Goal: Task Accomplishment & Management: Complete application form

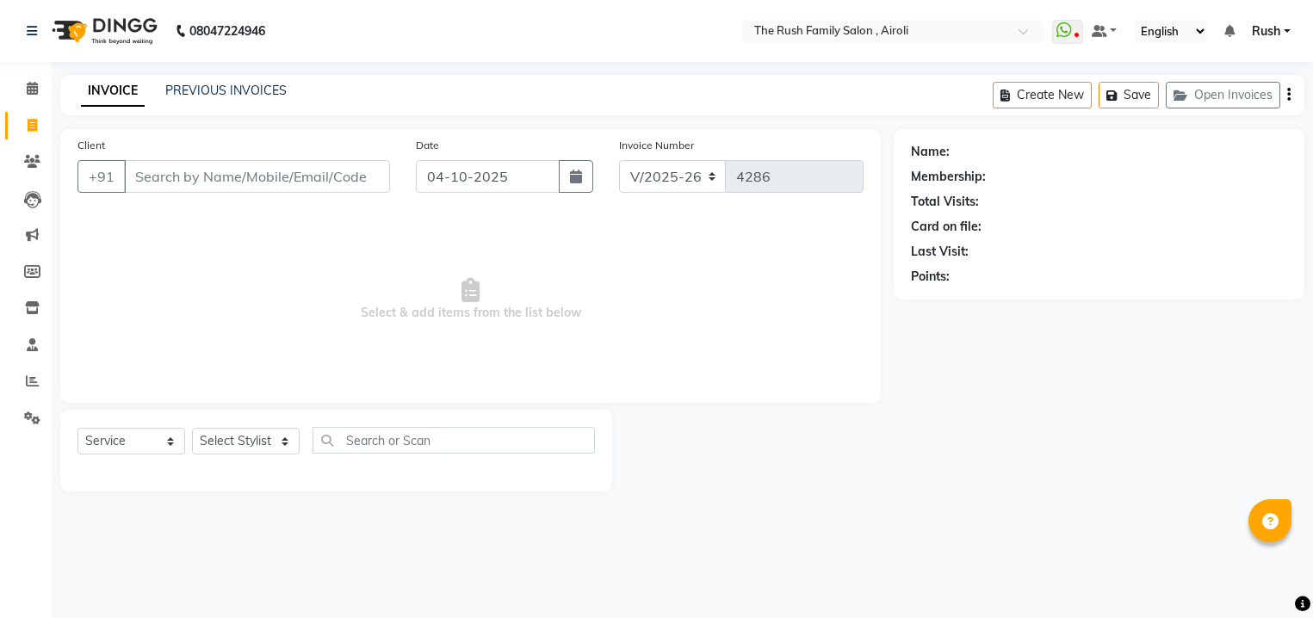
select select "5419"
select select "service"
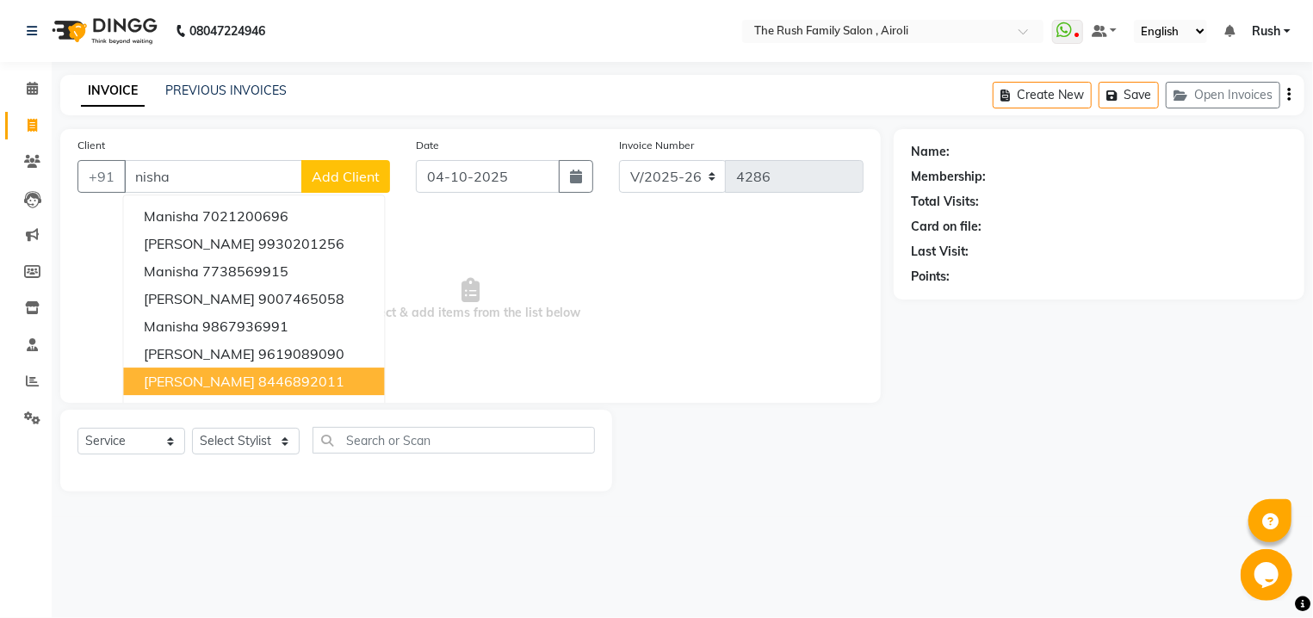
click at [245, 369] on button "Nisha G 8446892011" at bounding box center [253, 382] width 261 height 28
type input "8446892011"
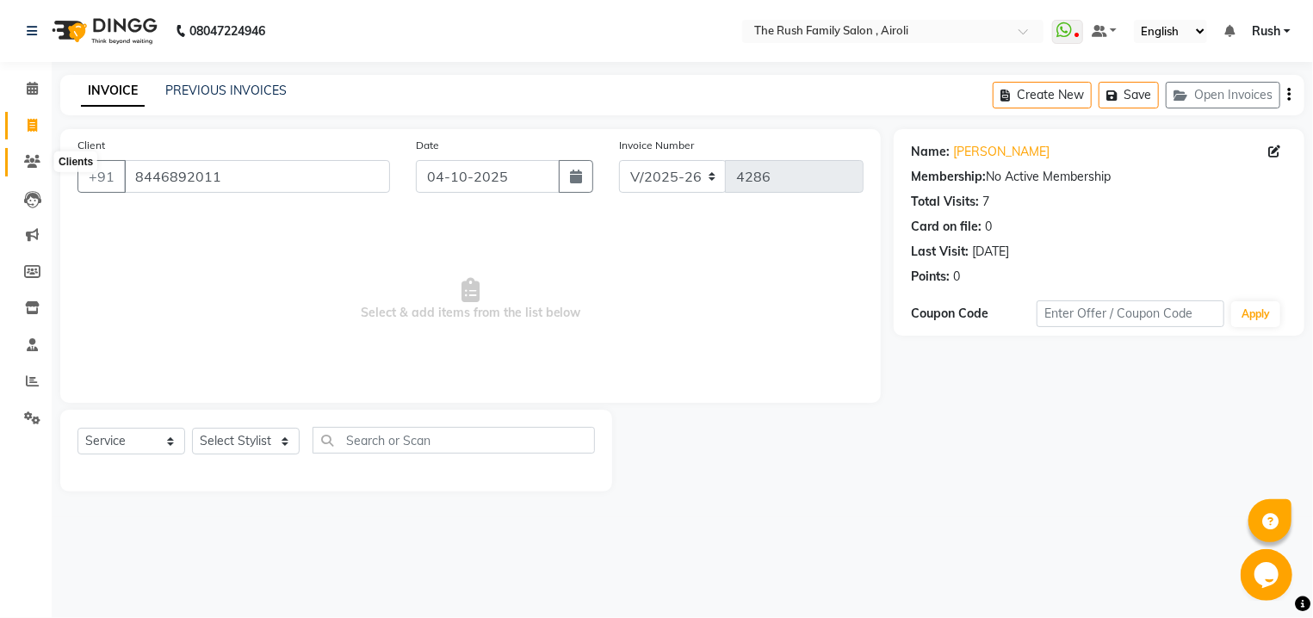
click at [25, 155] on span at bounding box center [32, 162] width 30 height 20
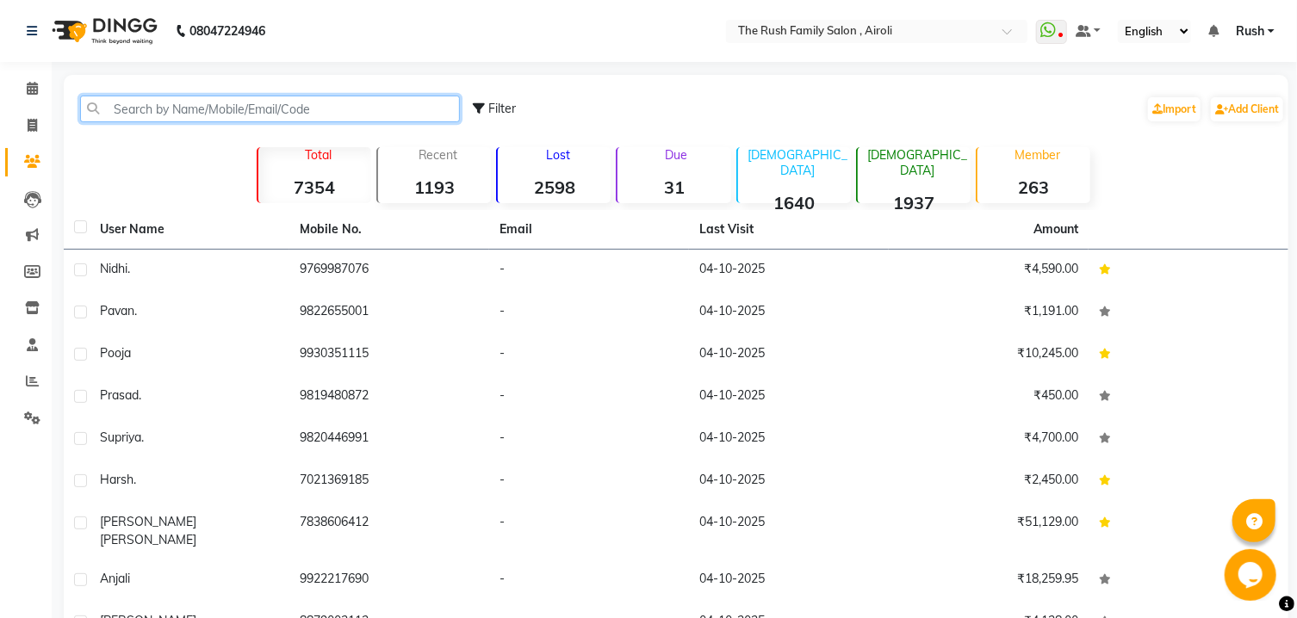
click at [133, 109] on input "text" at bounding box center [270, 109] width 380 height 27
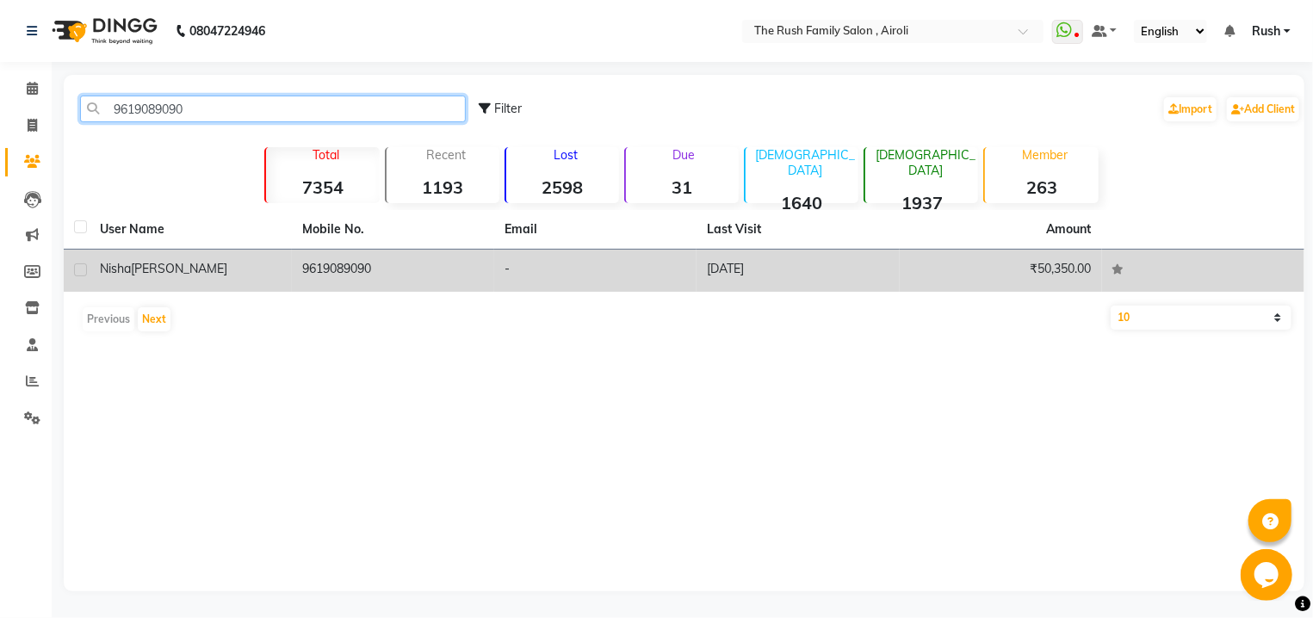
type input "9619089090"
click at [197, 273] on div "[PERSON_NAME]" at bounding box center [191, 269] width 182 height 18
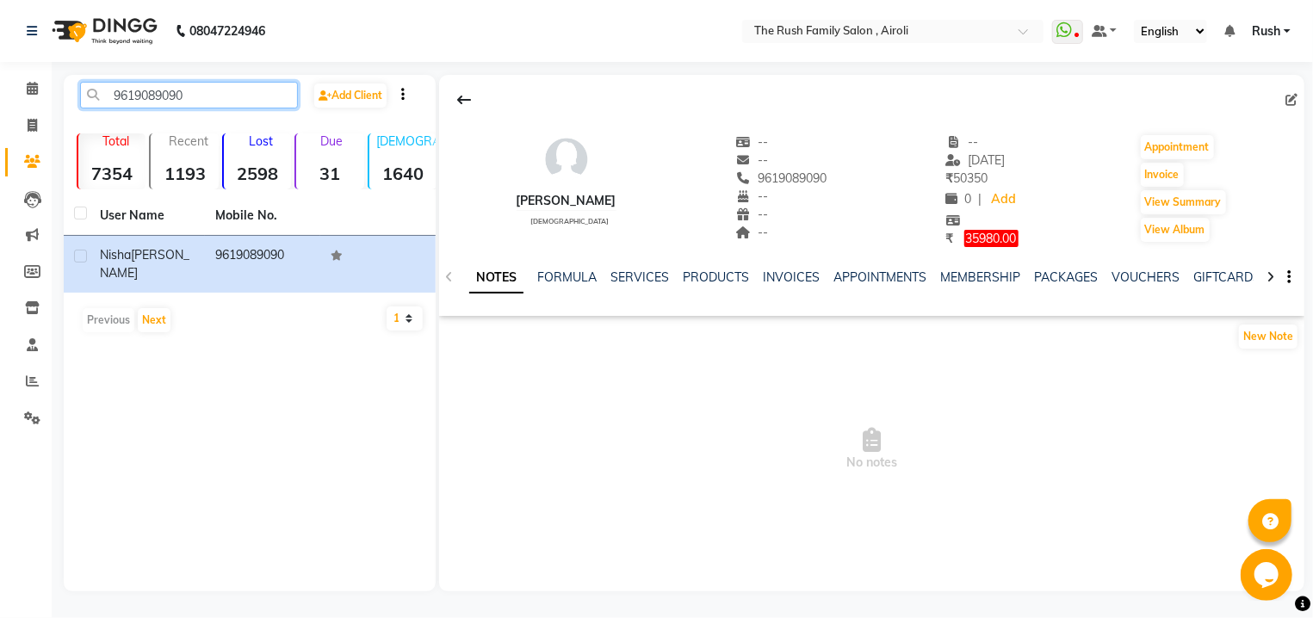
click at [181, 99] on input "9619089090" at bounding box center [189, 95] width 218 height 27
click at [32, 123] on icon at bounding box center [32, 125] width 9 height 13
select select "service"
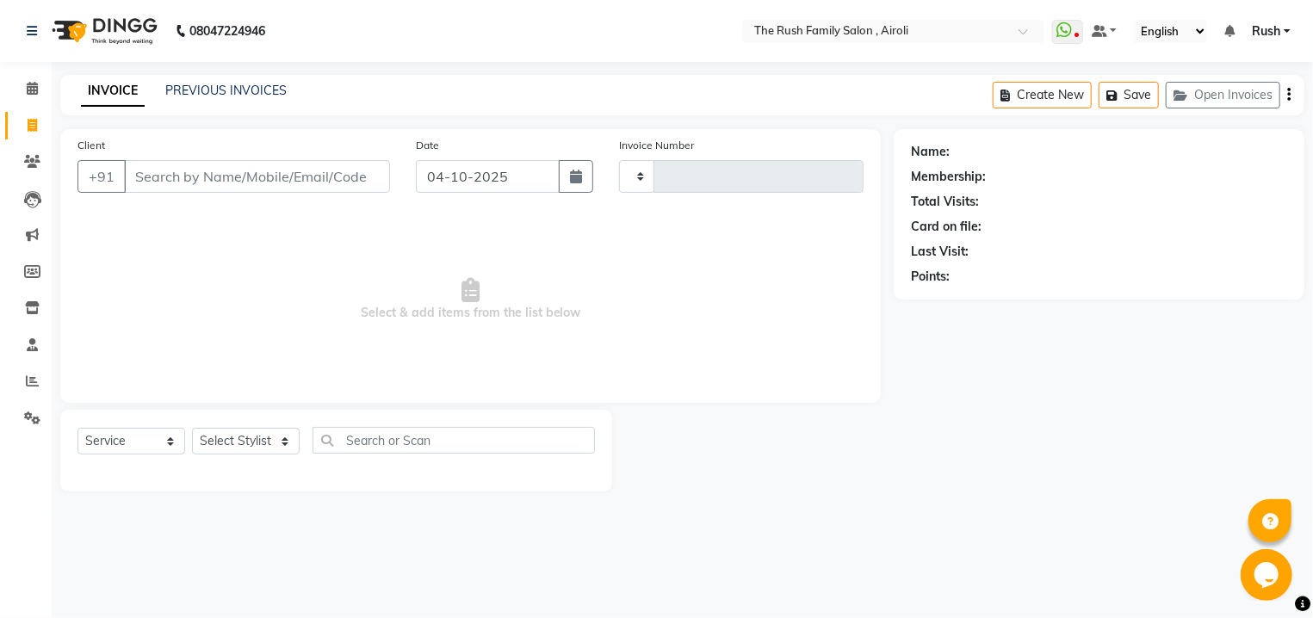
type input "4286"
select select "5419"
click at [234, 177] on input "Client" at bounding box center [257, 176] width 266 height 33
type input "9619089090"
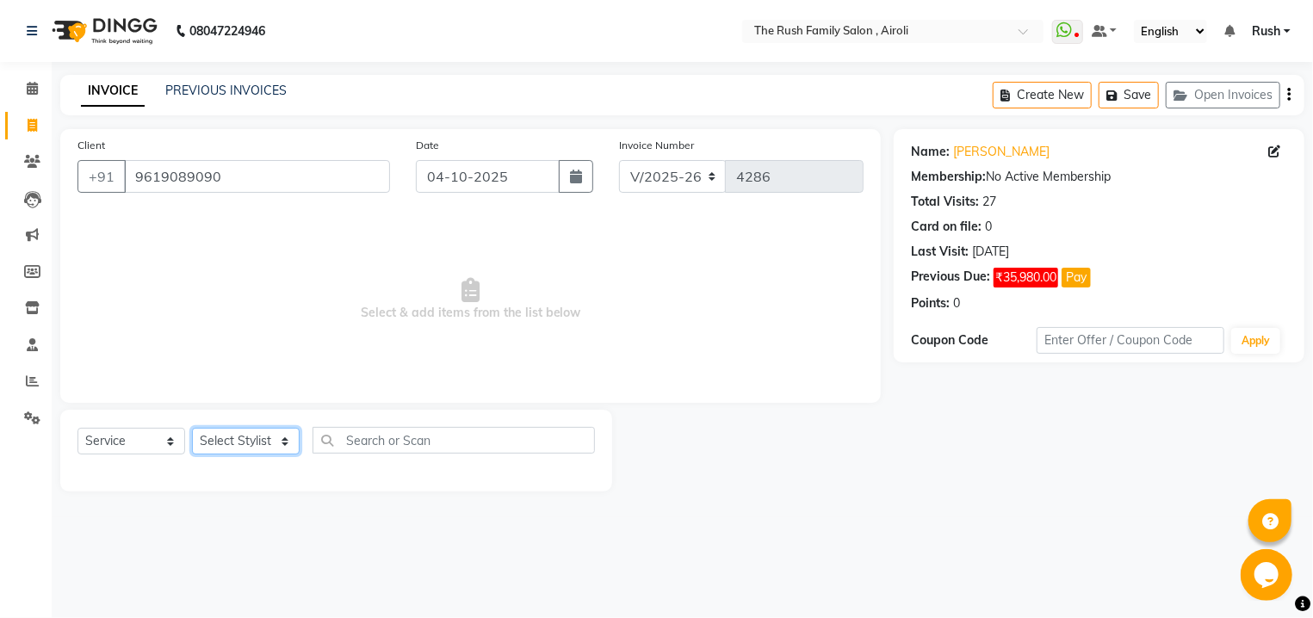
click at [192, 428] on select "Select Stylist [PERSON_NAME] [PERSON_NAME] Danish D.C Guddi [PERSON_NAME] [PERS…" at bounding box center [246, 441] width 108 height 27
select select "42200"
click option "mumtaz" at bounding box center [0, 0] width 0 height 0
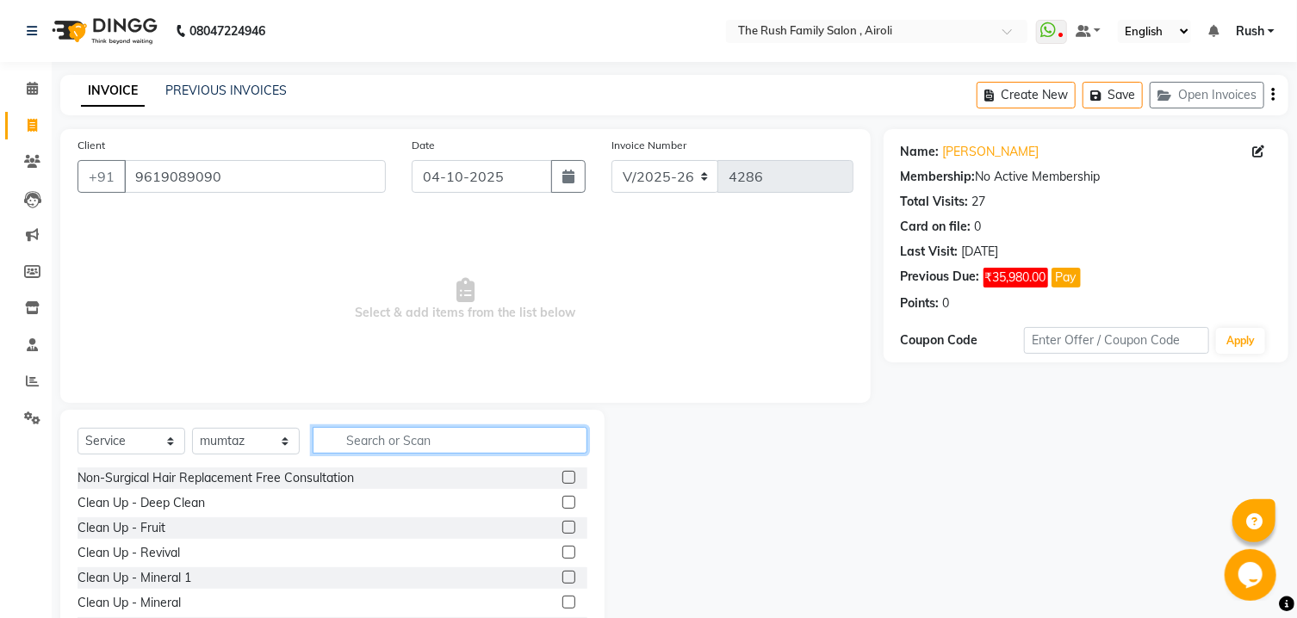
click at [362, 429] on input "text" at bounding box center [450, 440] width 275 height 27
type input "pro"
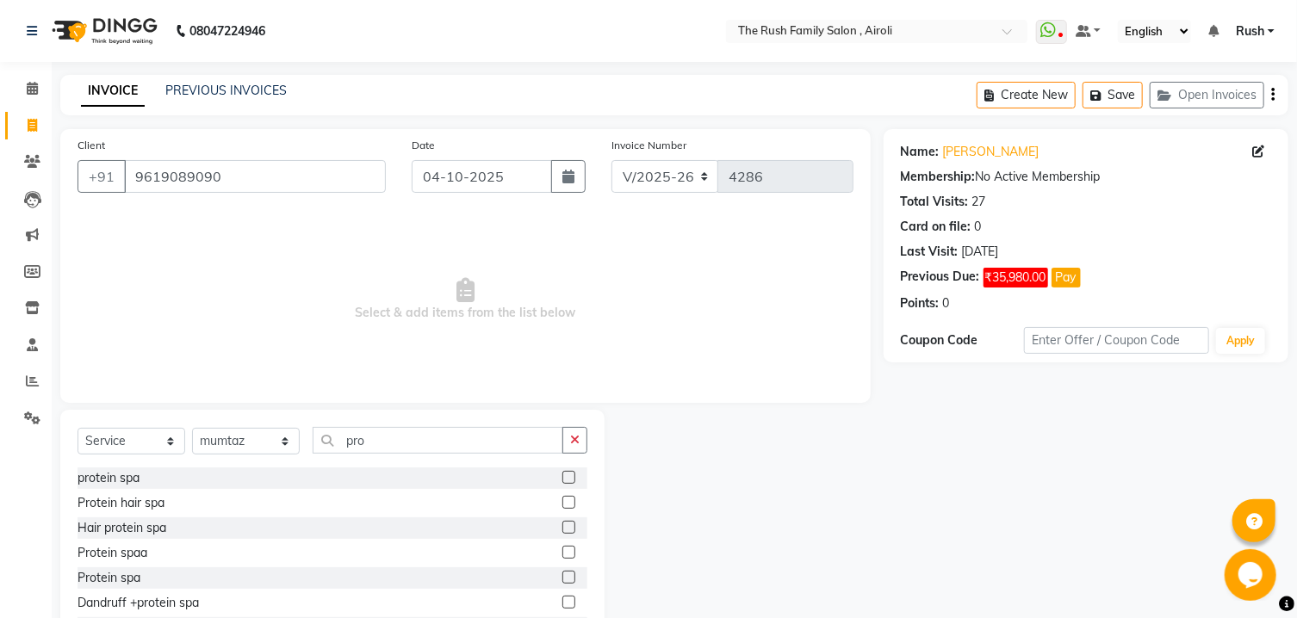
click at [562, 505] on label at bounding box center [568, 502] width 13 height 13
click at [562, 505] on input "checkbox" at bounding box center [567, 503] width 11 height 11
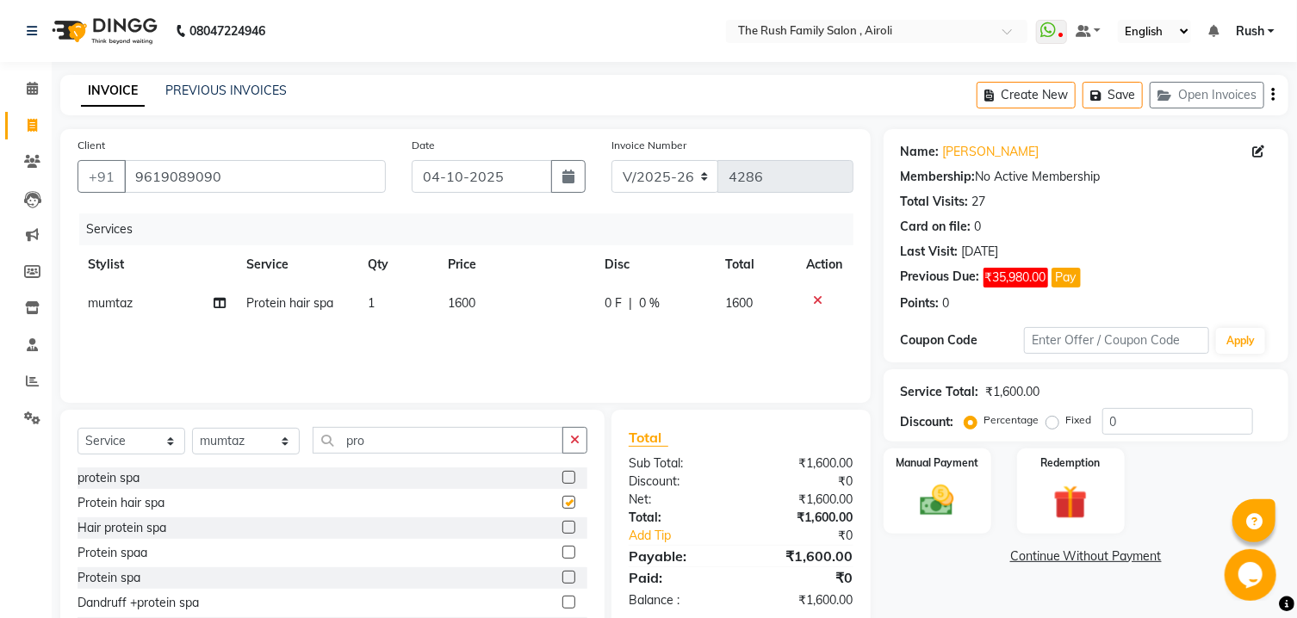
checkbox input "false"
click at [562, 530] on label at bounding box center [568, 527] width 13 height 13
click at [562, 530] on input "checkbox" at bounding box center [567, 528] width 11 height 11
checkbox input "false"
click at [817, 303] on icon at bounding box center [818, 300] width 9 height 12
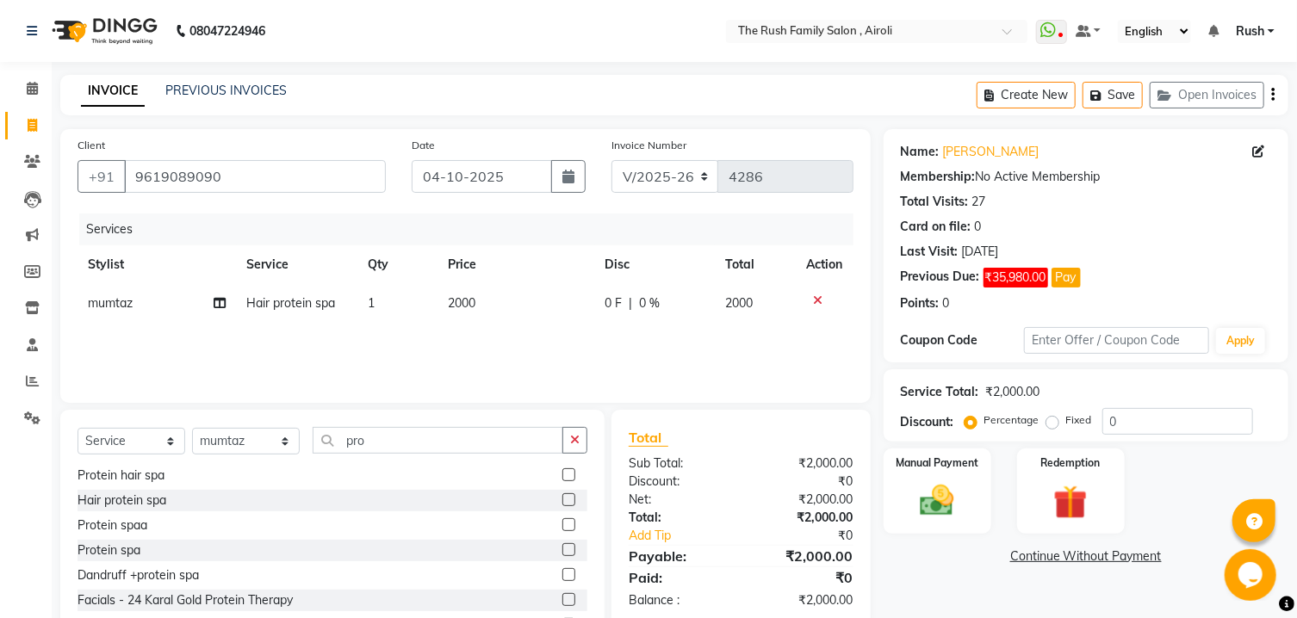
scroll to position [53, 0]
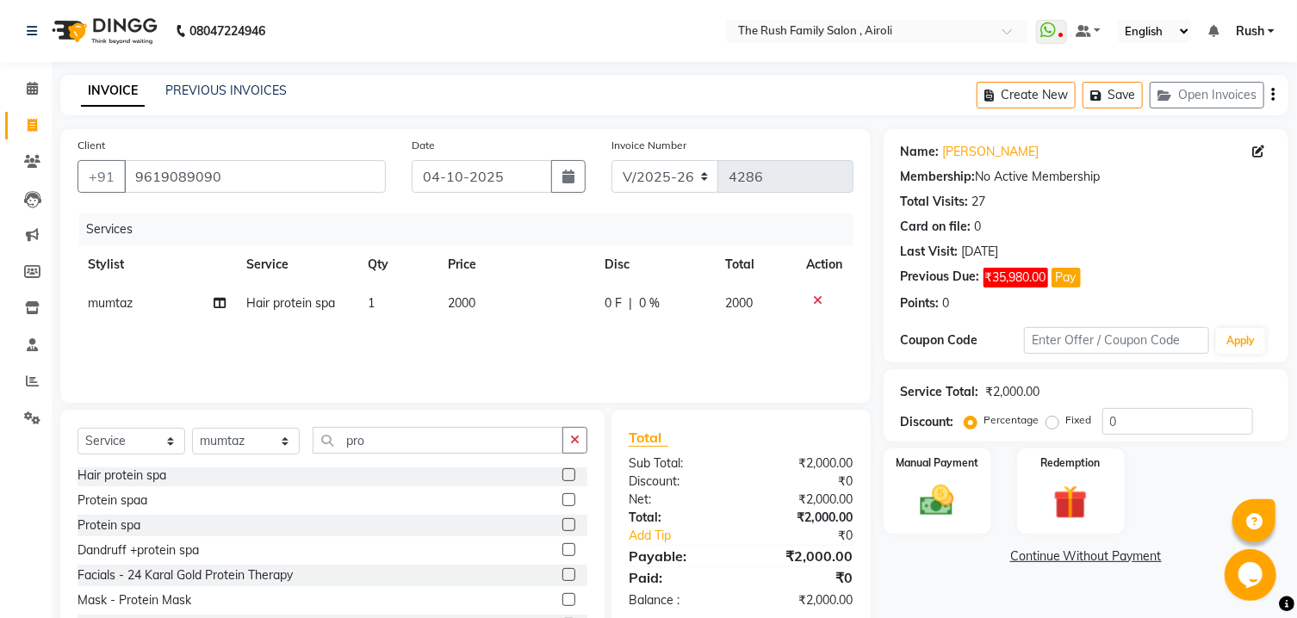
click at [562, 505] on label at bounding box center [568, 499] width 13 height 13
click at [562, 505] on input "checkbox" at bounding box center [567, 500] width 11 height 11
checkbox input "false"
click at [815, 299] on icon at bounding box center [818, 300] width 9 height 12
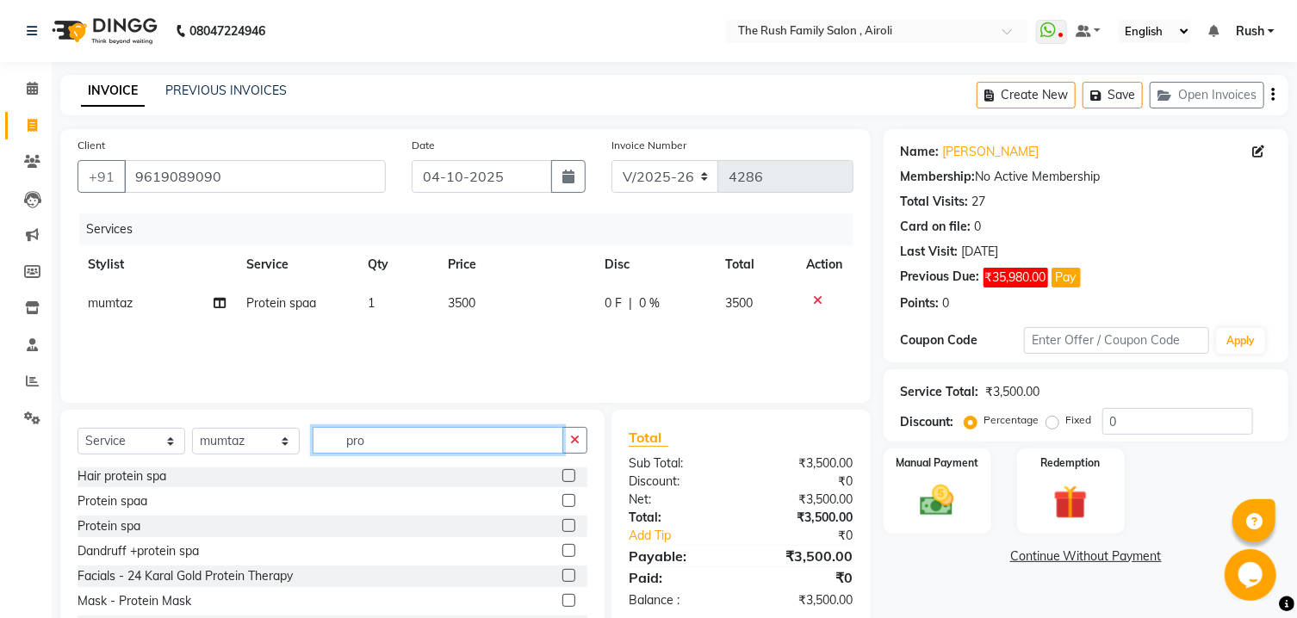
click at [429, 443] on input "pro" at bounding box center [438, 440] width 251 height 27
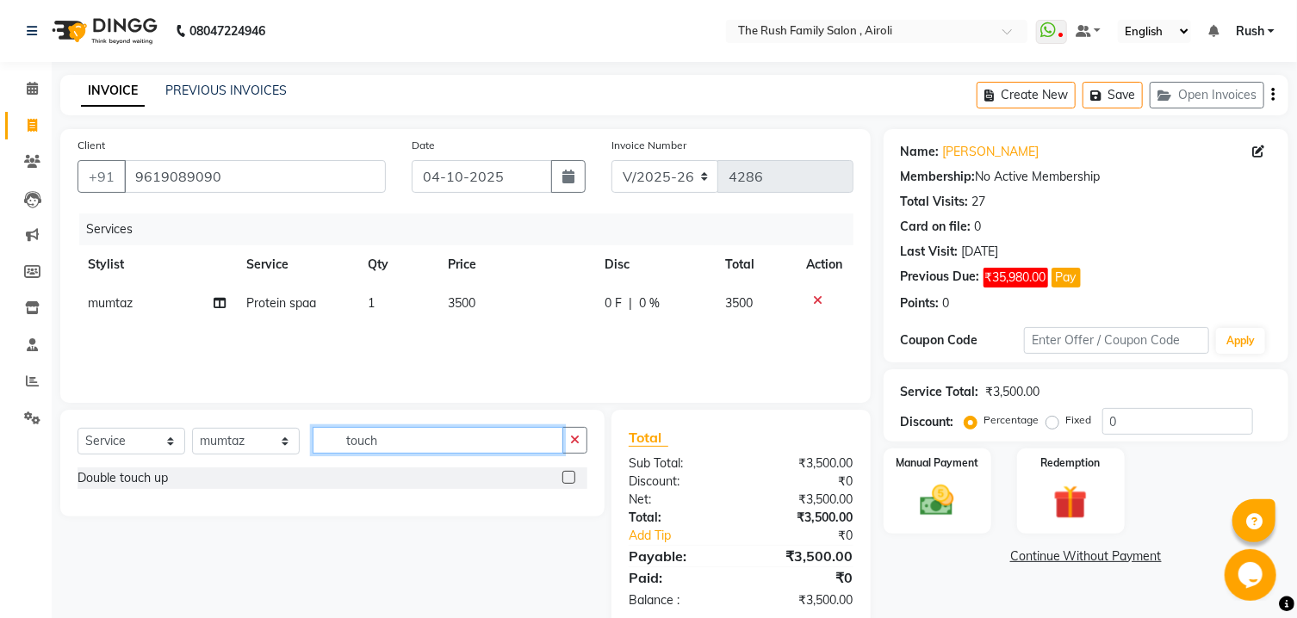
type input "touch"
click at [561, 480] on div "Double touch up" at bounding box center [332, 479] width 510 height 22
click at [569, 478] on label at bounding box center [568, 477] width 13 height 13
click at [569, 478] on input "checkbox" at bounding box center [567, 478] width 11 height 11
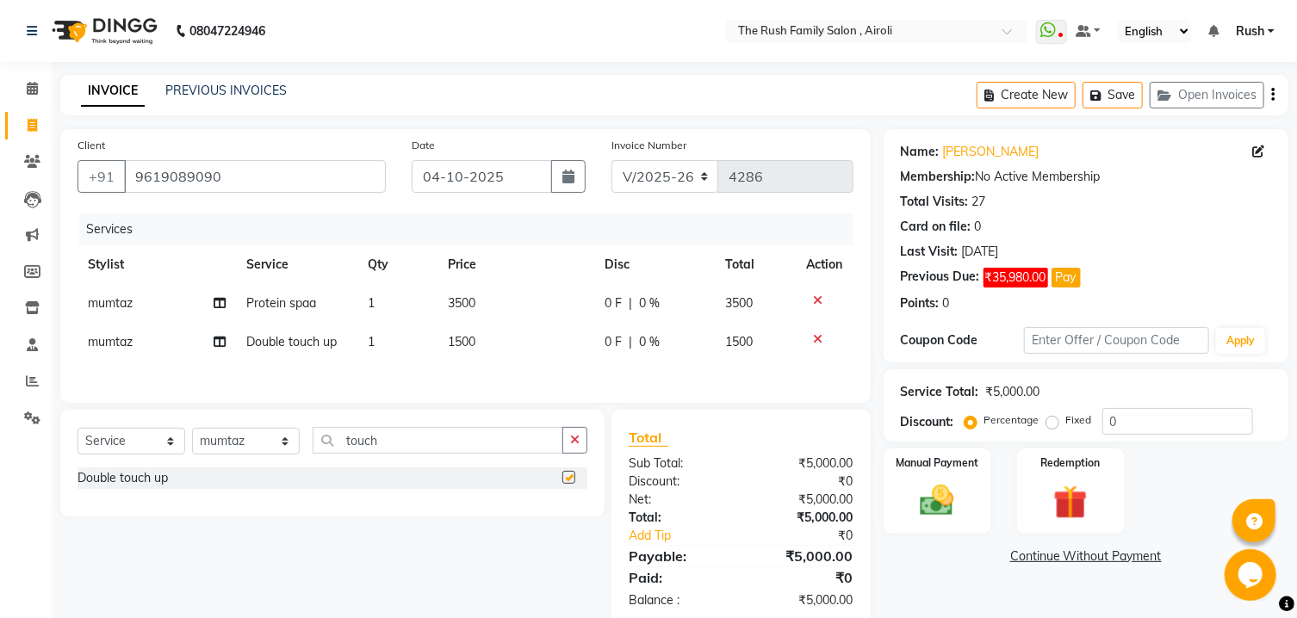
checkbox input "false"
click at [616, 345] on span "0 F" at bounding box center [613, 342] width 17 height 18
select select "42200"
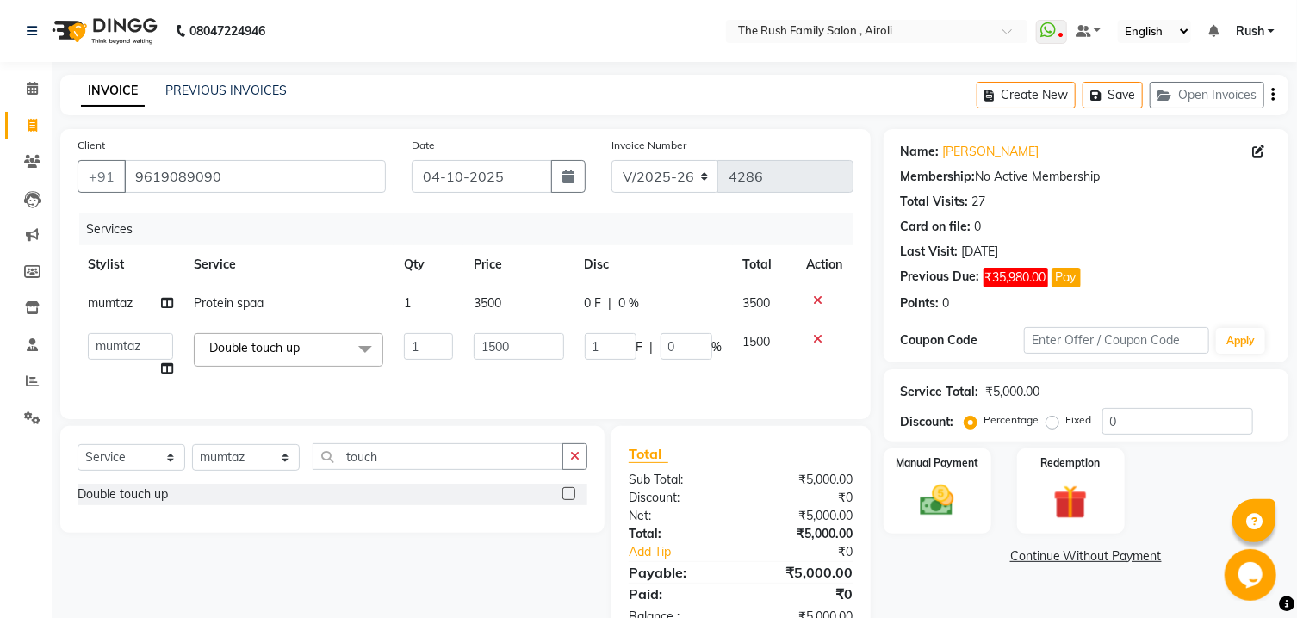
click at [616, 345] on input "1" at bounding box center [611, 346] width 52 height 27
click at [604, 347] on input "1" at bounding box center [611, 346] width 52 height 27
type input "500"
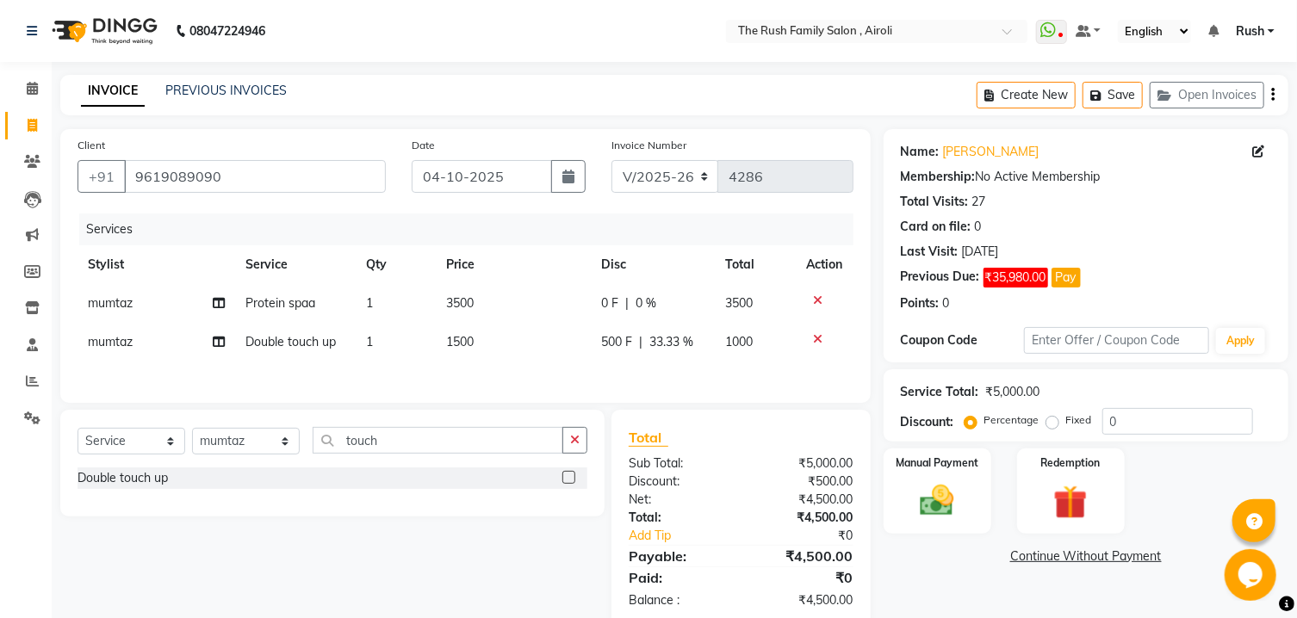
click at [598, 302] on td "0 F | 0 %" at bounding box center [654, 303] width 124 height 39
select select "42200"
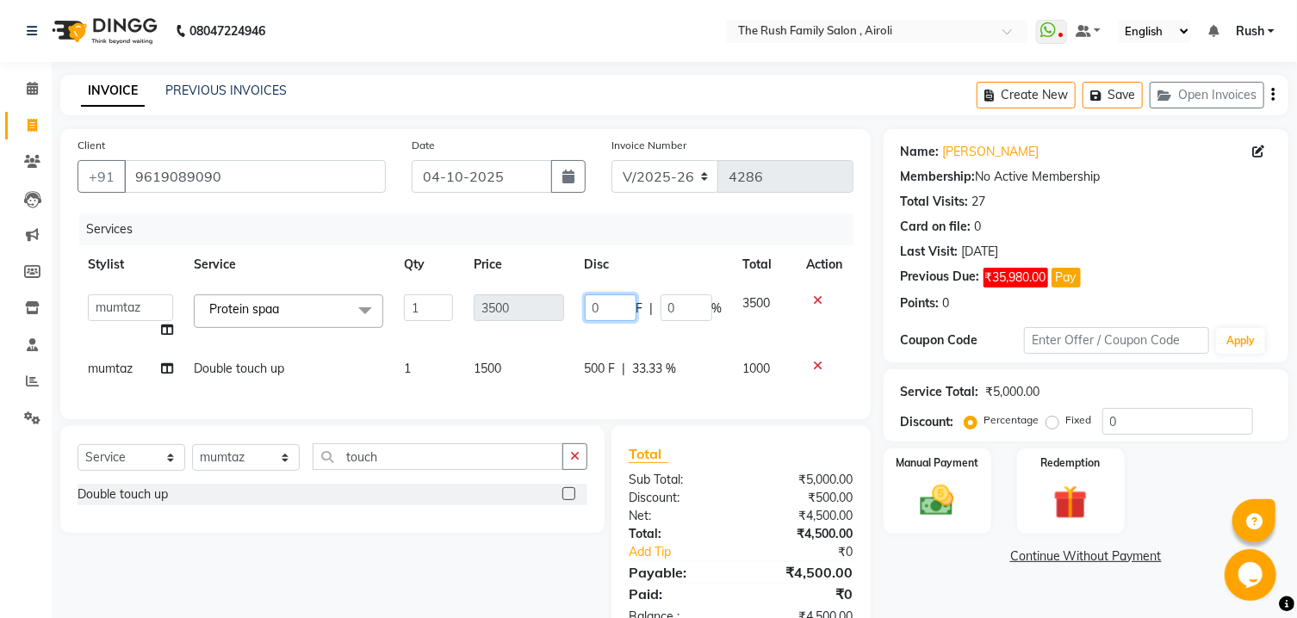
click at [594, 311] on input "0" at bounding box center [611, 307] width 52 height 27
type input "1500"
click at [619, 263] on th "Disc" at bounding box center [653, 264] width 158 height 39
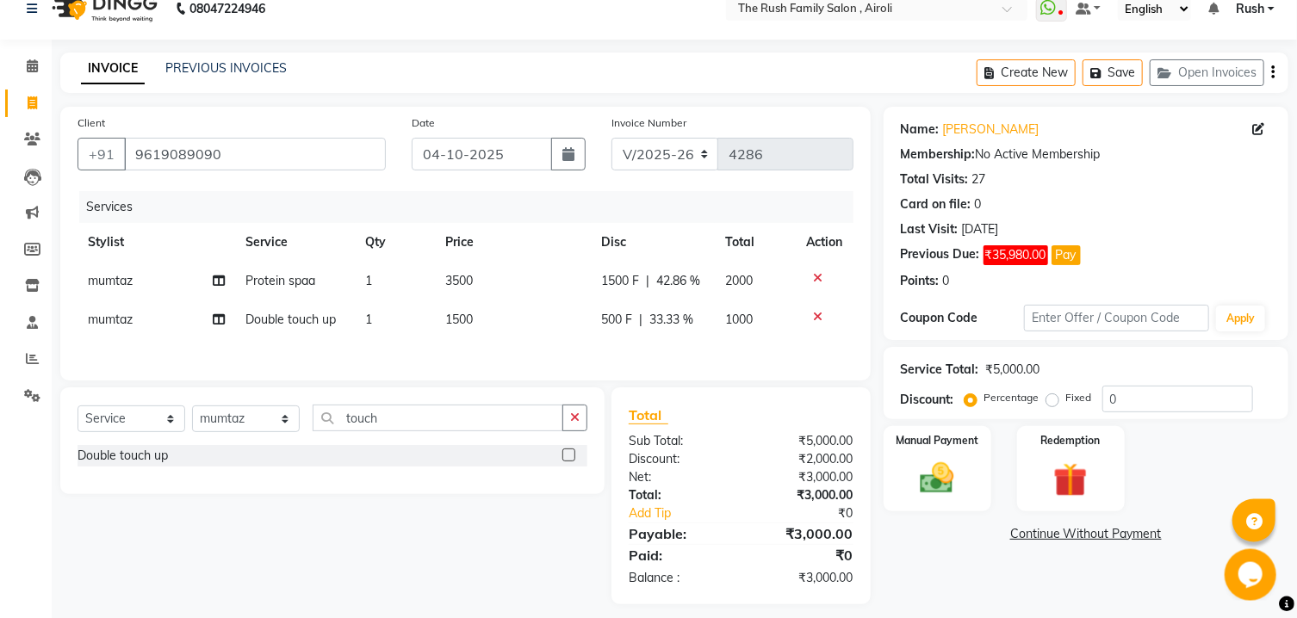
scroll to position [41, 0]
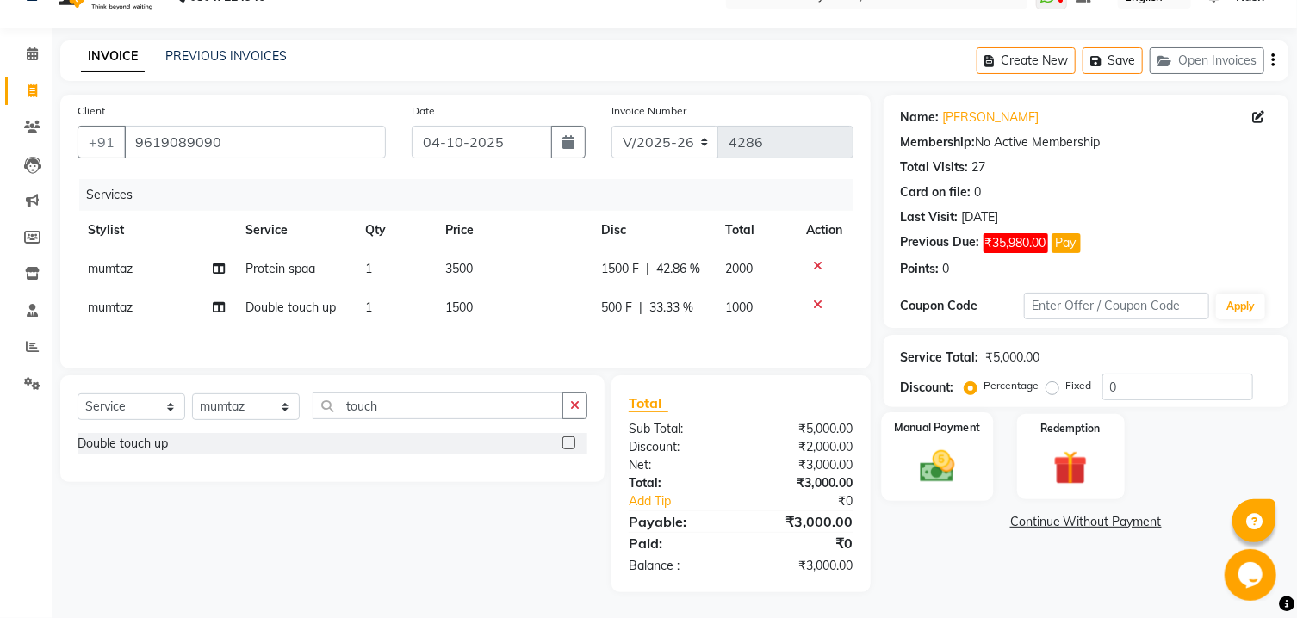
click at [913, 483] on img at bounding box center [936, 467] width 57 height 40
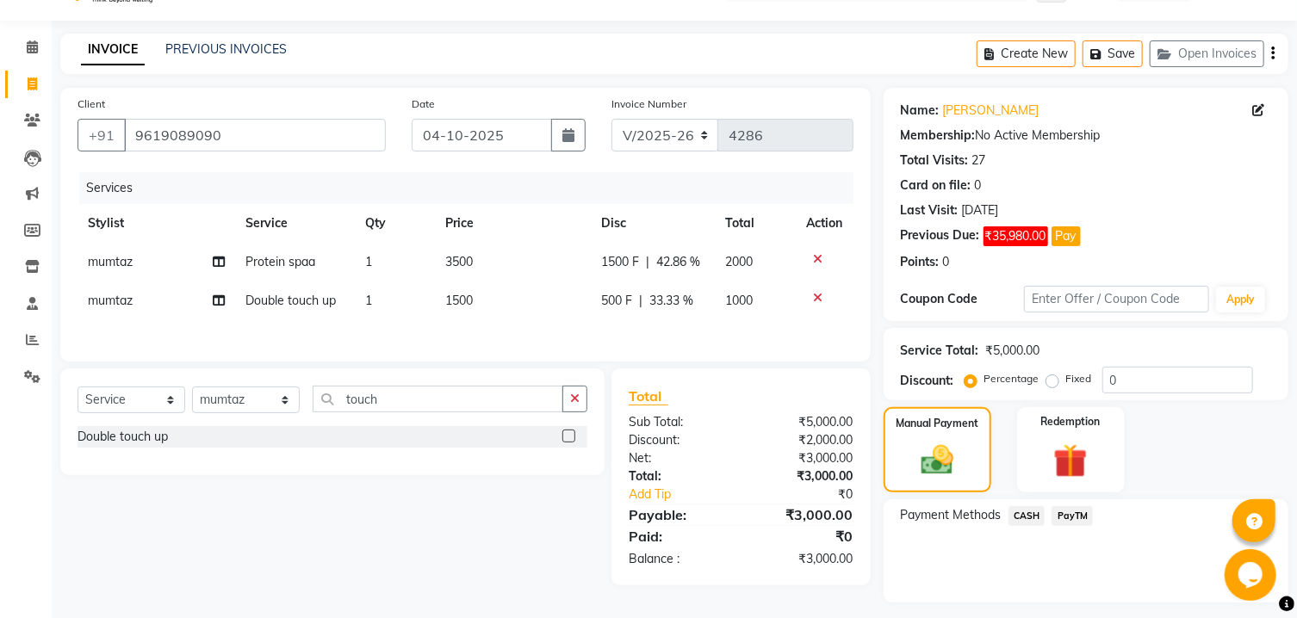
click at [1063, 526] on span "PayTM" at bounding box center [1071, 516] width 41 height 20
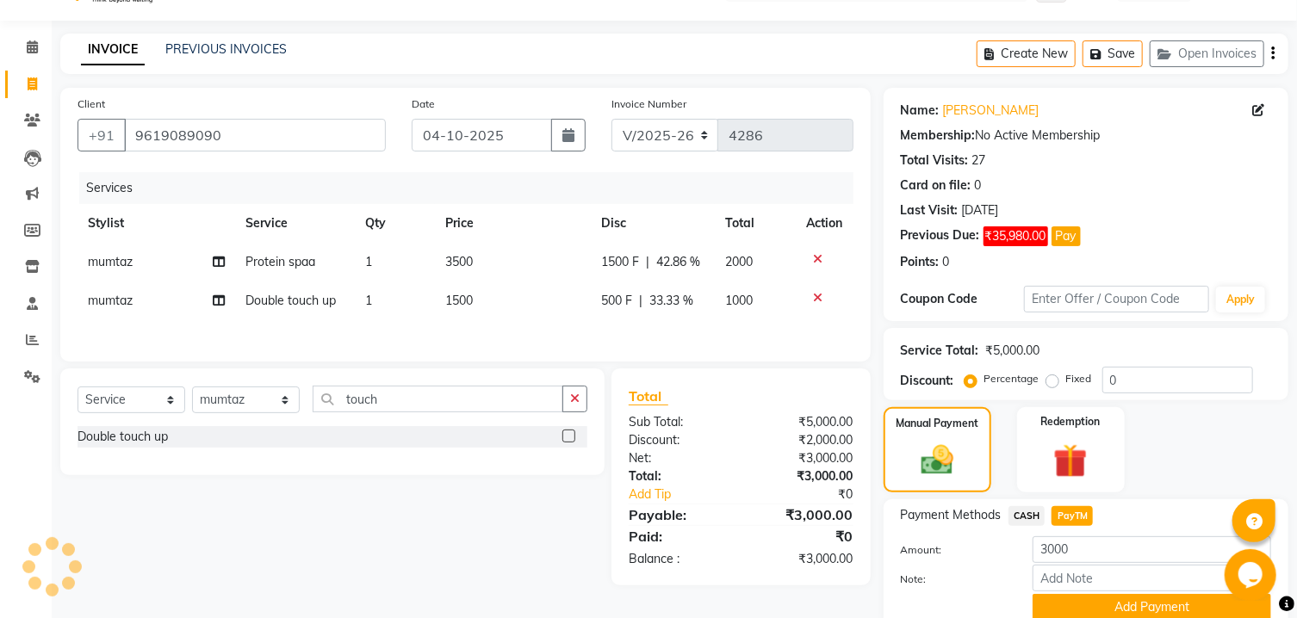
scroll to position [133, 0]
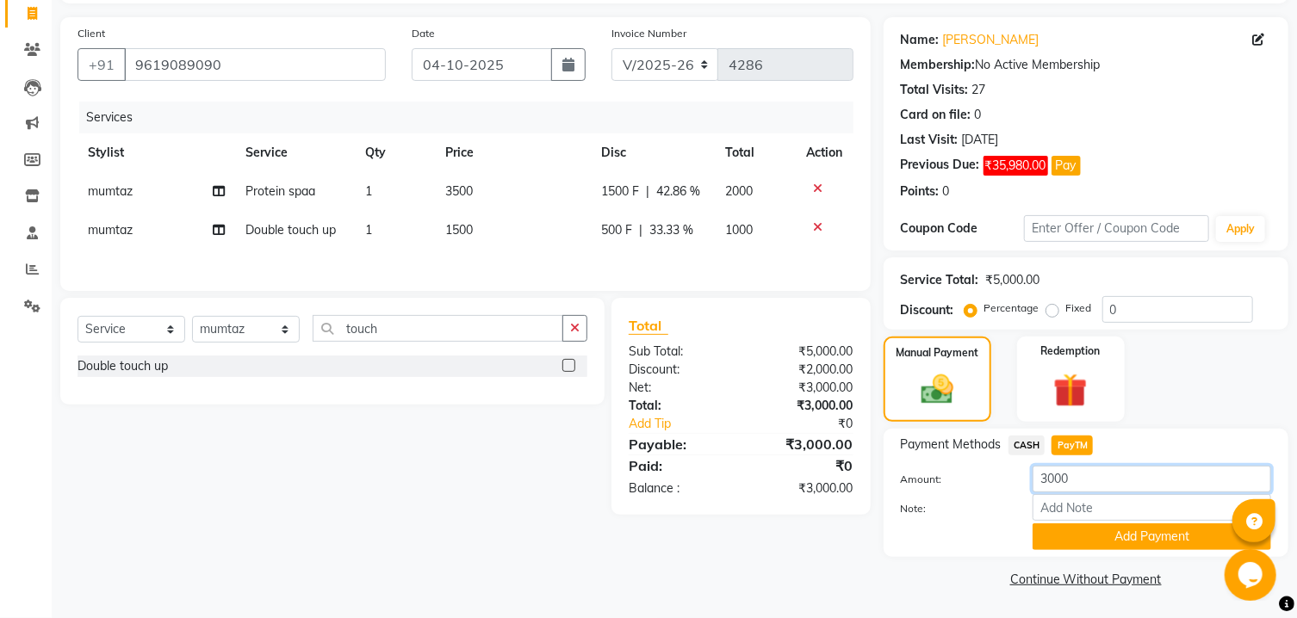
click at [1064, 485] on input "3000" at bounding box center [1151, 479] width 239 height 27
click at [1027, 451] on span "CASH" at bounding box center [1026, 446] width 37 height 20
click at [1045, 478] on input "3000" at bounding box center [1151, 479] width 239 height 27
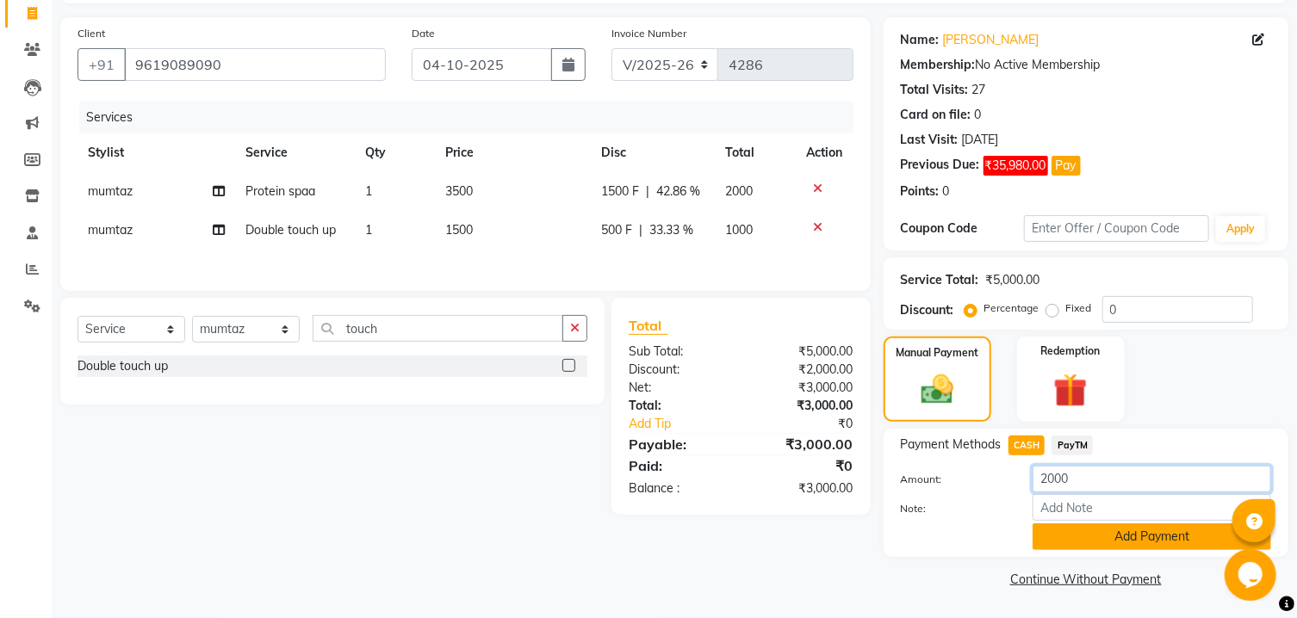
type input "2000"
click at [1121, 536] on button "Add Payment" at bounding box center [1151, 537] width 239 height 27
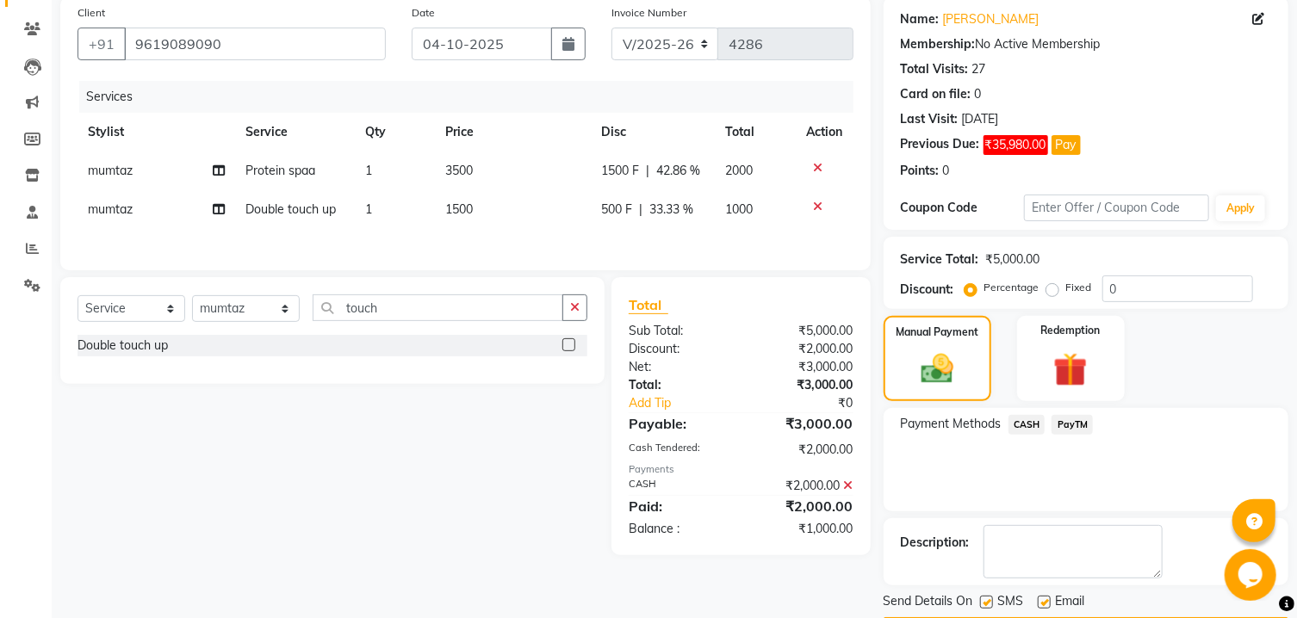
click at [1080, 435] on span "PayTM" at bounding box center [1071, 425] width 41 height 20
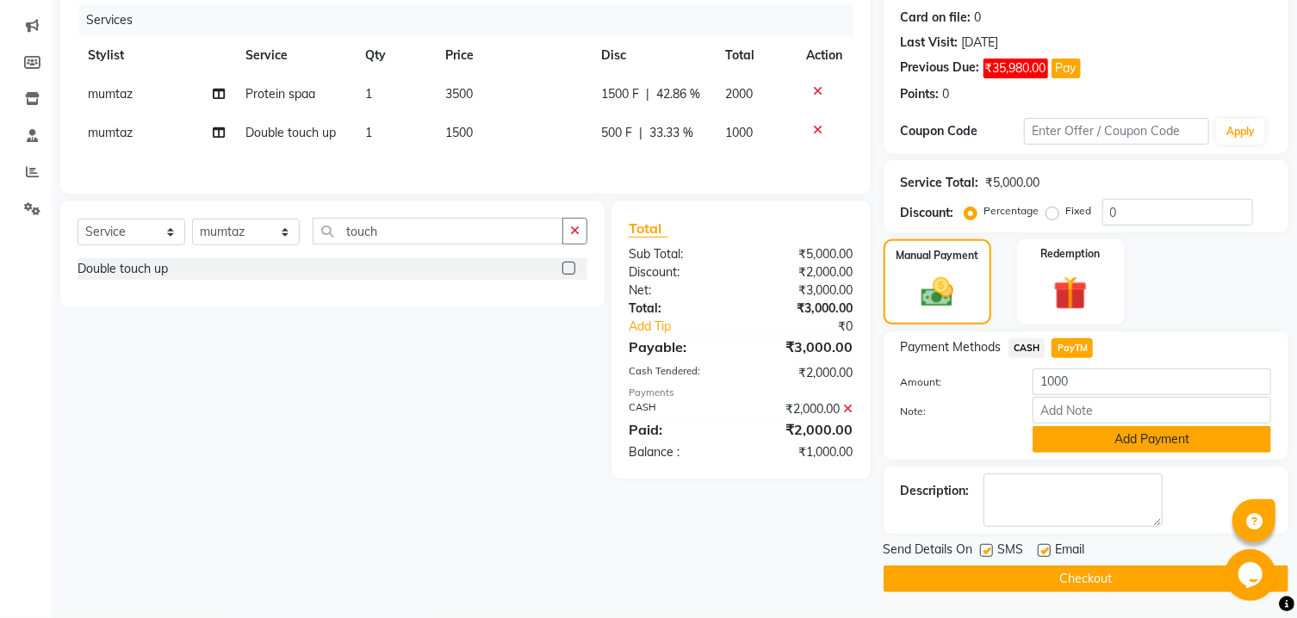
click at [1112, 440] on button "Add Payment" at bounding box center [1151, 439] width 239 height 27
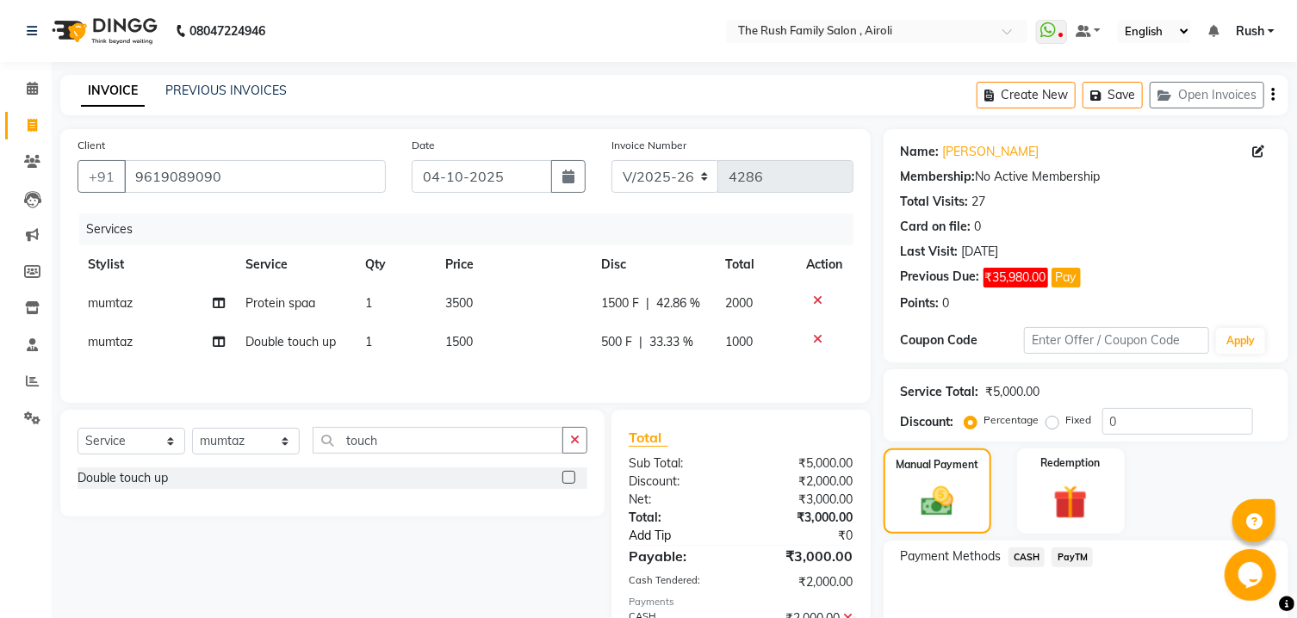
scroll to position [204, 0]
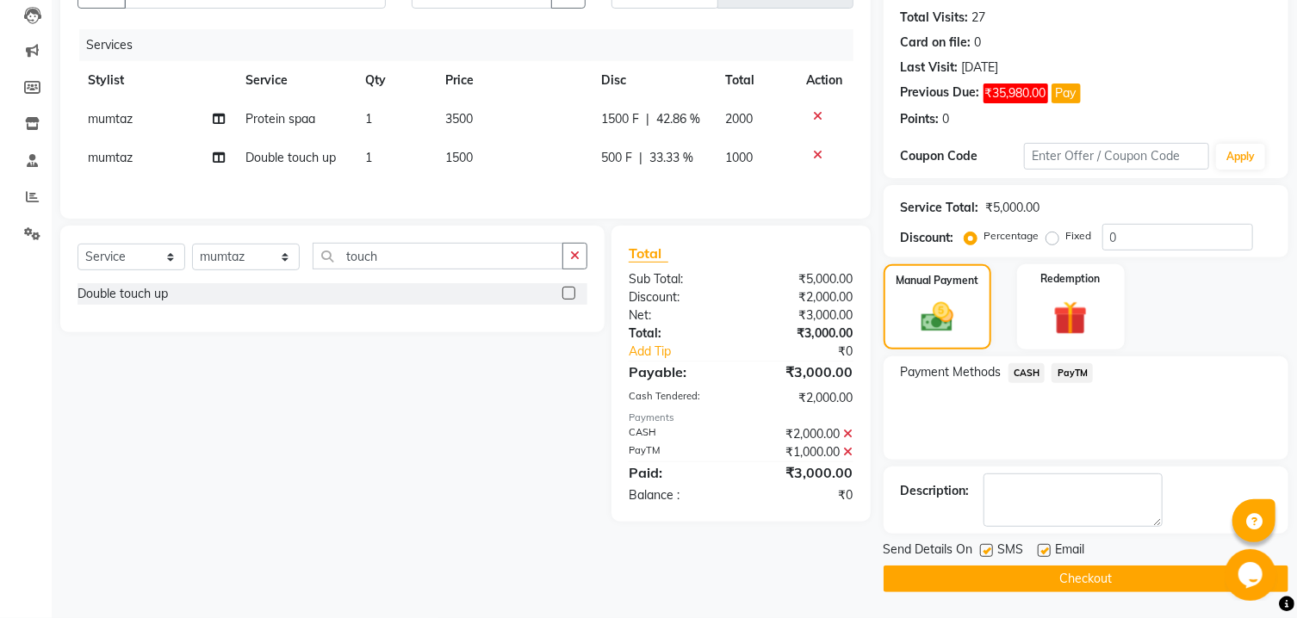
click at [990, 550] on label at bounding box center [986, 550] width 13 height 13
click at [990, 550] on input "checkbox" at bounding box center [985, 551] width 11 height 11
checkbox input "false"
click at [1040, 550] on label at bounding box center [1044, 550] width 13 height 13
click at [1040, 550] on input "checkbox" at bounding box center [1043, 551] width 11 height 11
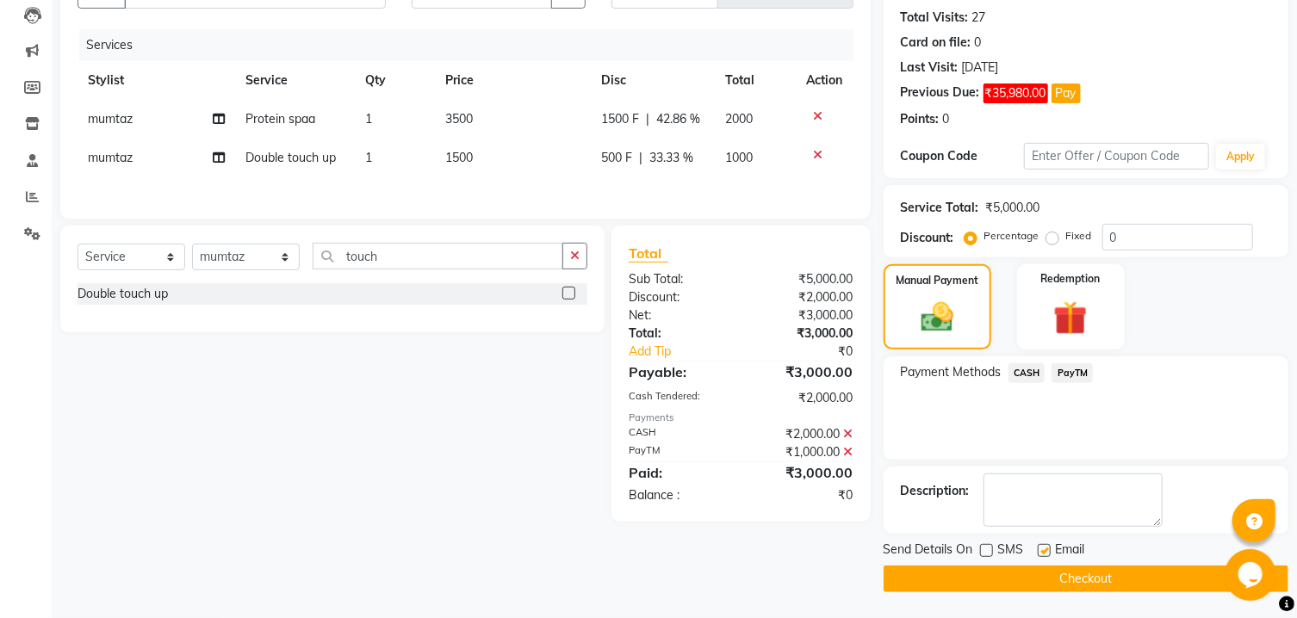
checkbox input "false"
click at [1032, 578] on button "Checkout" at bounding box center [1085, 579] width 405 height 27
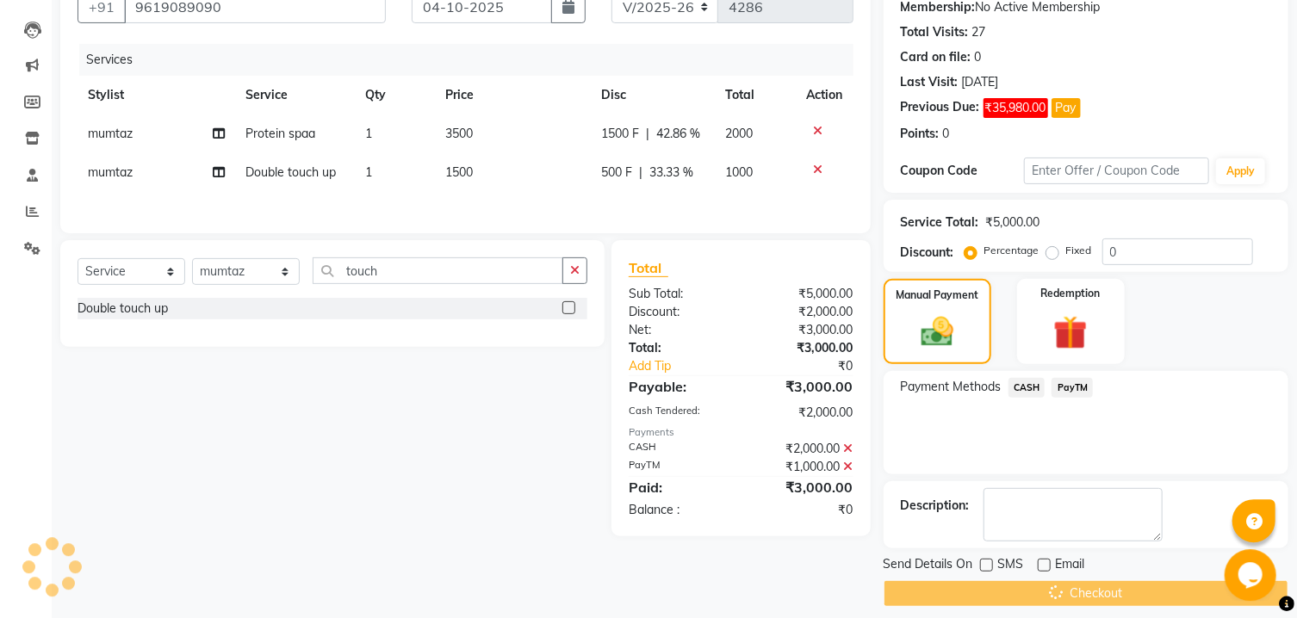
scroll to position [0, 0]
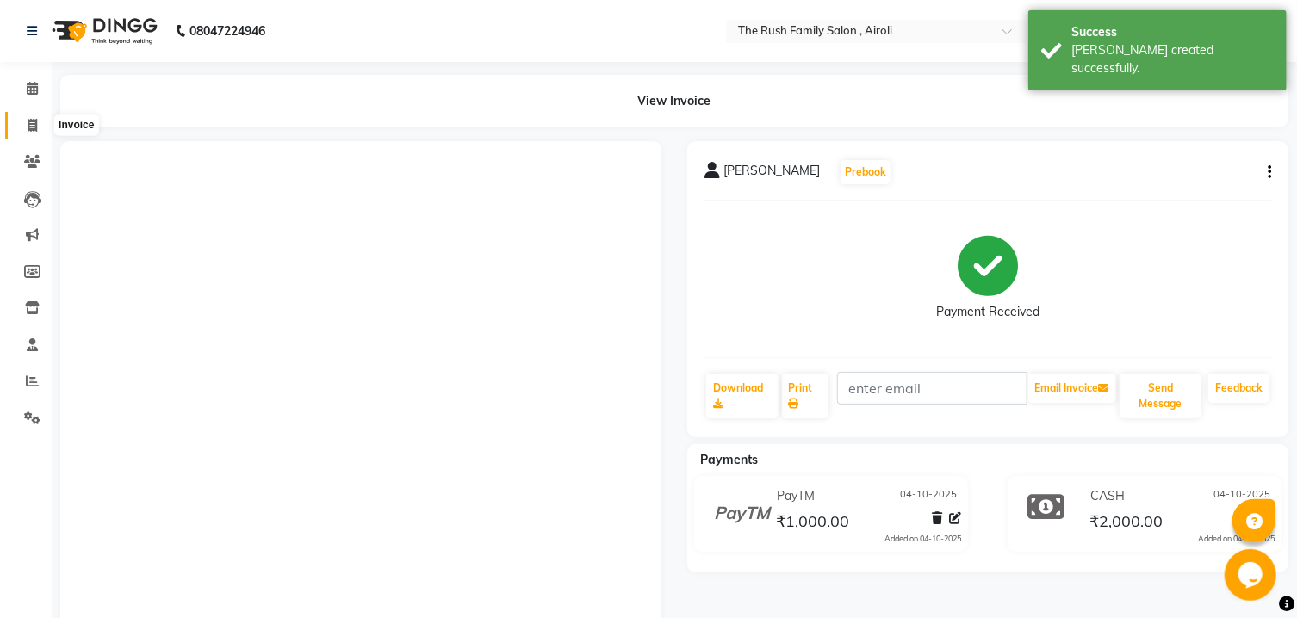
click at [29, 134] on span at bounding box center [32, 126] width 30 height 20
select select "5419"
select select "service"
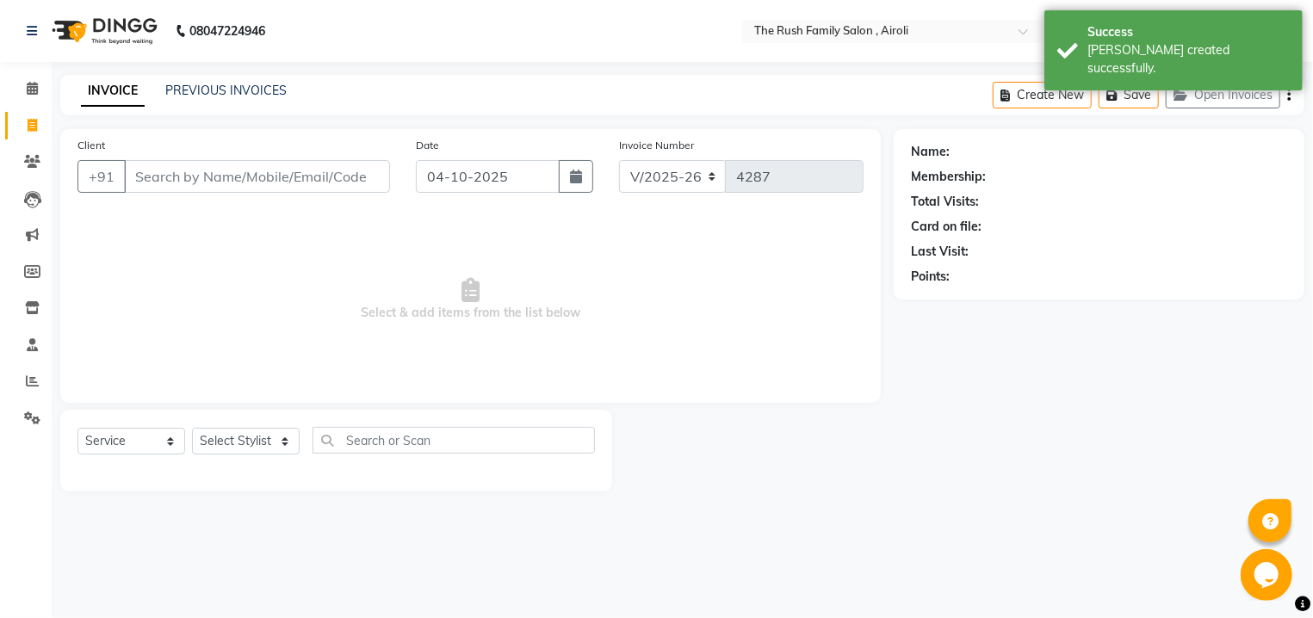
click at [238, 183] on input "Client" at bounding box center [257, 176] width 266 height 33
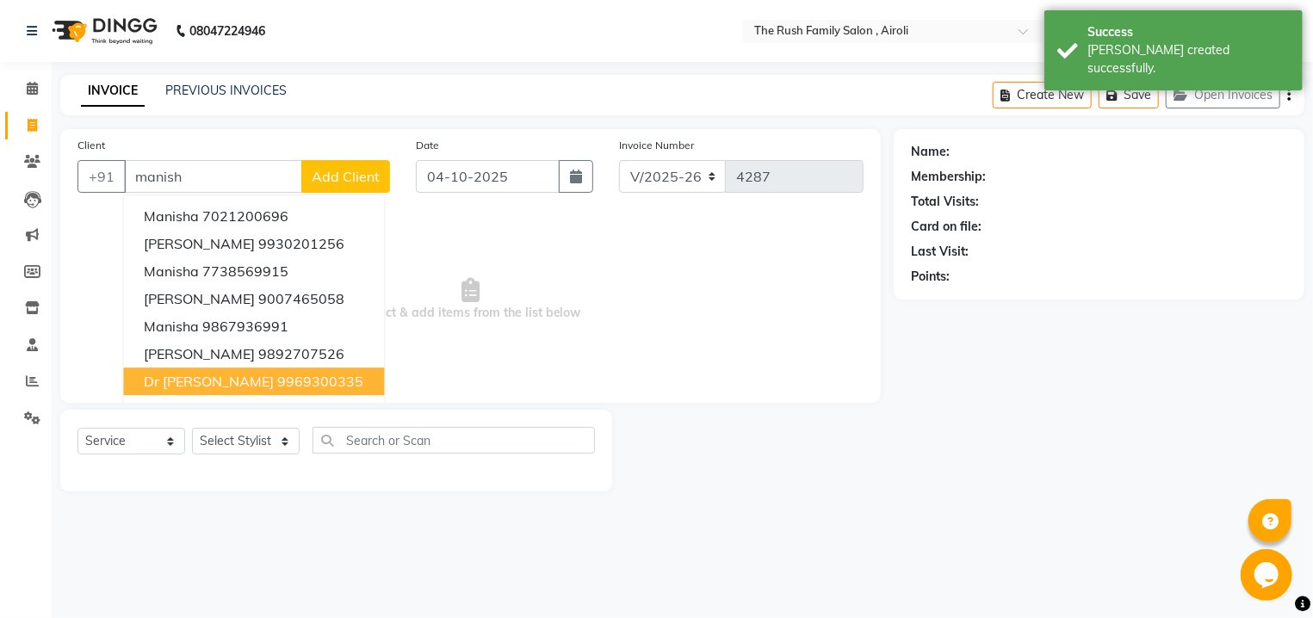
click at [263, 380] on span "Dr [PERSON_NAME]" at bounding box center [209, 381] width 130 height 17
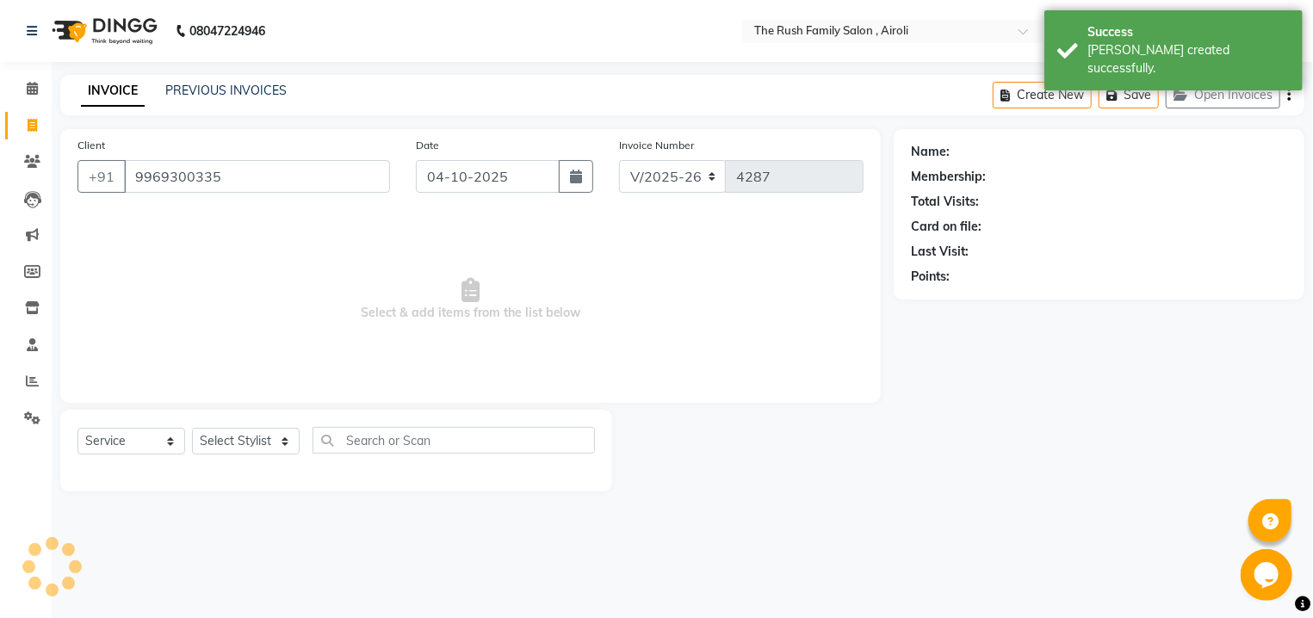
type input "9969300335"
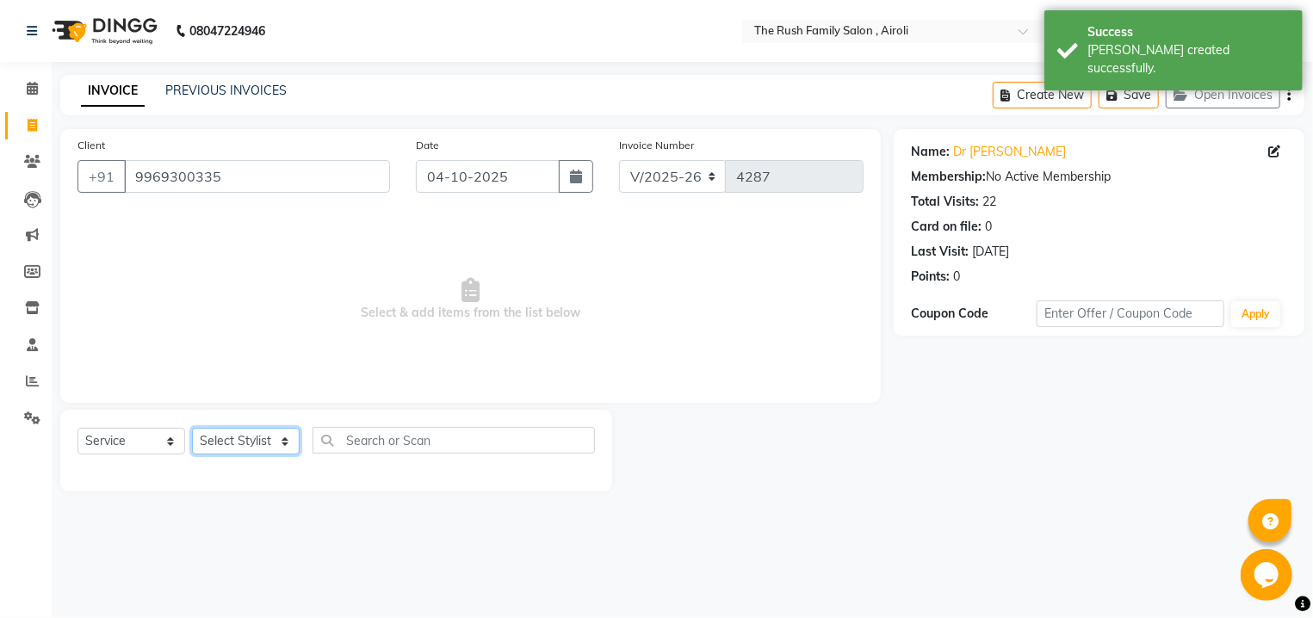
select select "42200"
click option "mumtaz" at bounding box center [0, 0] width 0 height 0
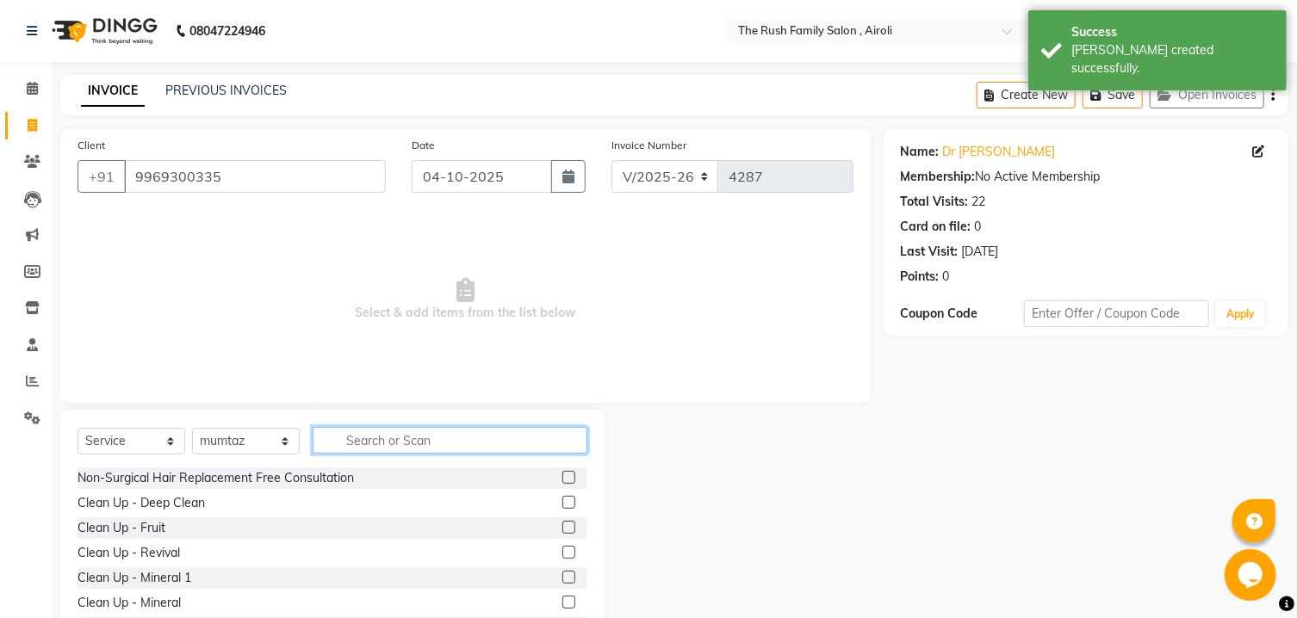
click at [365, 434] on input "text" at bounding box center [450, 440] width 275 height 27
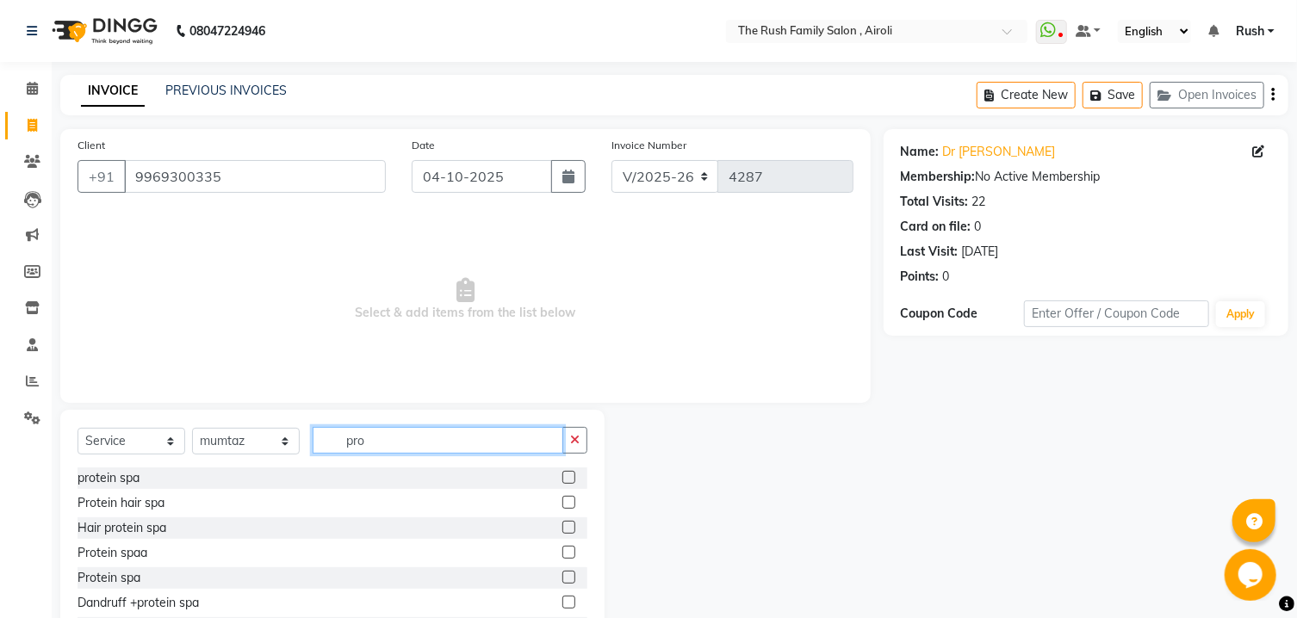
type input "pro"
click at [562, 524] on label at bounding box center [568, 527] width 13 height 13
click at [562, 524] on input "checkbox" at bounding box center [567, 528] width 11 height 11
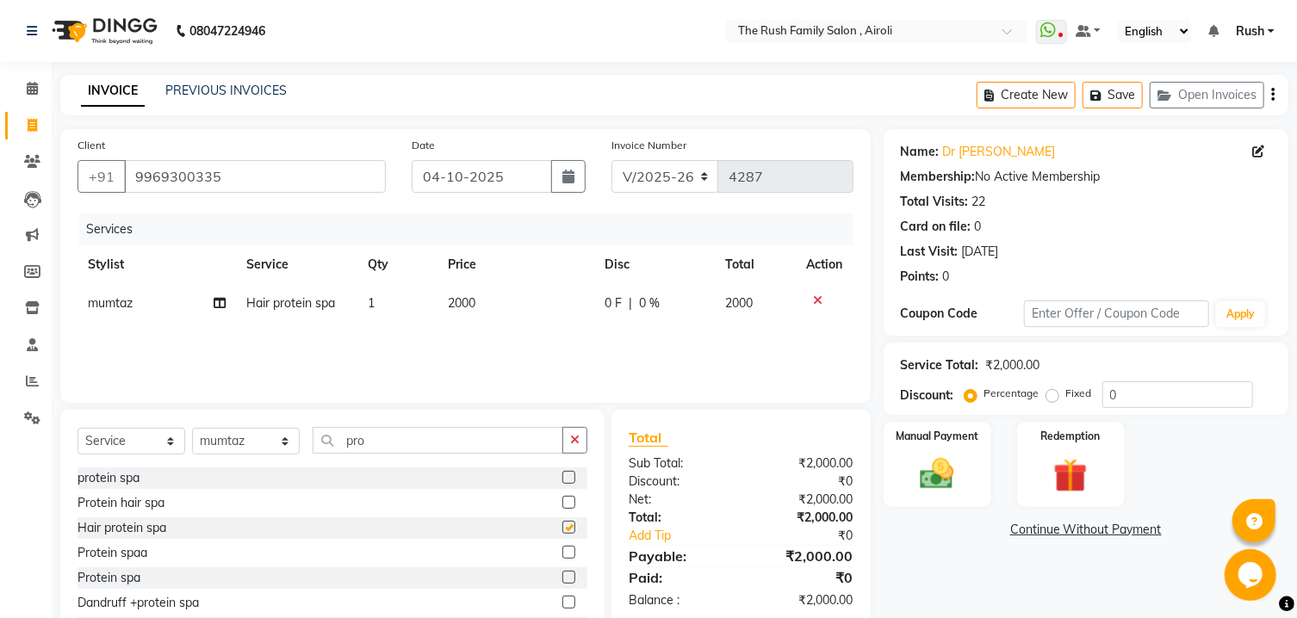
checkbox input "false"
click at [464, 451] on input "pro" at bounding box center [438, 440] width 251 height 27
click at [611, 301] on span "0 F" at bounding box center [613, 303] width 17 height 18
select select "42200"
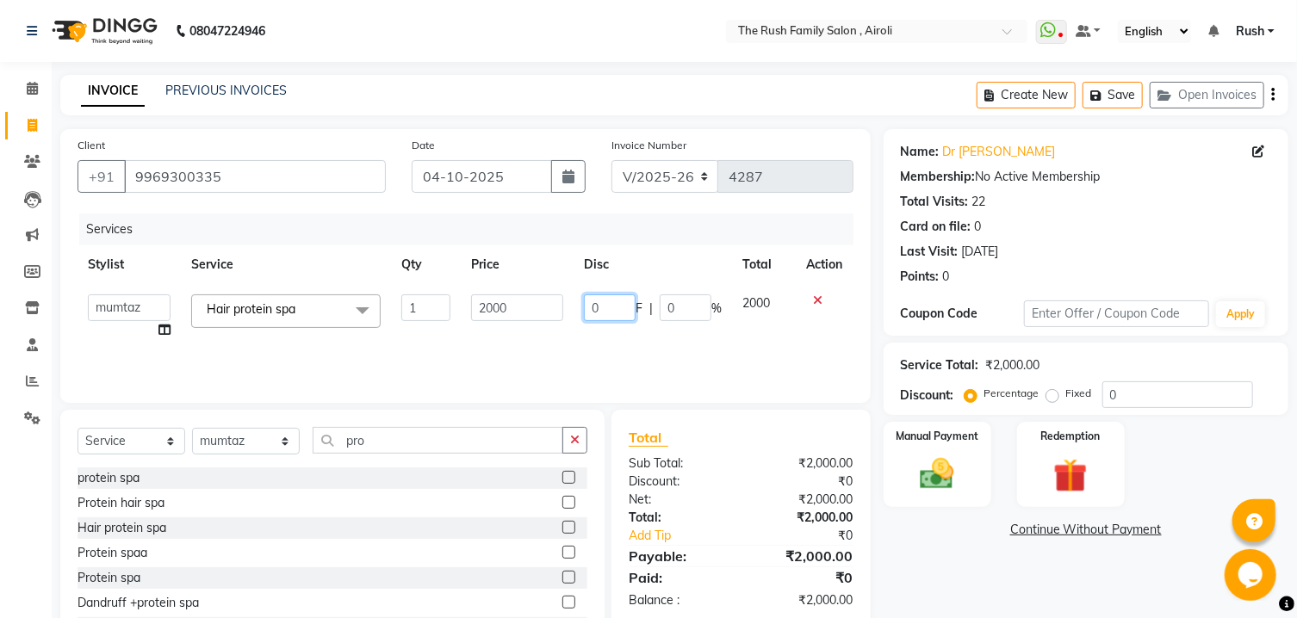
click at [611, 301] on input "0" at bounding box center [610, 307] width 52 height 27
type input "500"
click at [624, 269] on th "Disc" at bounding box center [652, 264] width 158 height 39
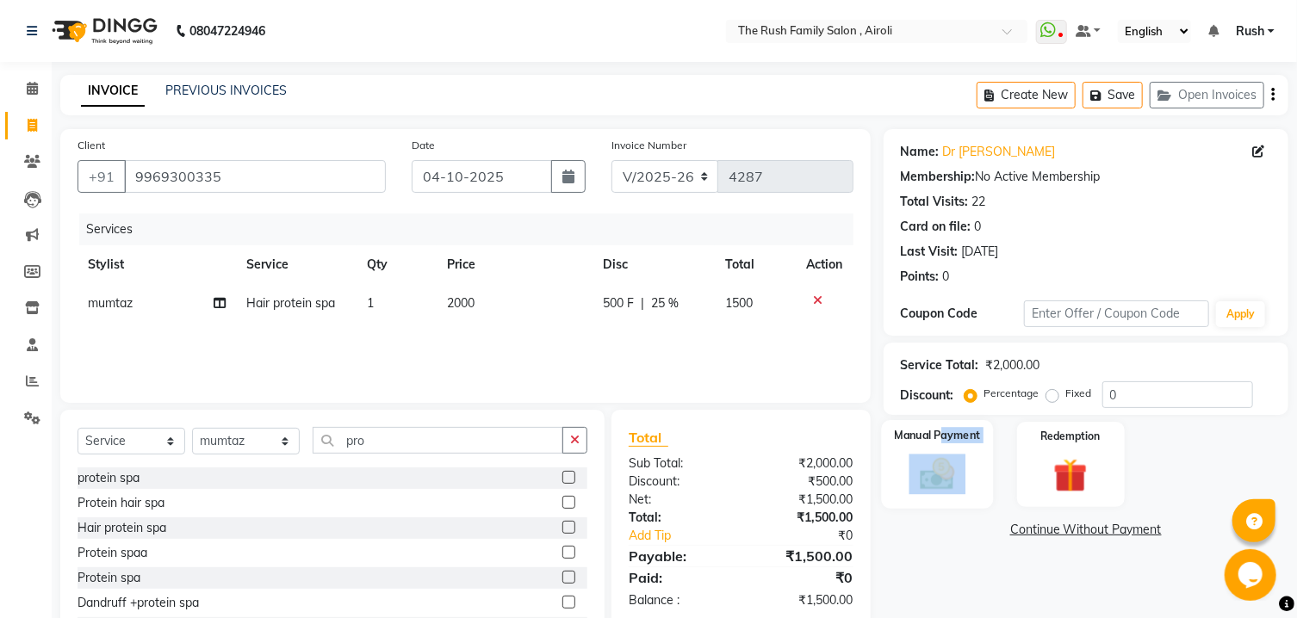
click at [939, 475] on div "Manual Payment" at bounding box center [937, 464] width 112 height 89
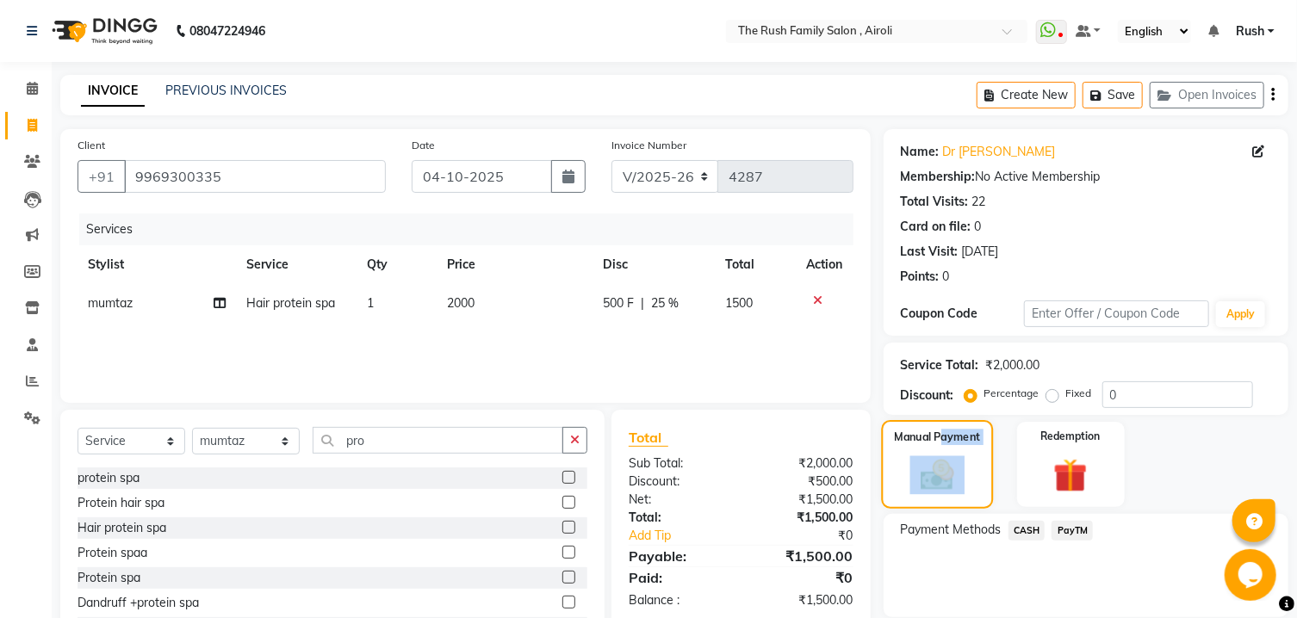
scroll to position [79, 0]
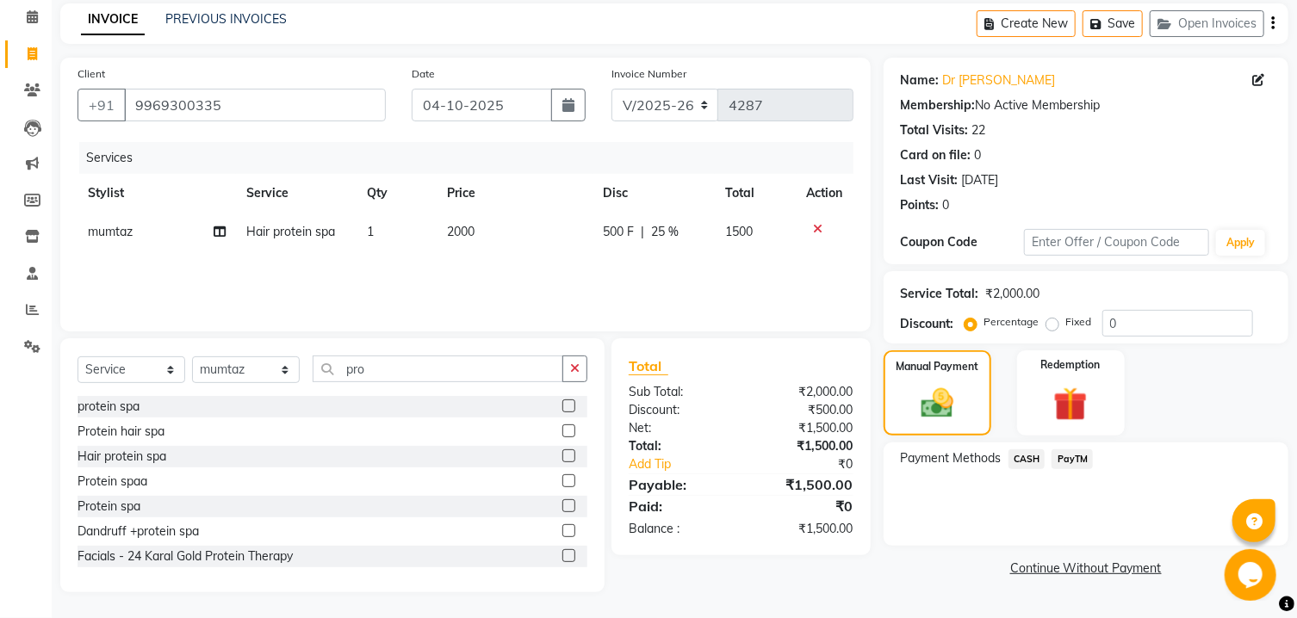
click at [1072, 469] on span "PayTM" at bounding box center [1071, 459] width 41 height 20
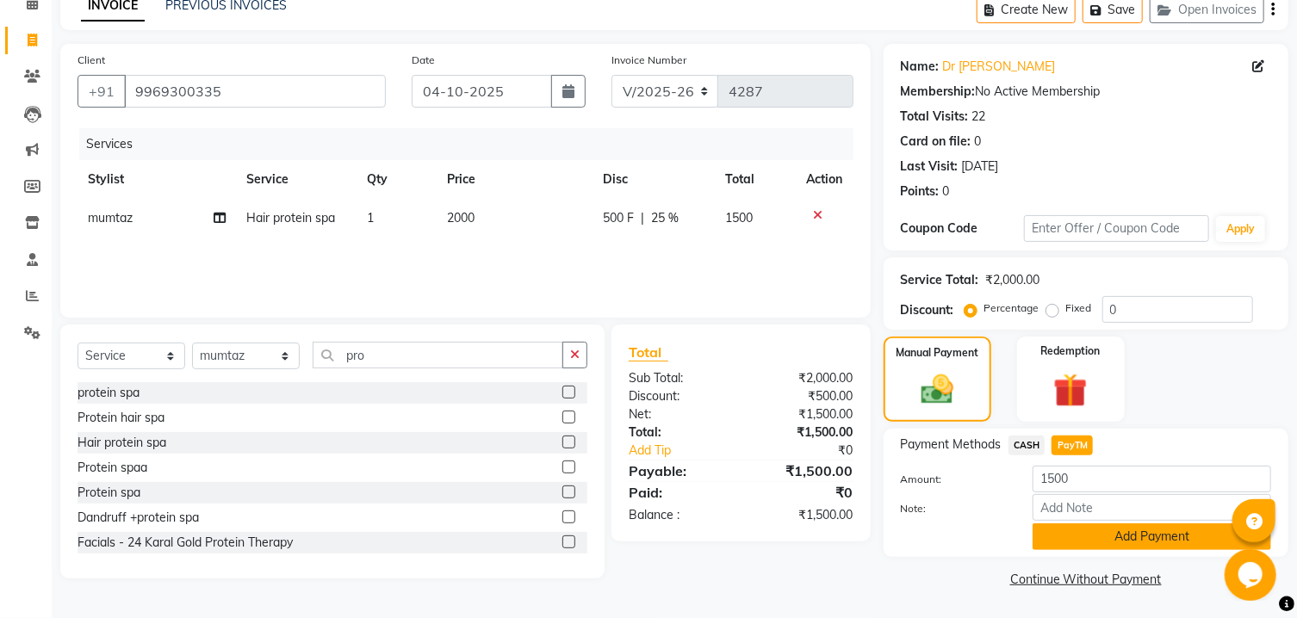
click at [1072, 541] on button "Add Payment" at bounding box center [1151, 537] width 239 height 27
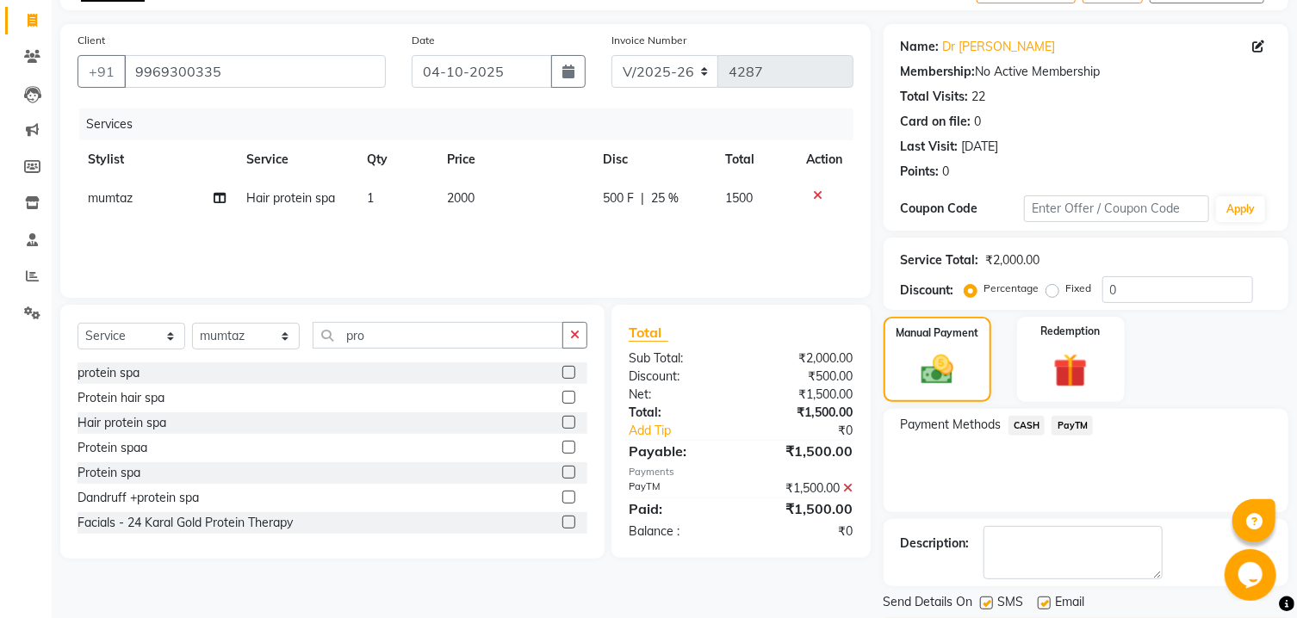
scroll to position [177, 0]
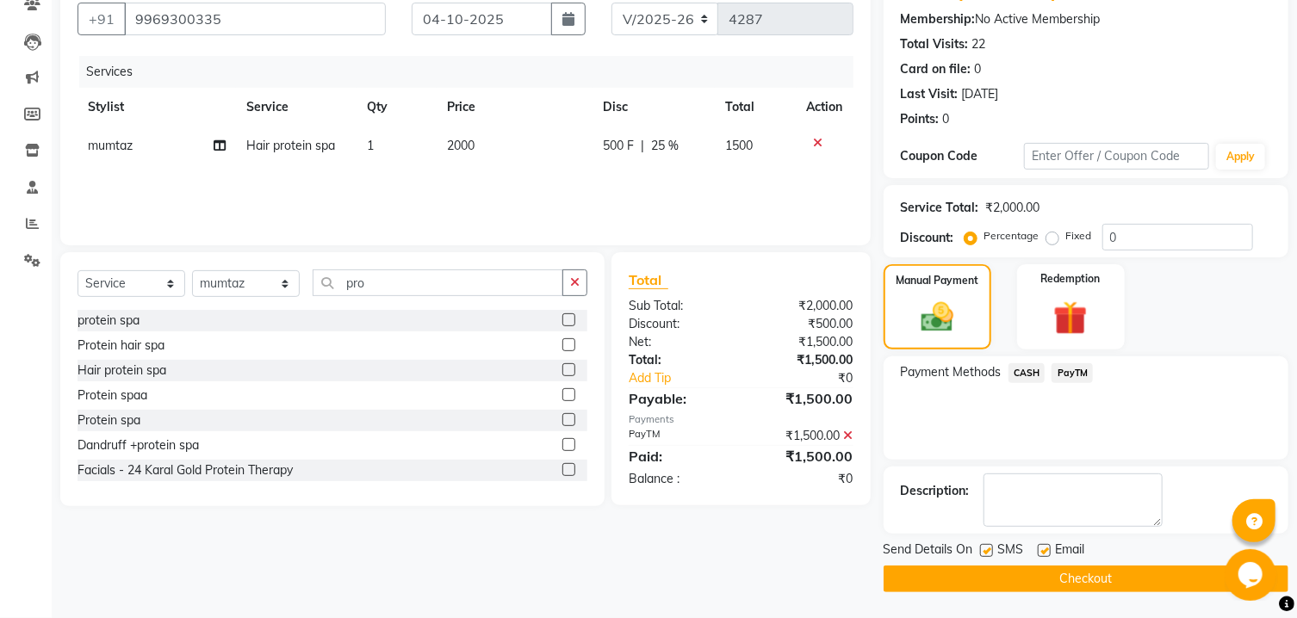
click at [988, 550] on label at bounding box center [986, 550] width 13 height 13
click at [988, 550] on input "checkbox" at bounding box center [985, 551] width 11 height 11
checkbox input "false"
click at [1050, 549] on label at bounding box center [1044, 550] width 13 height 13
click at [1049, 549] on input "checkbox" at bounding box center [1043, 551] width 11 height 11
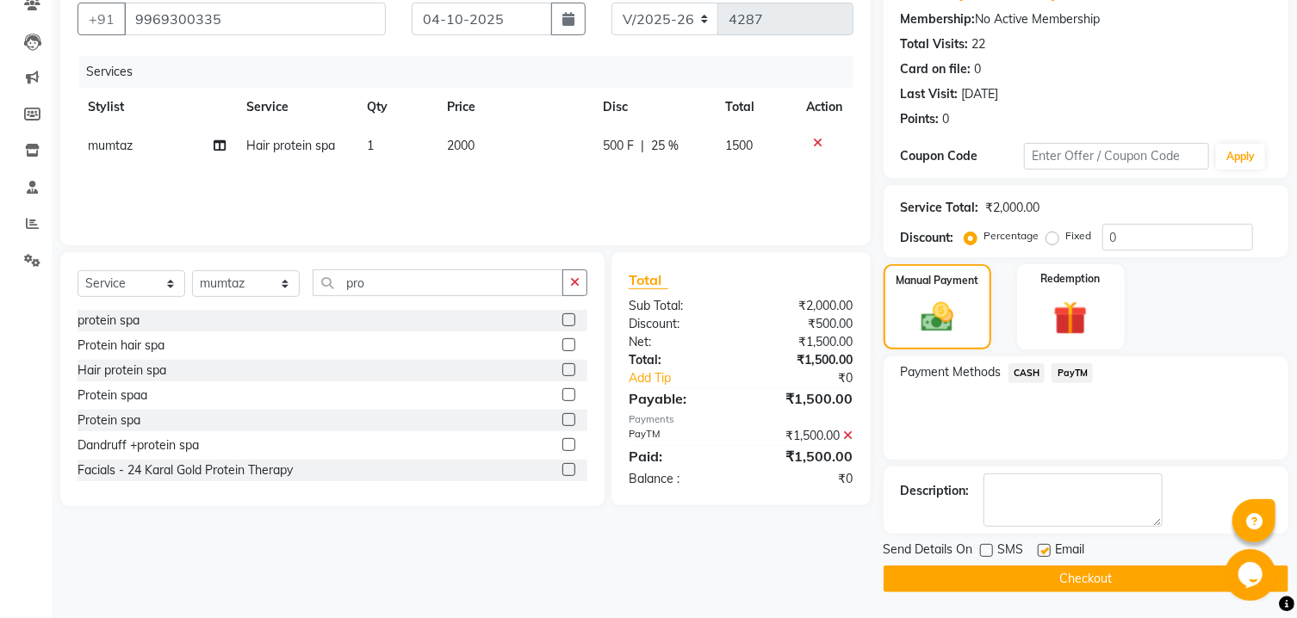
checkbox input "false"
click at [1036, 571] on button "Checkout" at bounding box center [1085, 579] width 405 height 27
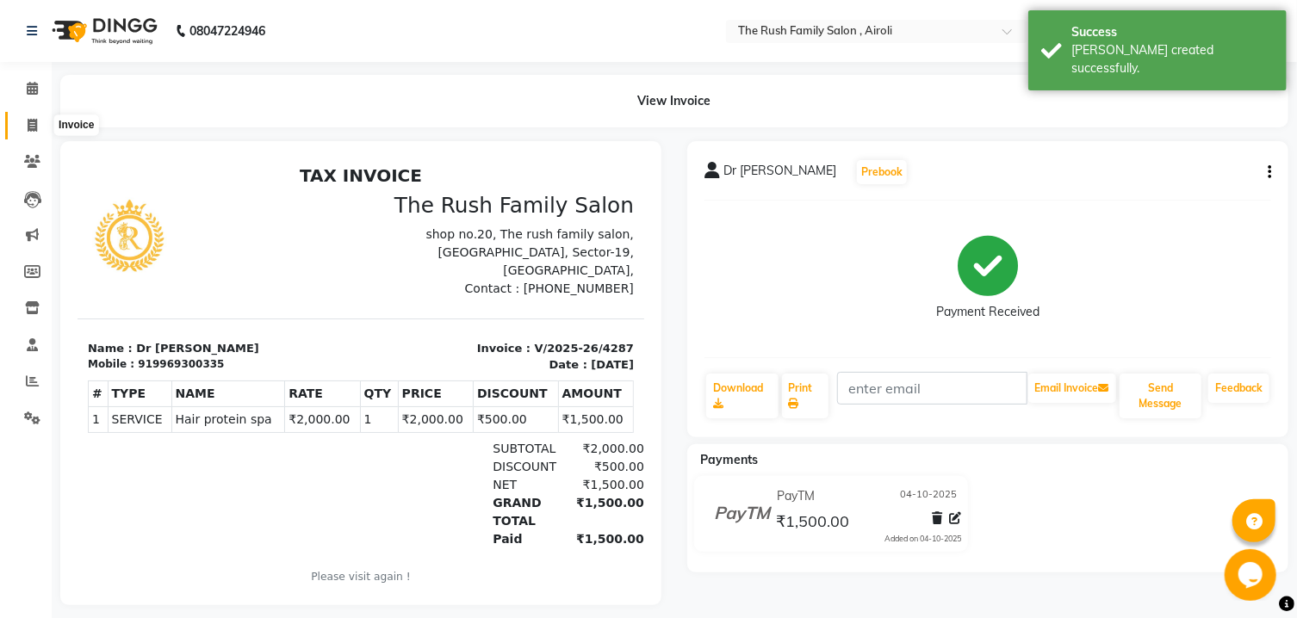
click at [32, 129] on icon at bounding box center [32, 125] width 9 height 13
select select "5419"
select select "service"
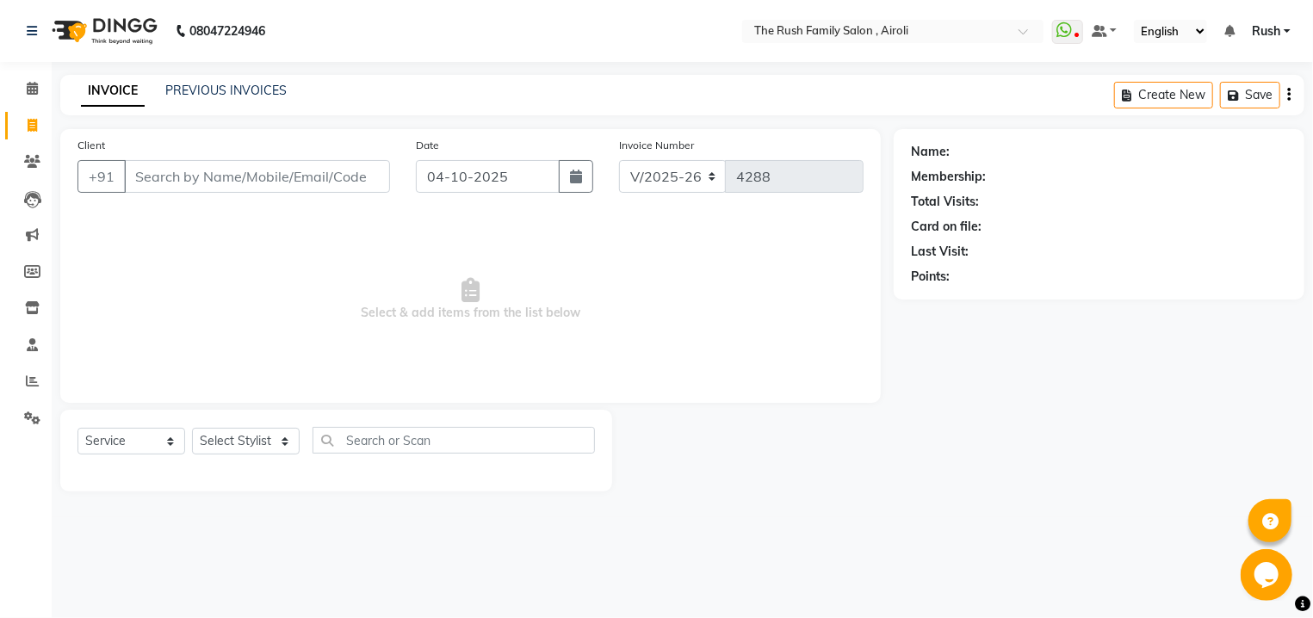
click at [301, 183] on input "Client" at bounding box center [257, 176] width 266 height 33
select select "42200"
click option "mumtaz" at bounding box center [0, 0] width 0 height 0
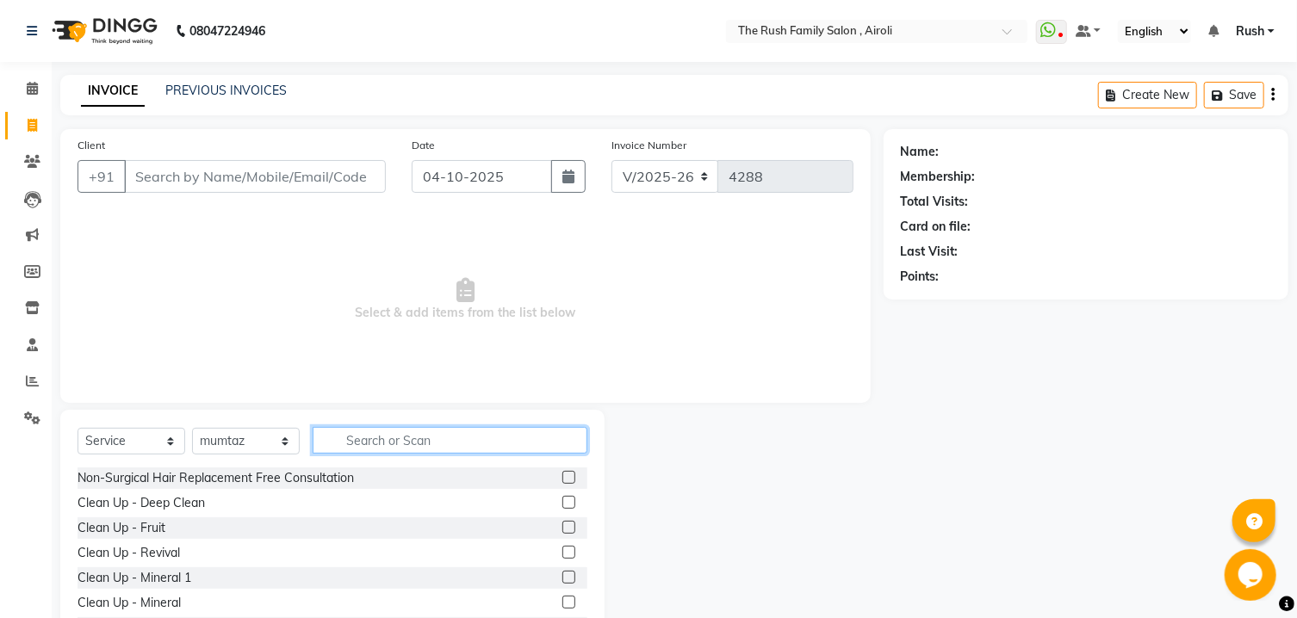
click at [378, 444] on input "text" at bounding box center [450, 440] width 275 height 27
type input "spa"
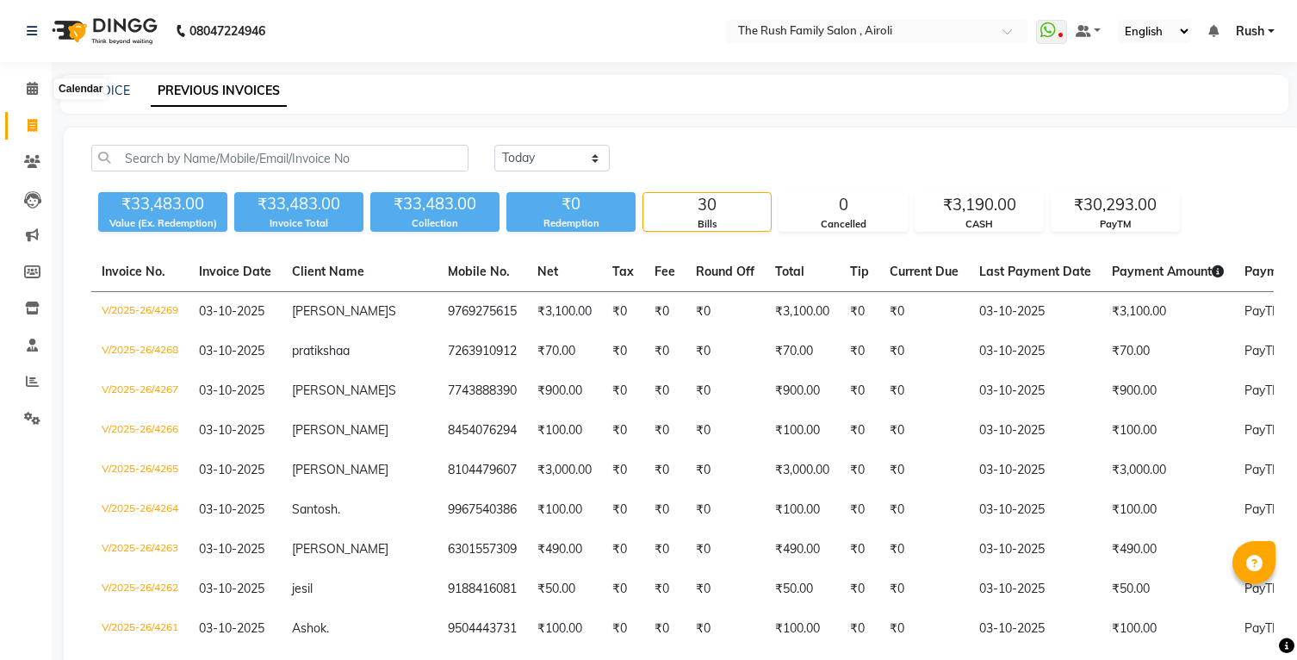
select select "[DATE]"
click at [34, 84] on icon at bounding box center [32, 88] width 11 height 13
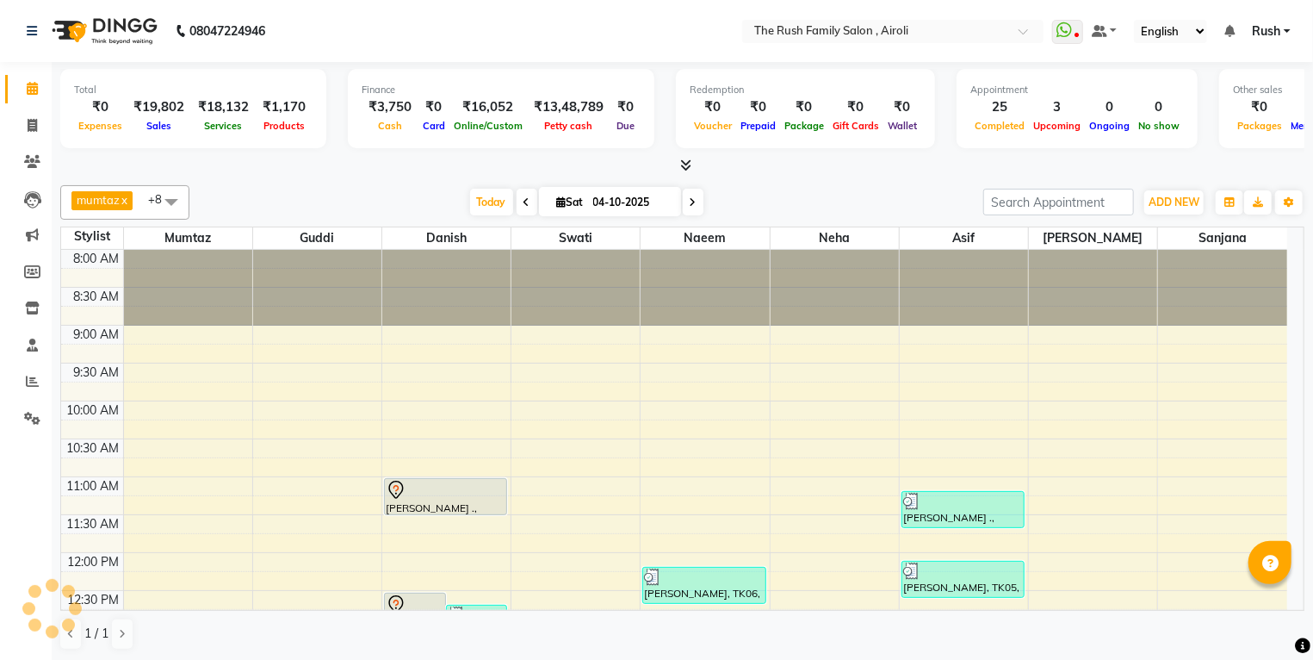
scroll to position [750, 0]
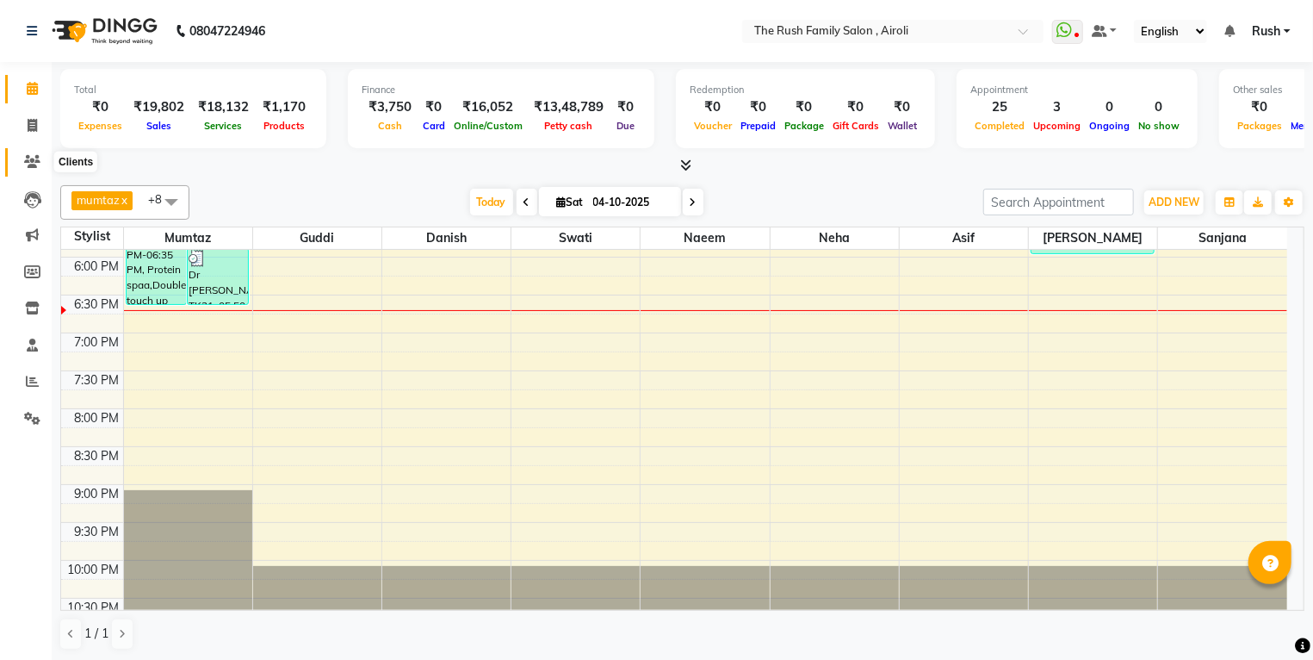
click at [32, 155] on span at bounding box center [32, 162] width 30 height 20
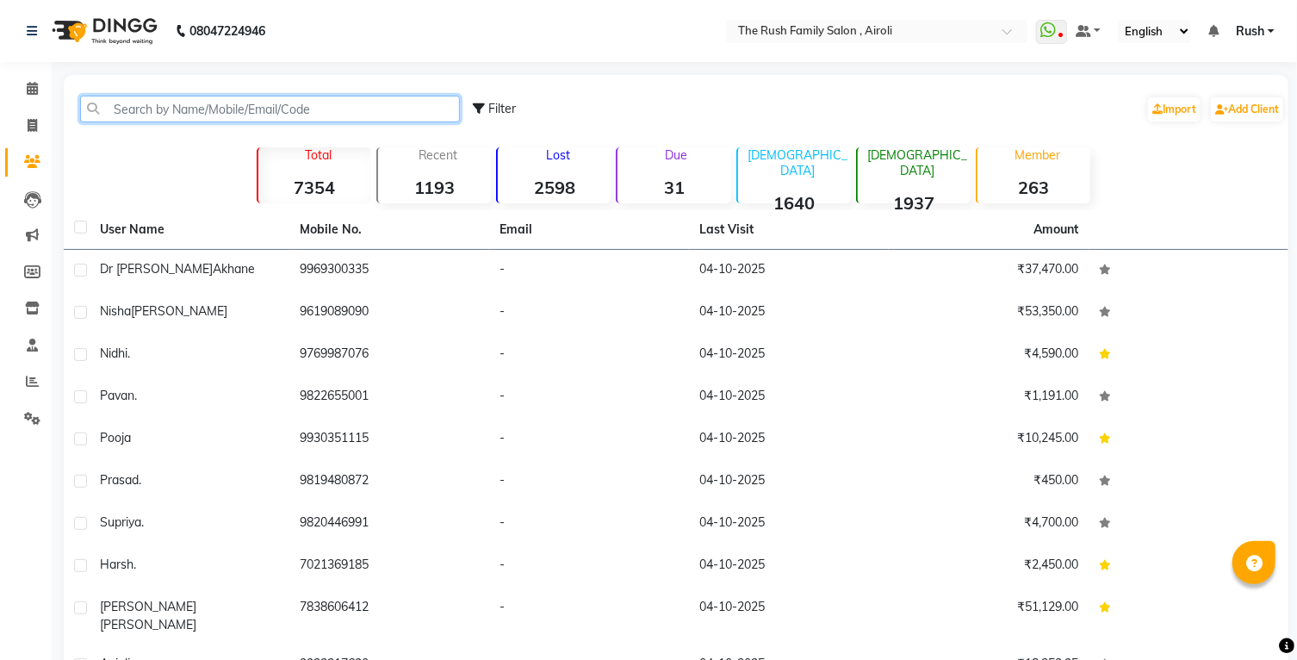
click at [238, 110] on input "text" at bounding box center [270, 109] width 380 height 27
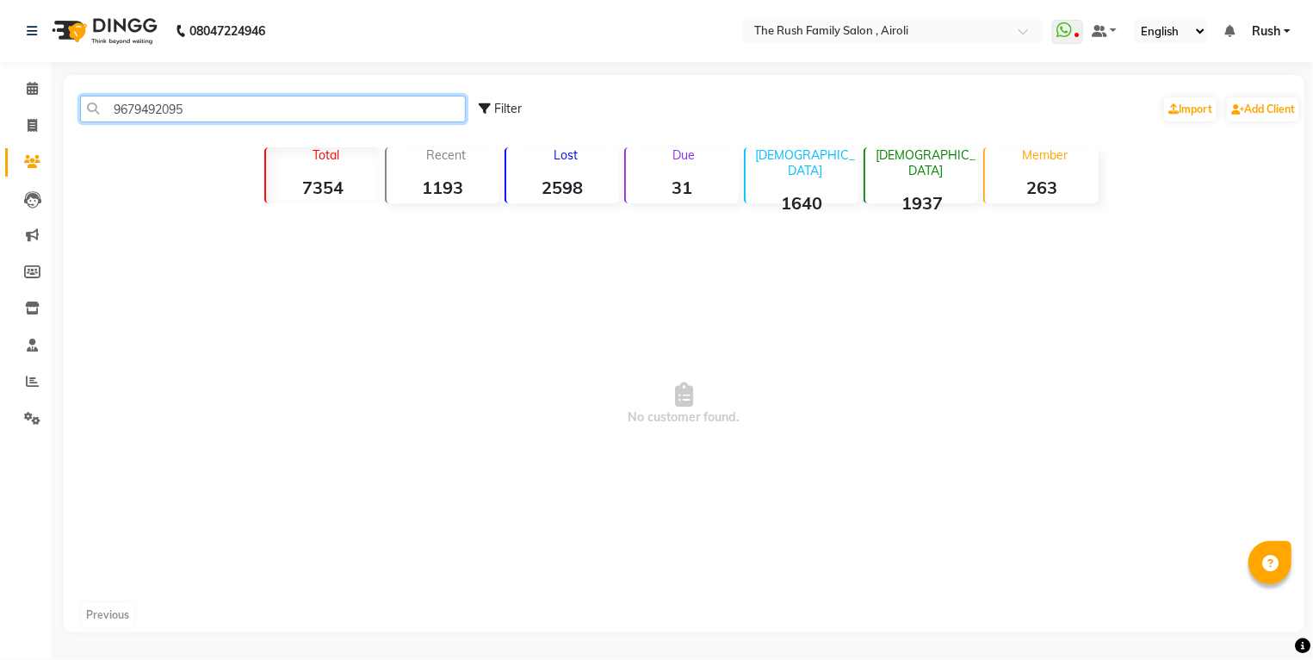
click at [134, 117] on input "9679492095" at bounding box center [273, 109] width 386 height 27
click at [276, 112] on input "9619492095" at bounding box center [273, 109] width 386 height 27
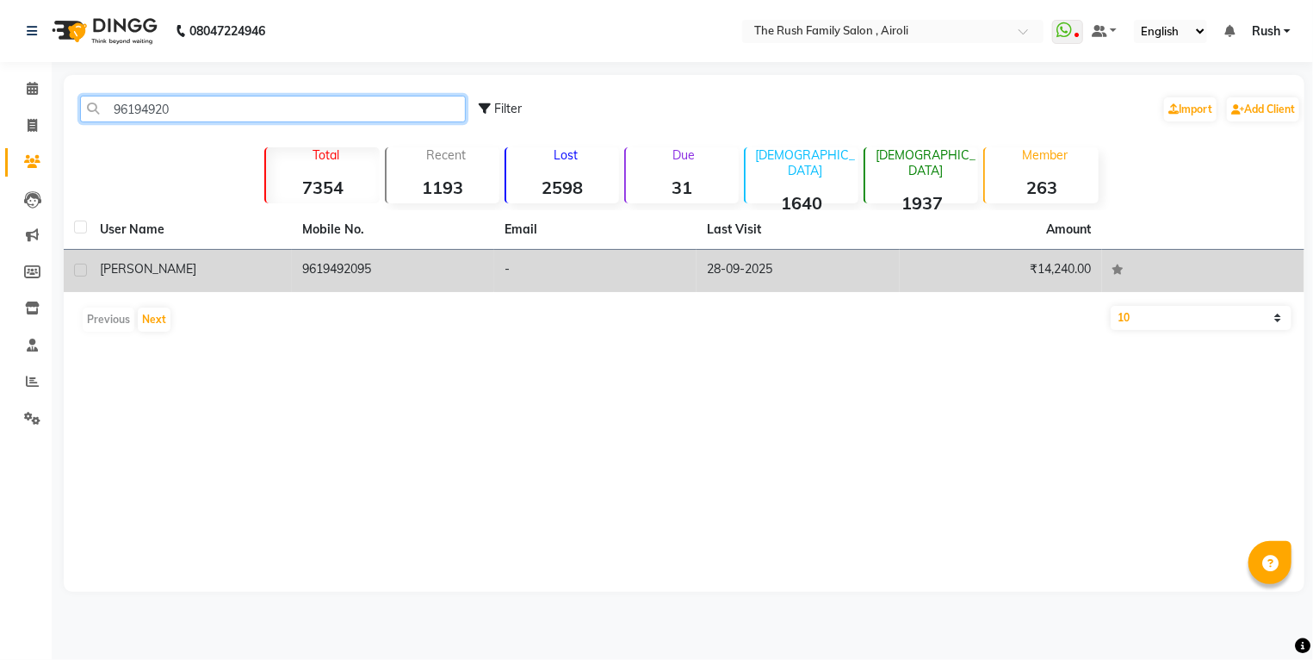
type input "96194920"
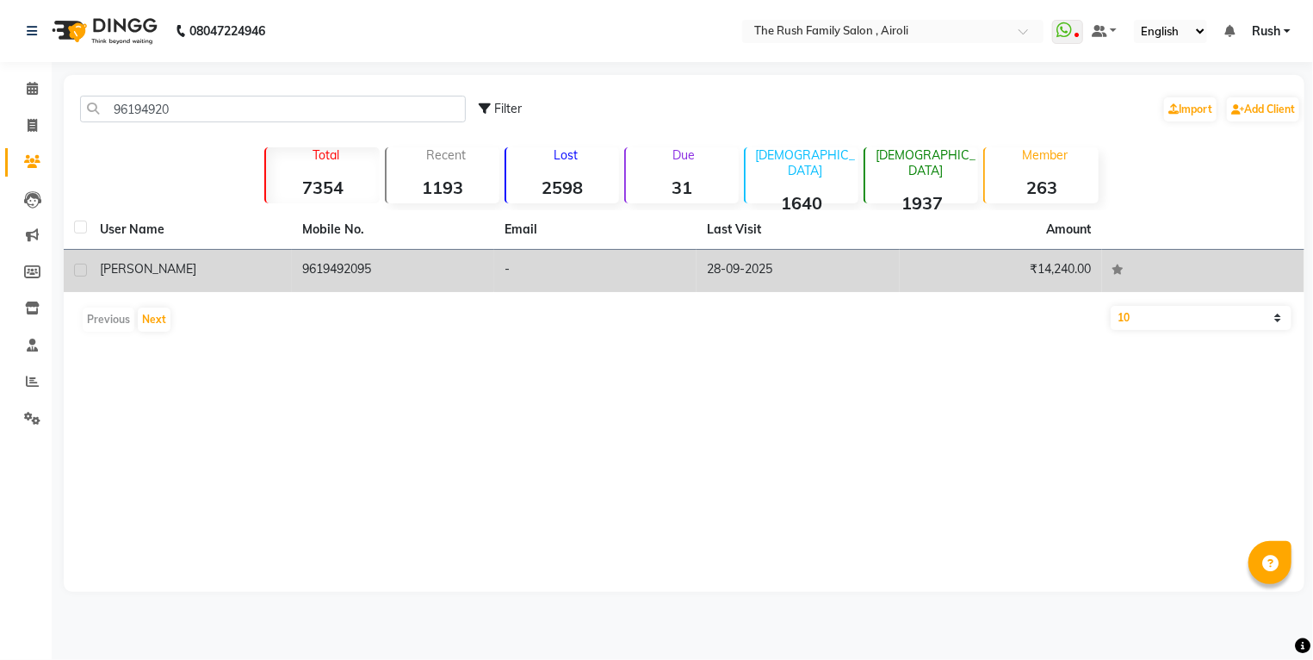
click at [256, 277] on div "[PERSON_NAME]" at bounding box center [191, 269] width 182 height 18
click at [292, 277] on td "9619492095" at bounding box center [393, 271] width 202 height 42
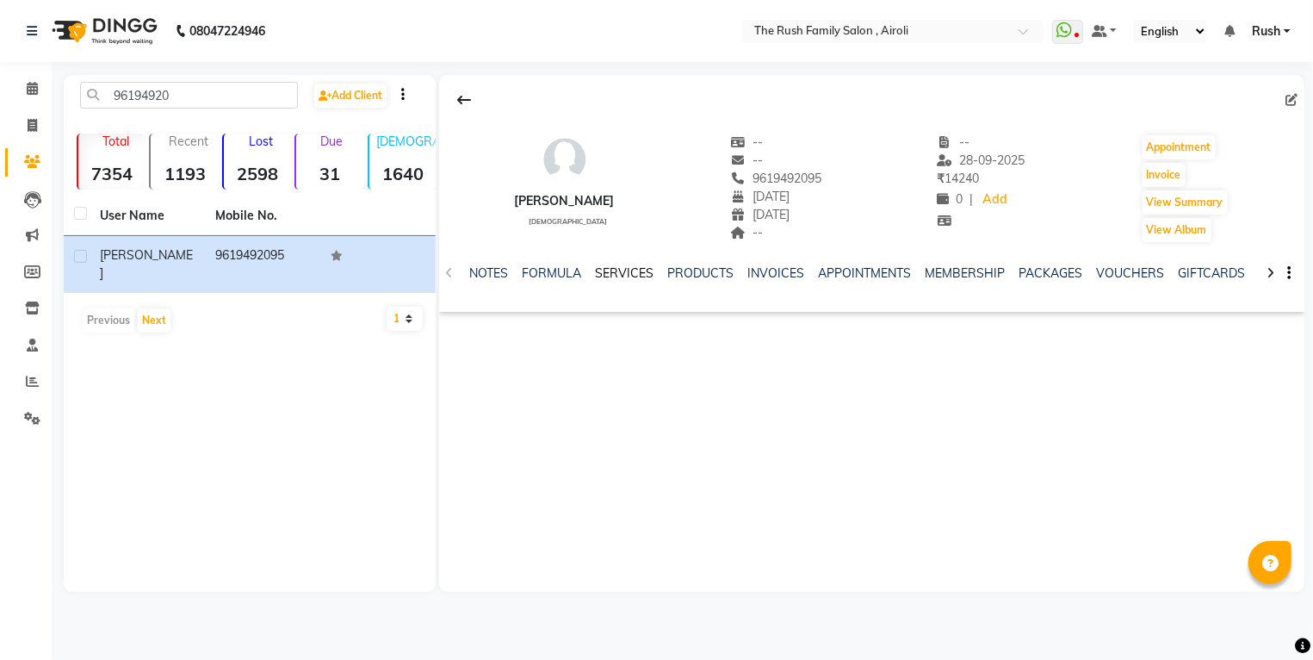
click at [610, 280] on link "SERVICES" at bounding box center [624, 272] width 59 height 15
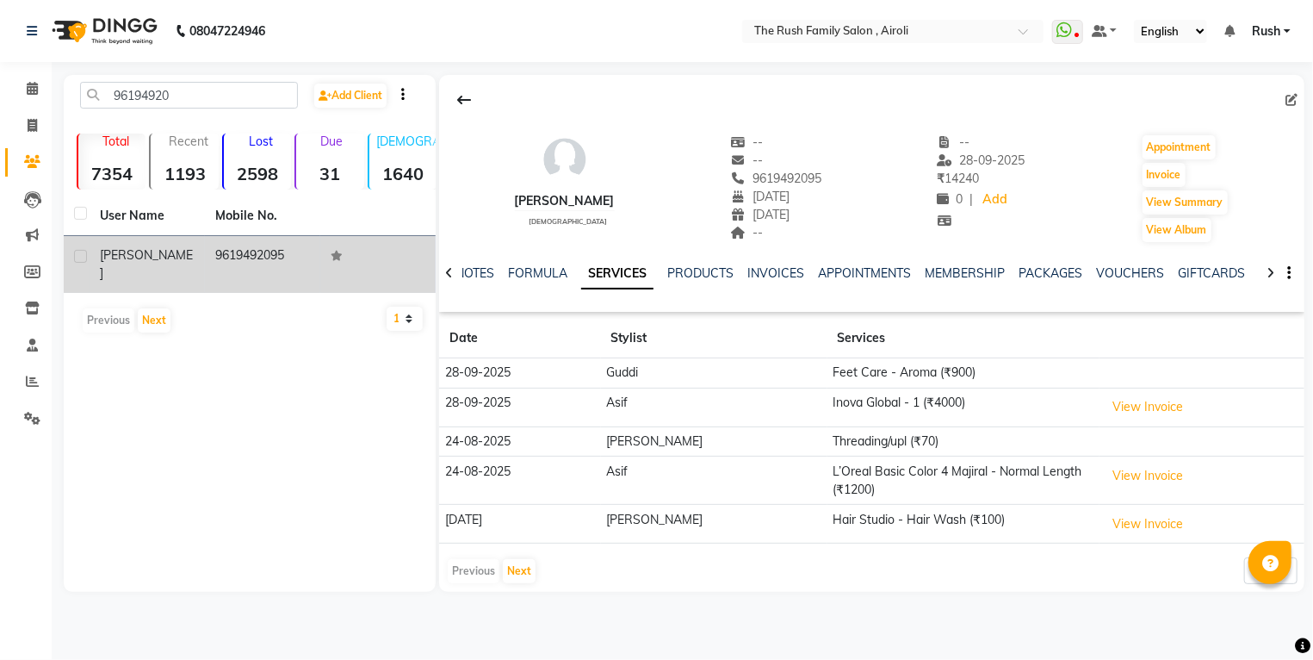
click at [261, 251] on td "9619492095" at bounding box center [262, 264] width 115 height 57
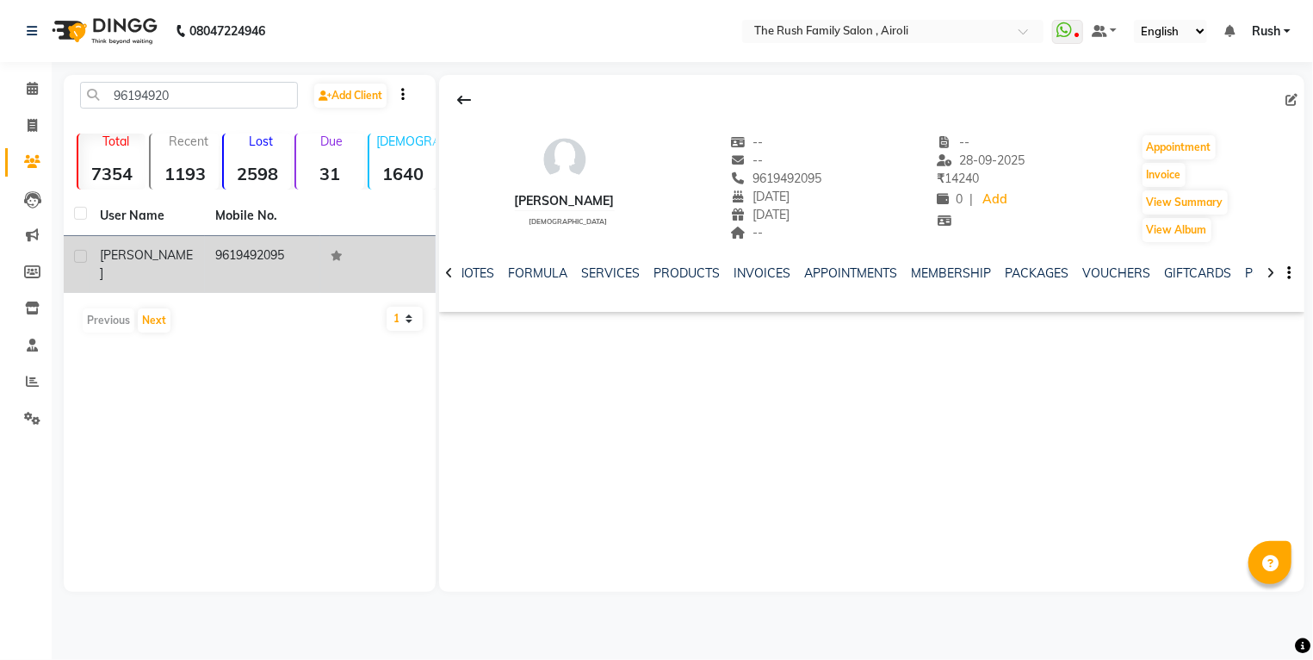
copy td "9619492095"
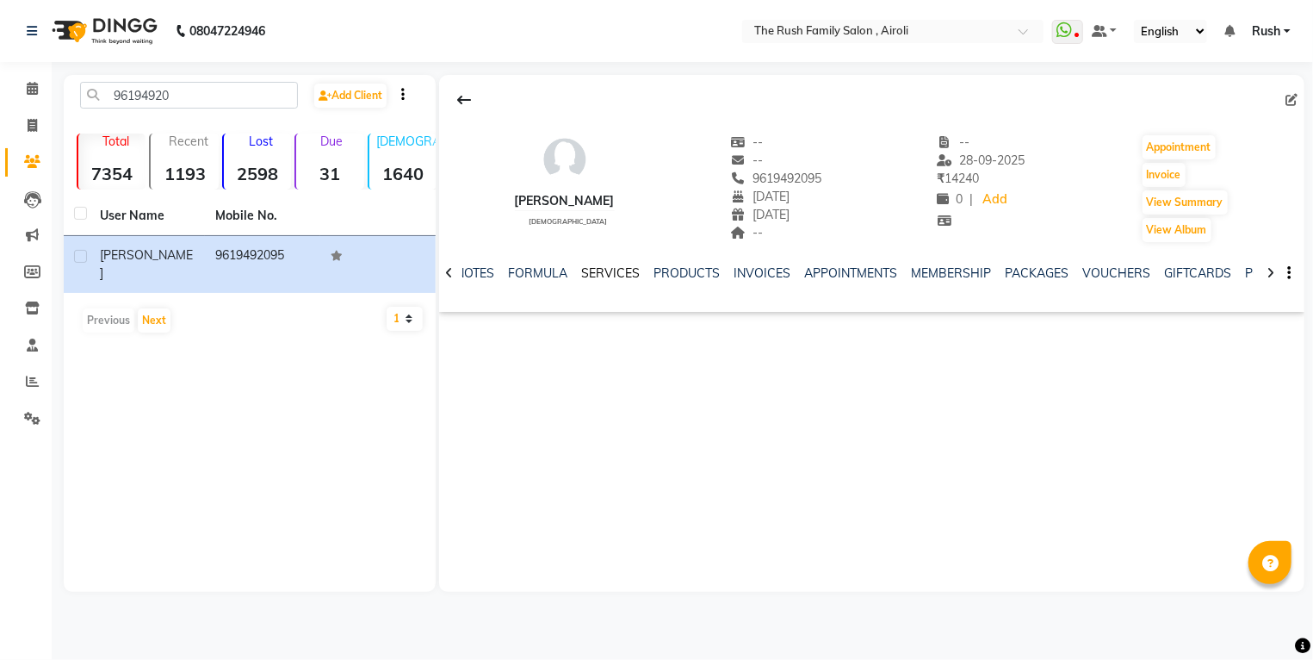
click at [609, 273] on link "SERVICES" at bounding box center [610, 272] width 59 height 15
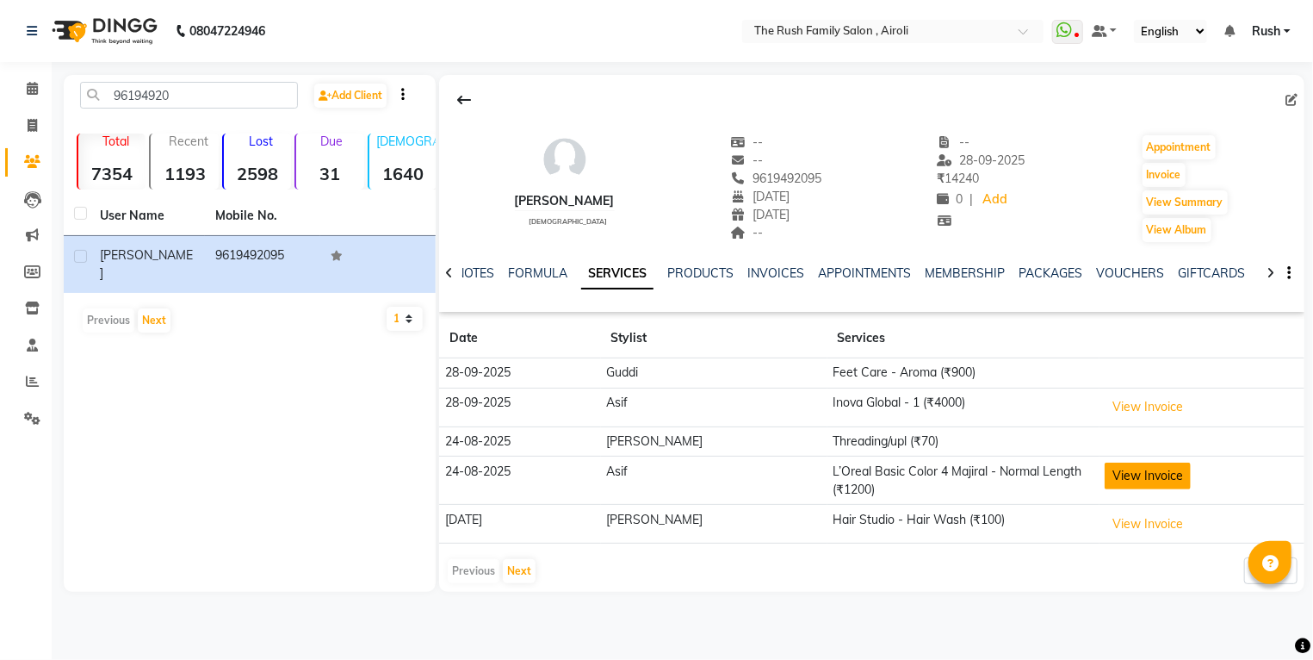
click at [1106, 477] on button "View Invoice" at bounding box center [1148, 475] width 86 height 27
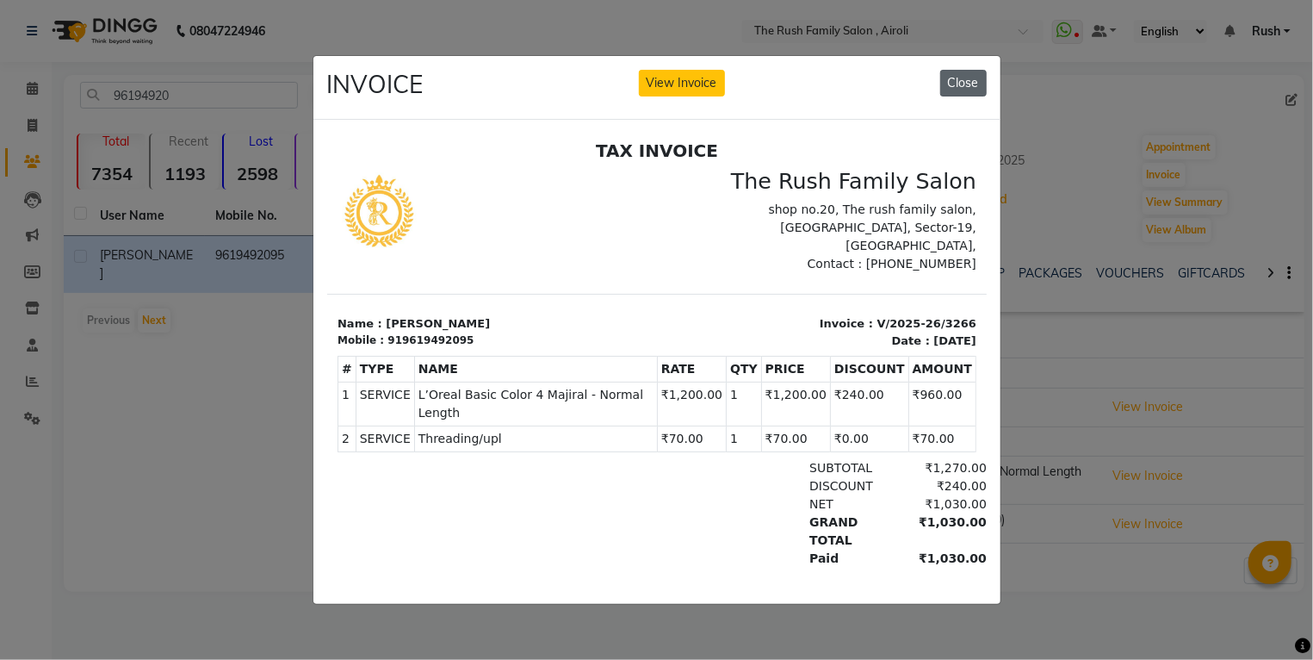
click at [968, 77] on button "Close" at bounding box center [963, 83] width 46 height 27
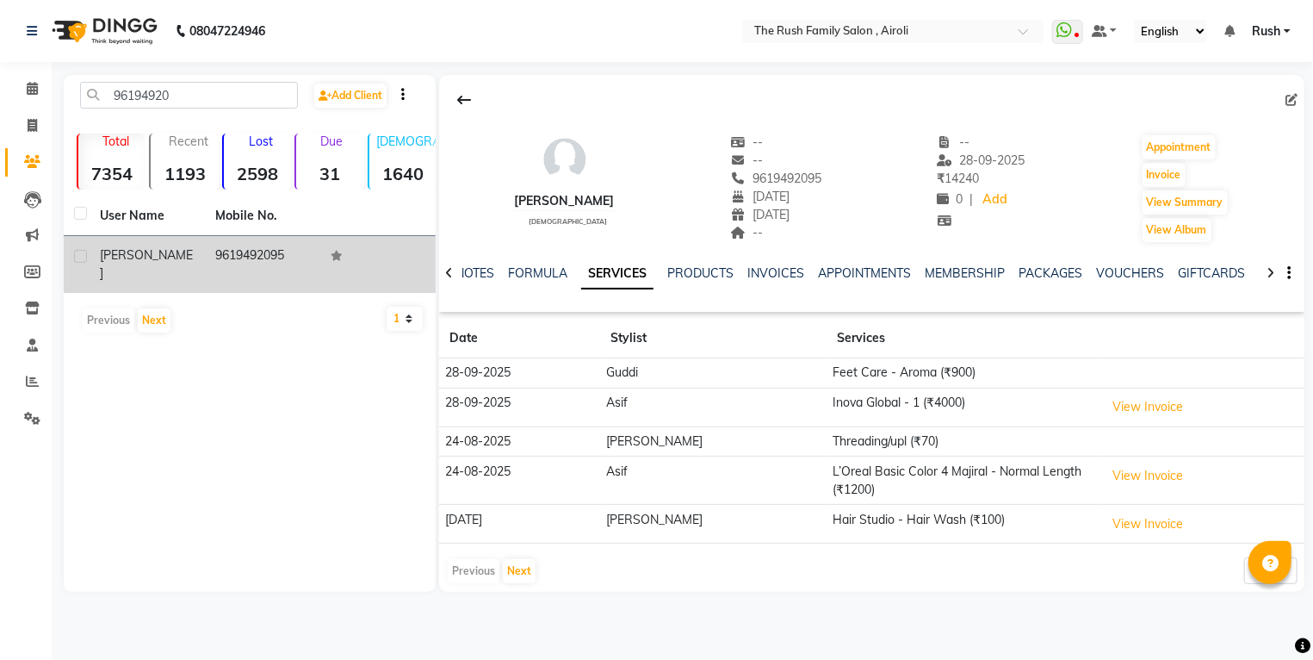
click at [277, 261] on td "9619492095" at bounding box center [262, 264] width 115 height 57
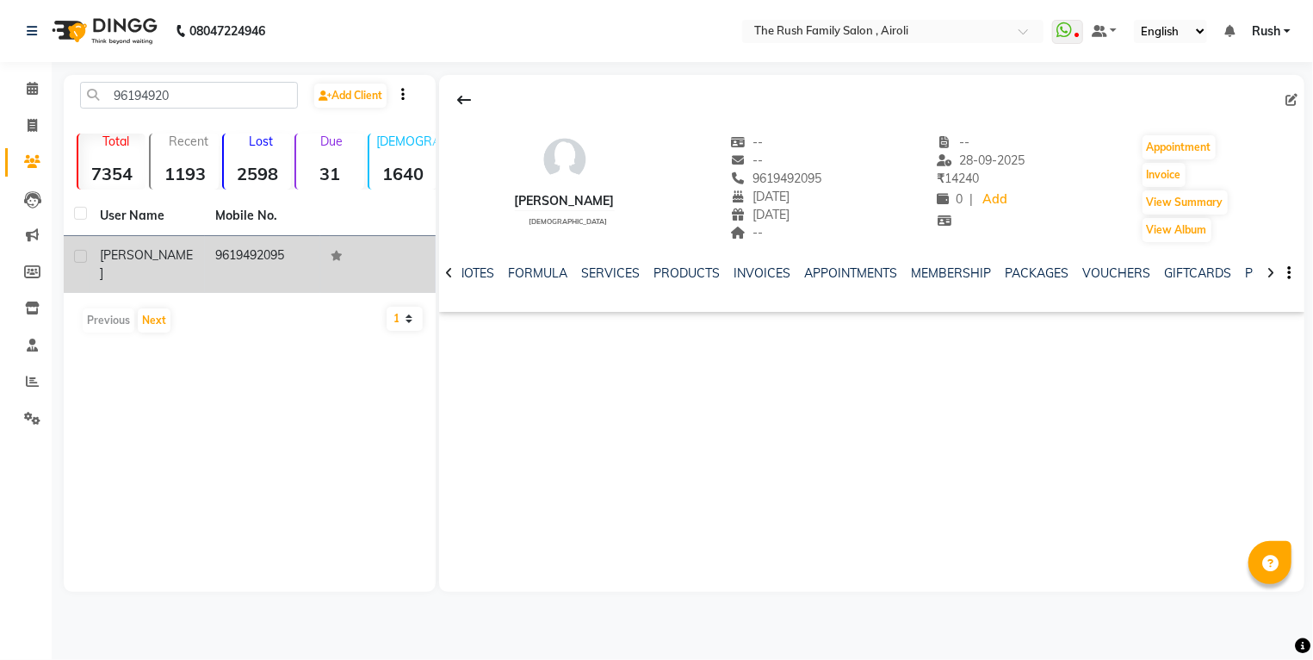
click at [277, 261] on td "9619492095" at bounding box center [262, 264] width 115 height 57
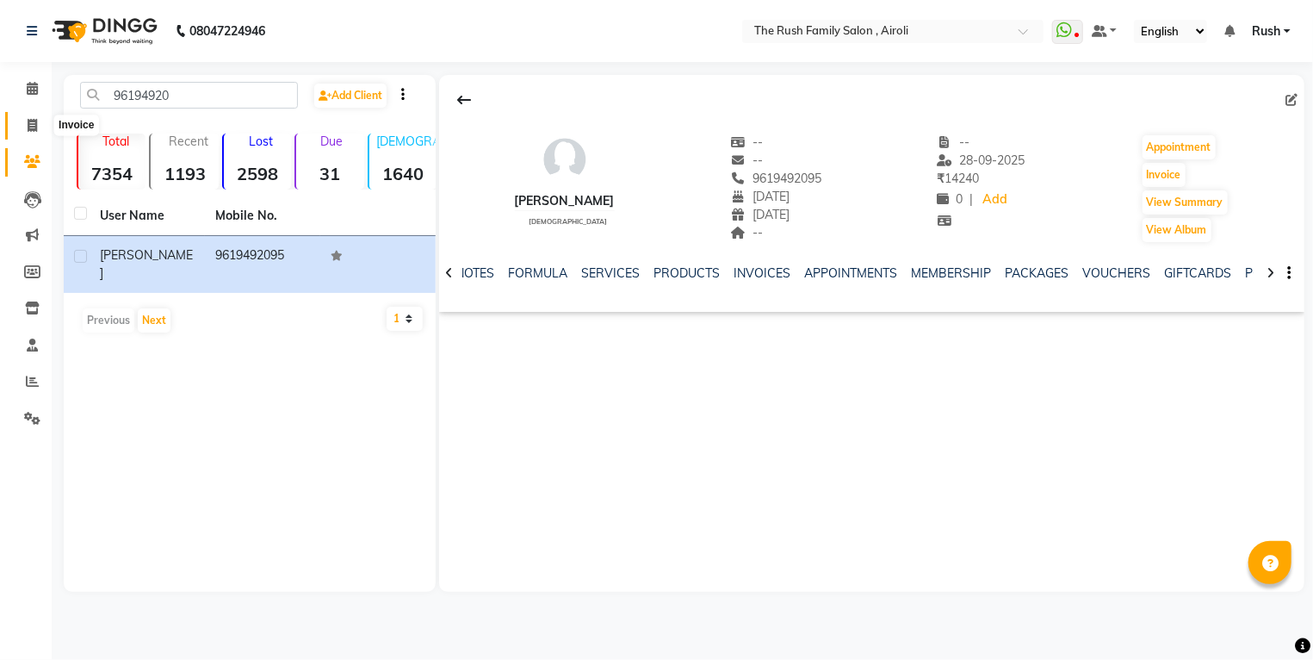
click at [25, 121] on span at bounding box center [32, 126] width 30 height 20
select select "5419"
select select "service"
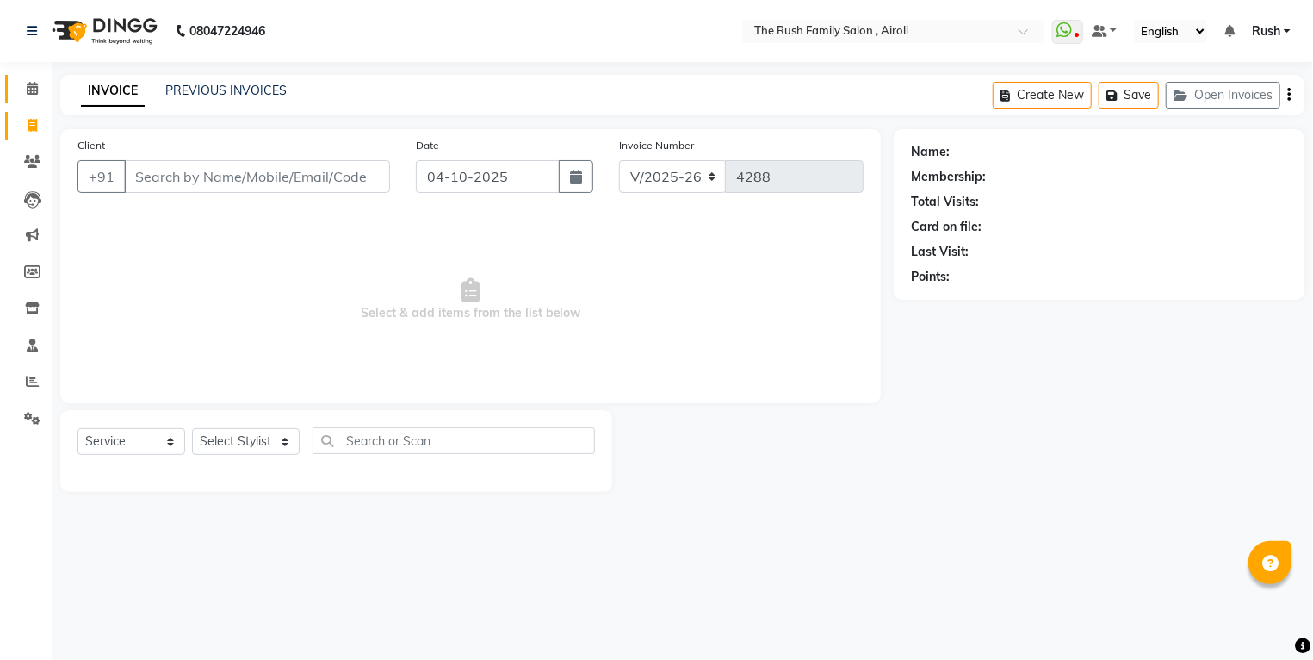
click at [39, 99] on link "Calendar" at bounding box center [25, 89] width 41 height 28
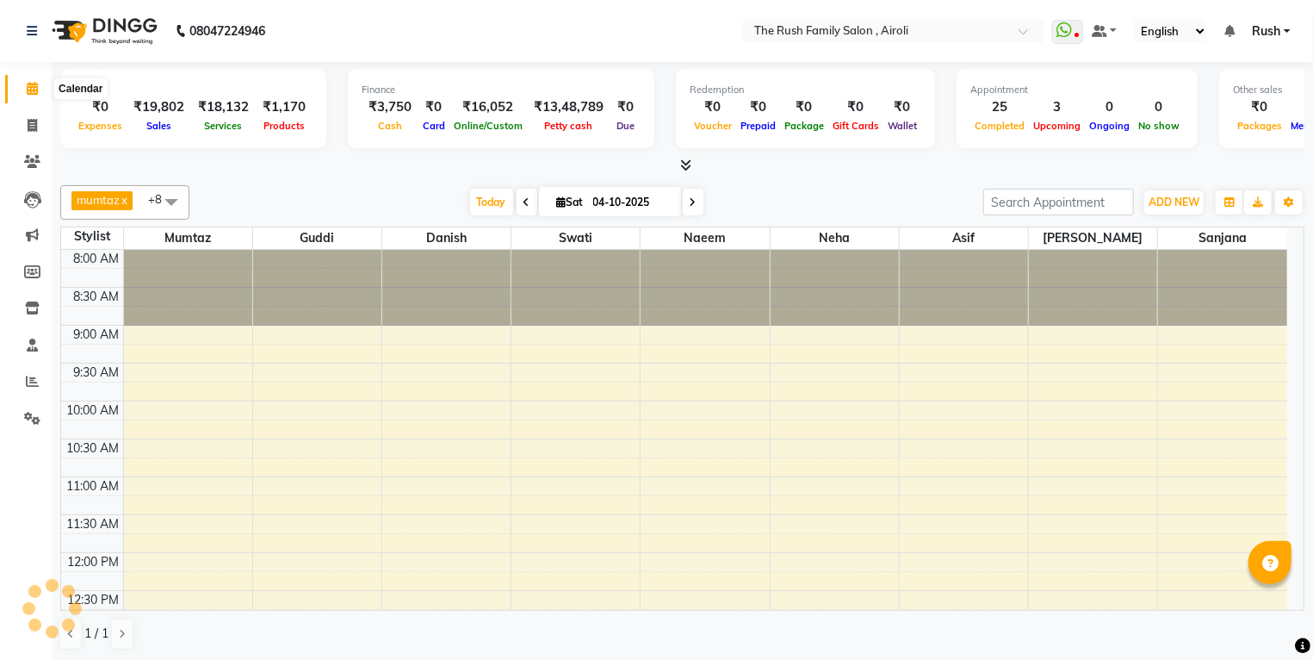
click at [39, 96] on span at bounding box center [32, 89] width 30 height 20
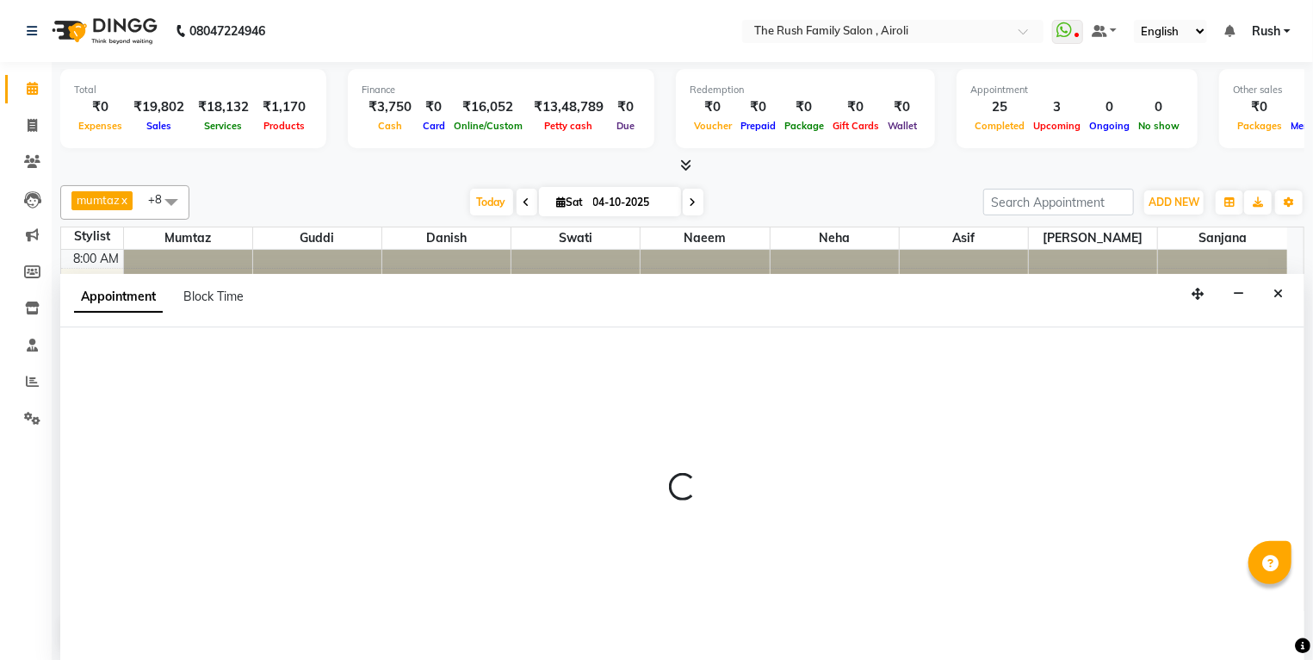
scroll to position [1, 0]
select select "60158"
select select "tentative"
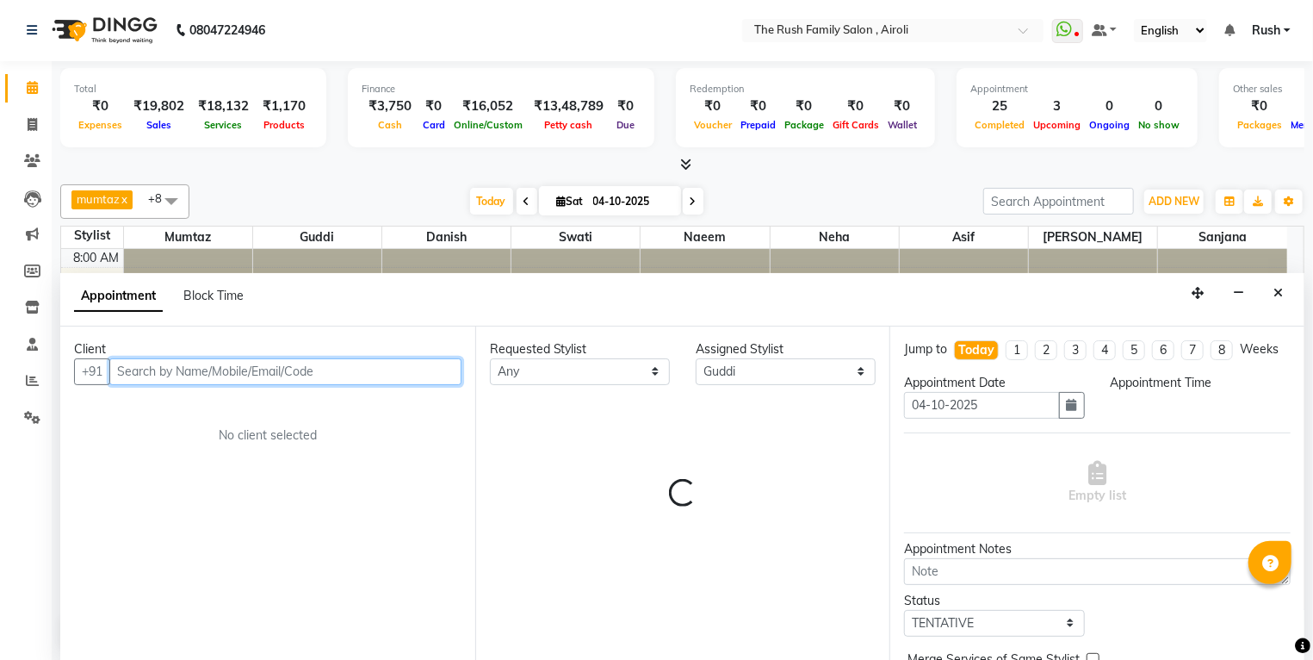
select select "585"
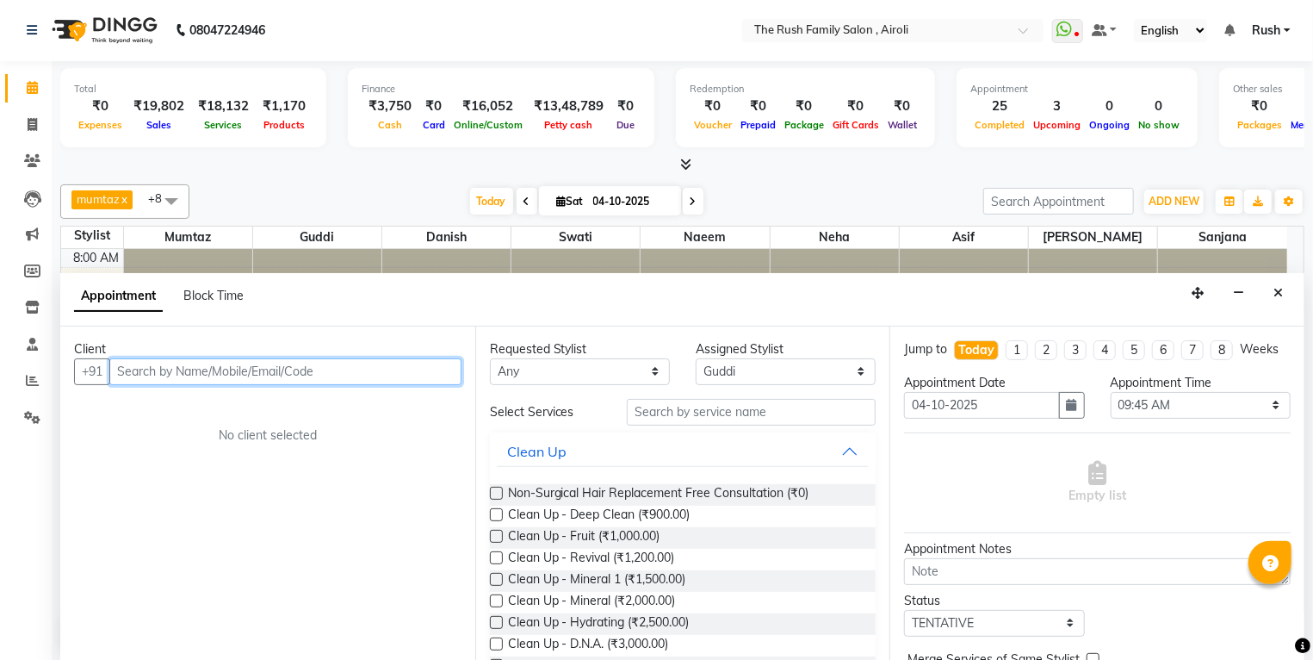
click at [173, 365] on input "text" at bounding box center [285, 371] width 352 height 27
paste input "9619492095"
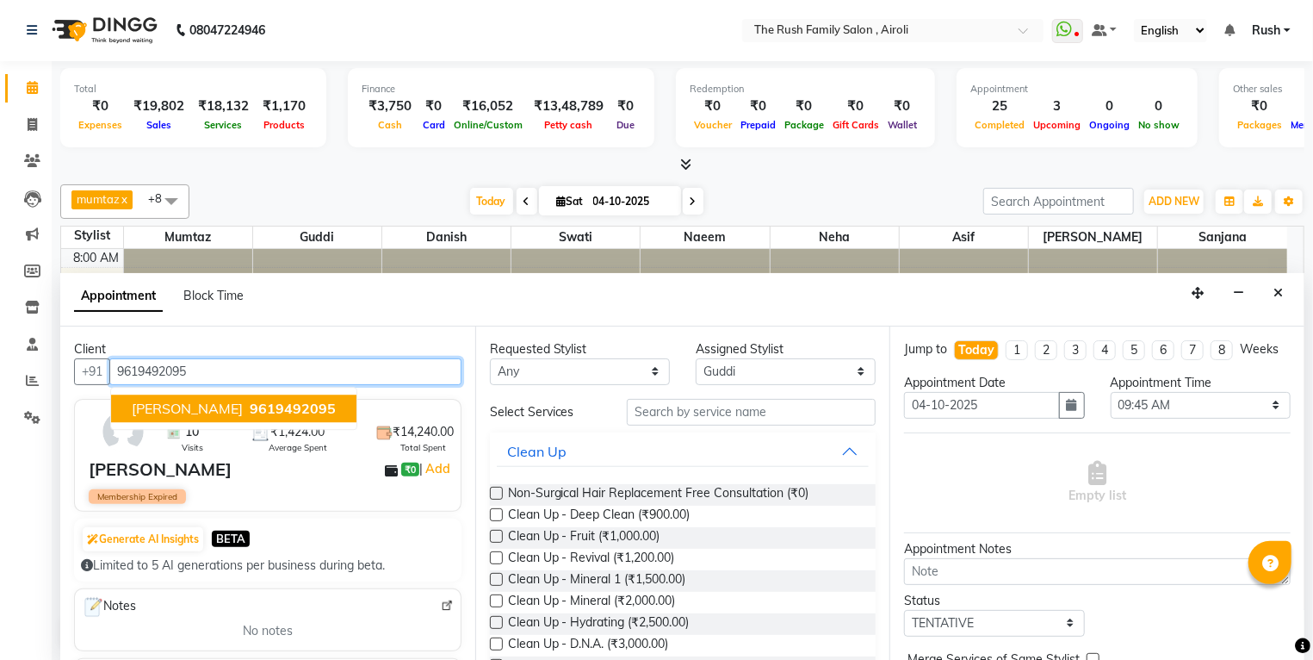
click at [250, 402] on span "9619492095" at bounding box center [293, 408] width 86 height 17
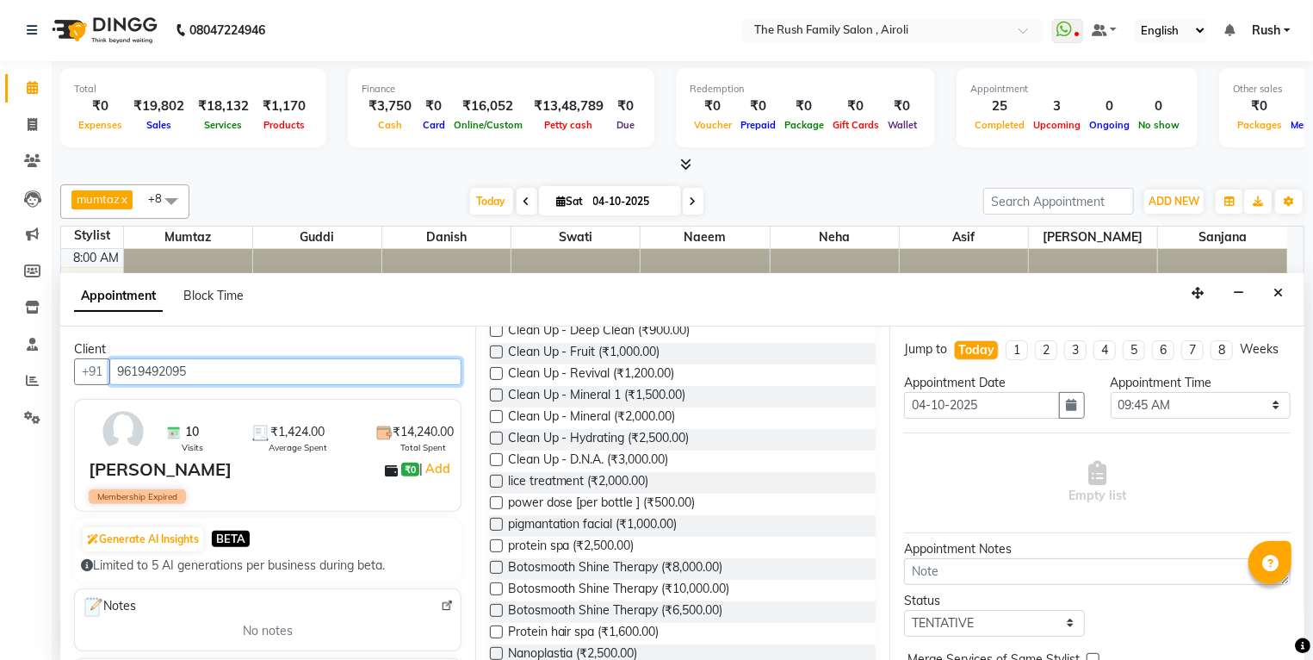
scroll to position [0, 0]
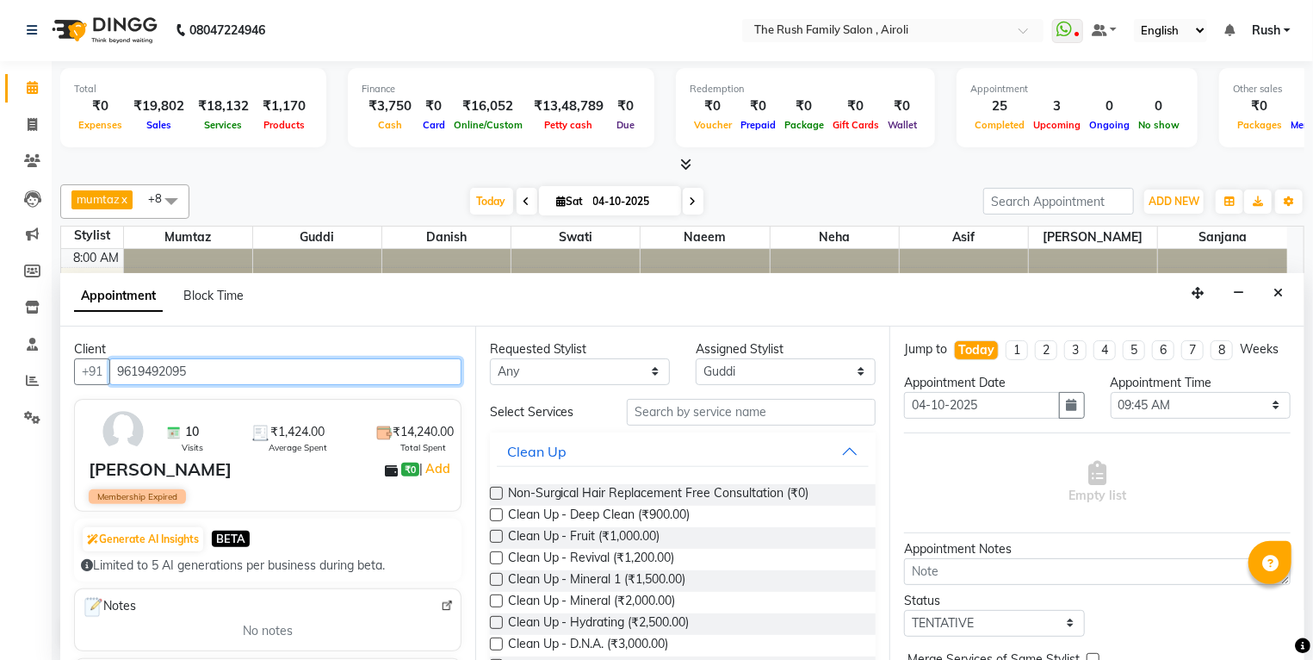
type input "9619492095"
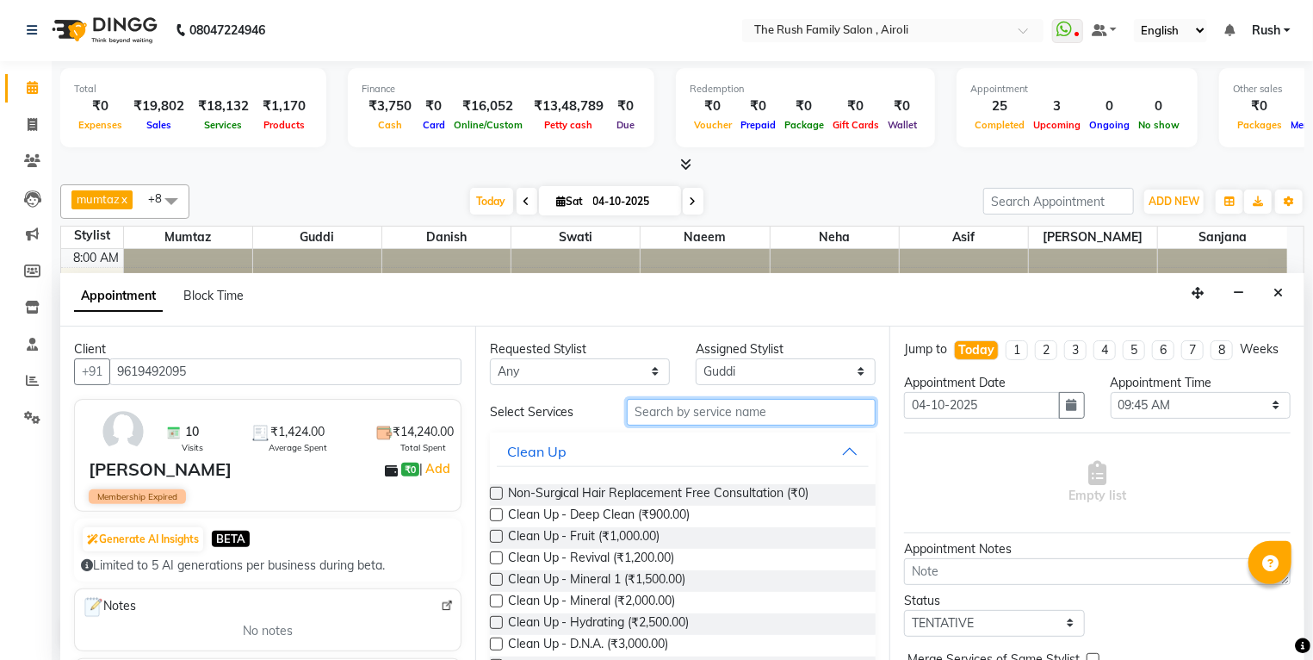
click at [651, 409] on input "text" at bounding box center [751, 412] width 249 height 27
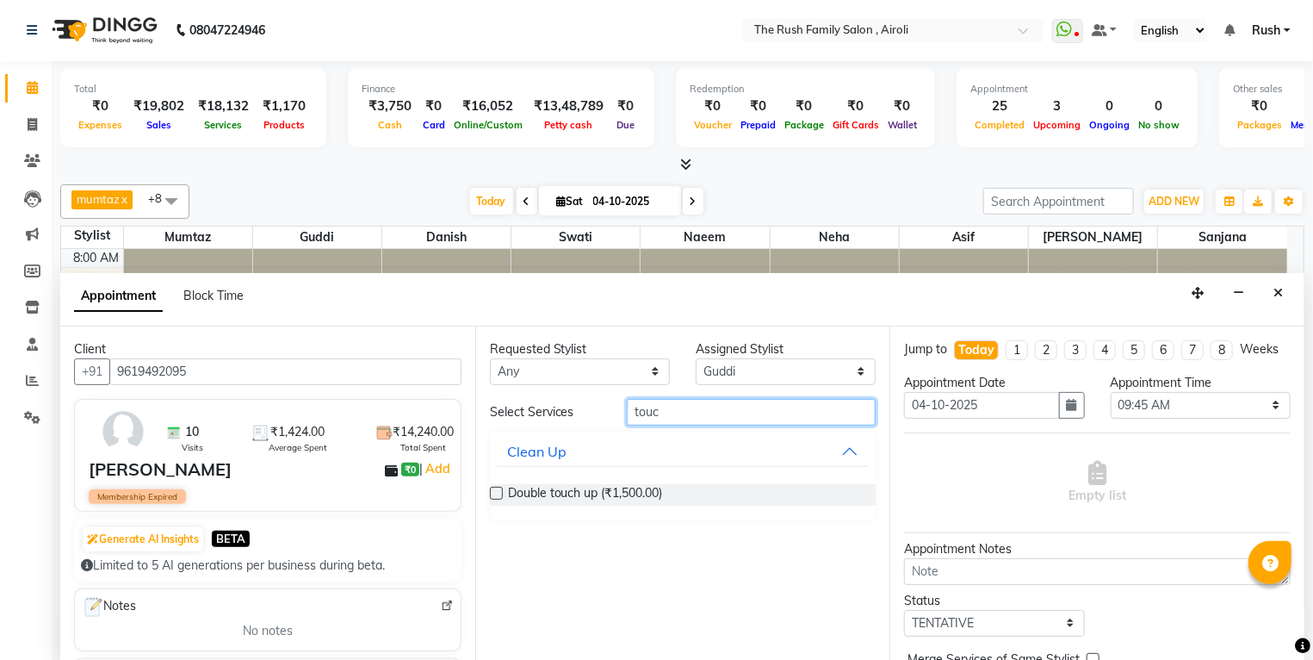
type input "touc"
click at [504, 492] on div "Double touch up (₹1,500.00)" at bounding box center [683, 495] width 387 height 22
select select "91626"
click option "[PERSON_NAME]" at bounding box center [0, 0] width 0 height 0
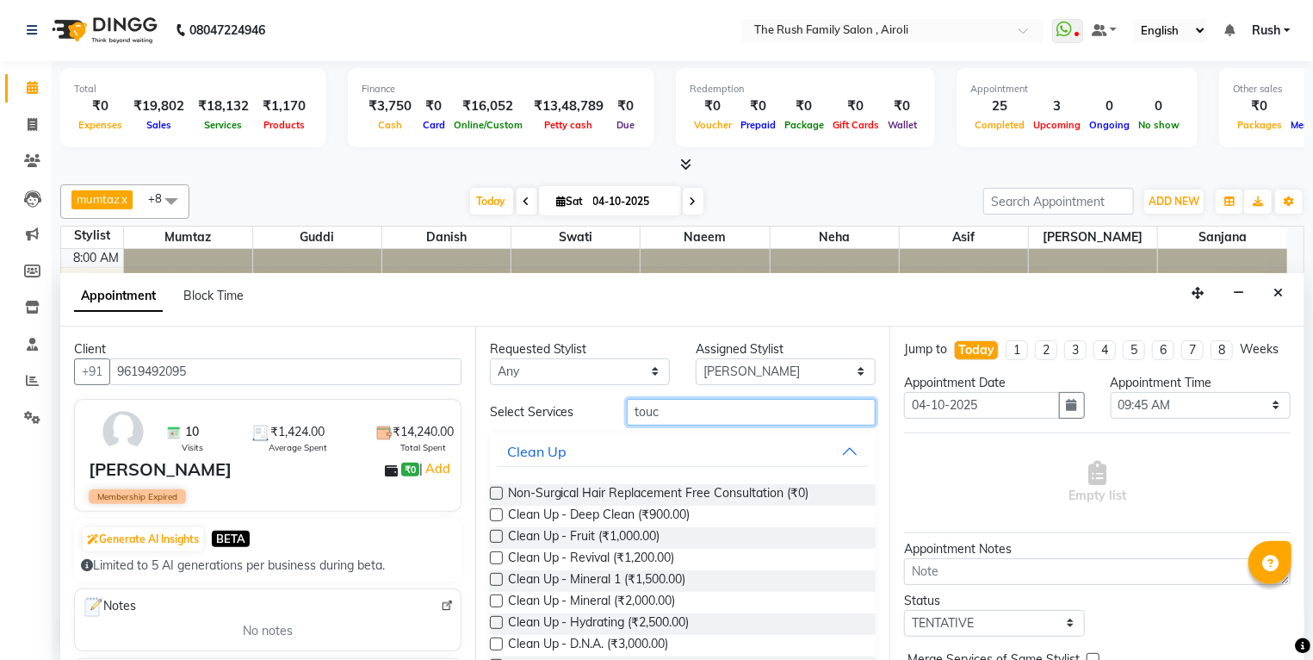
click at [692, 422] on input "touc" at bounding box center [751, 412] width 249 height 27
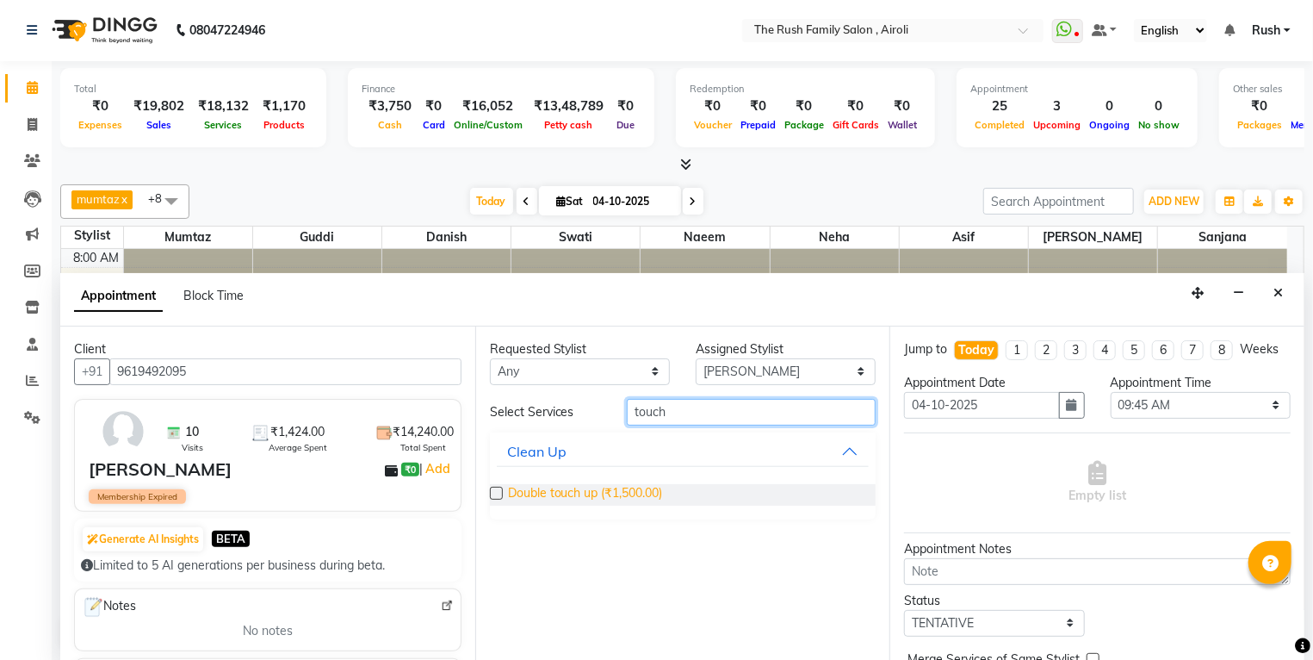
type input "touch"
click at [583, 493] on span "Double touch up (₹1,500.00)" at bounding box center [585, 495] width 155 height 22
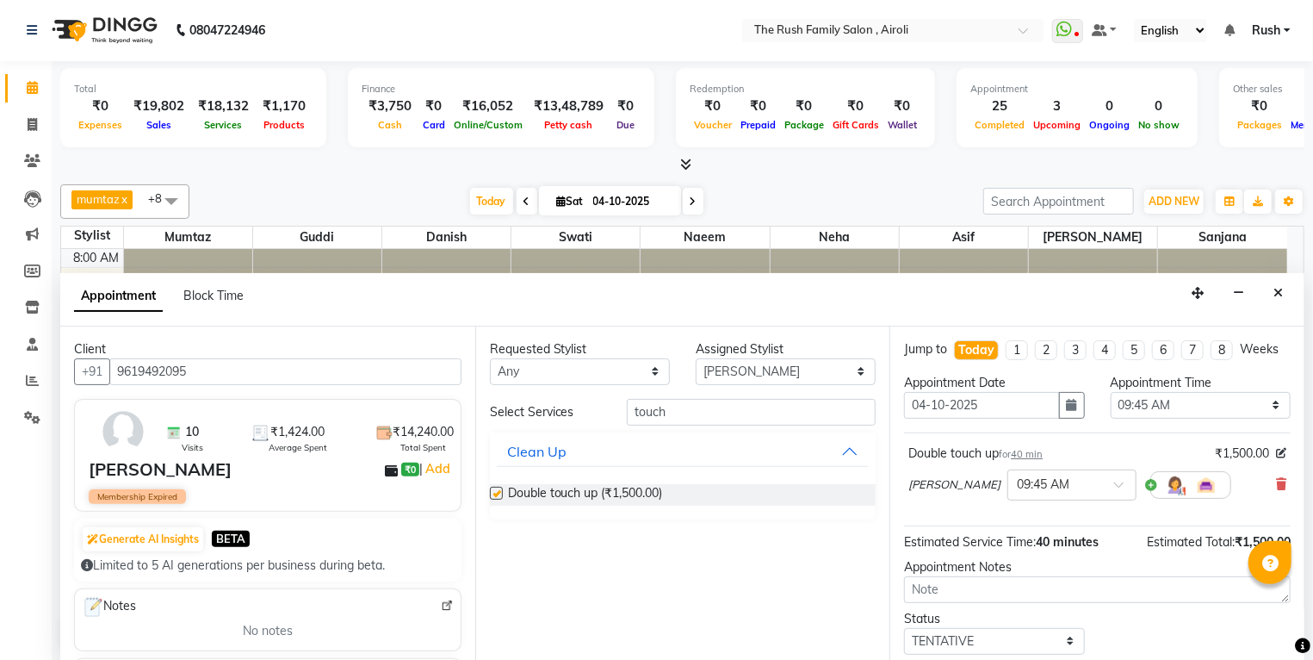
checkbox input "false"
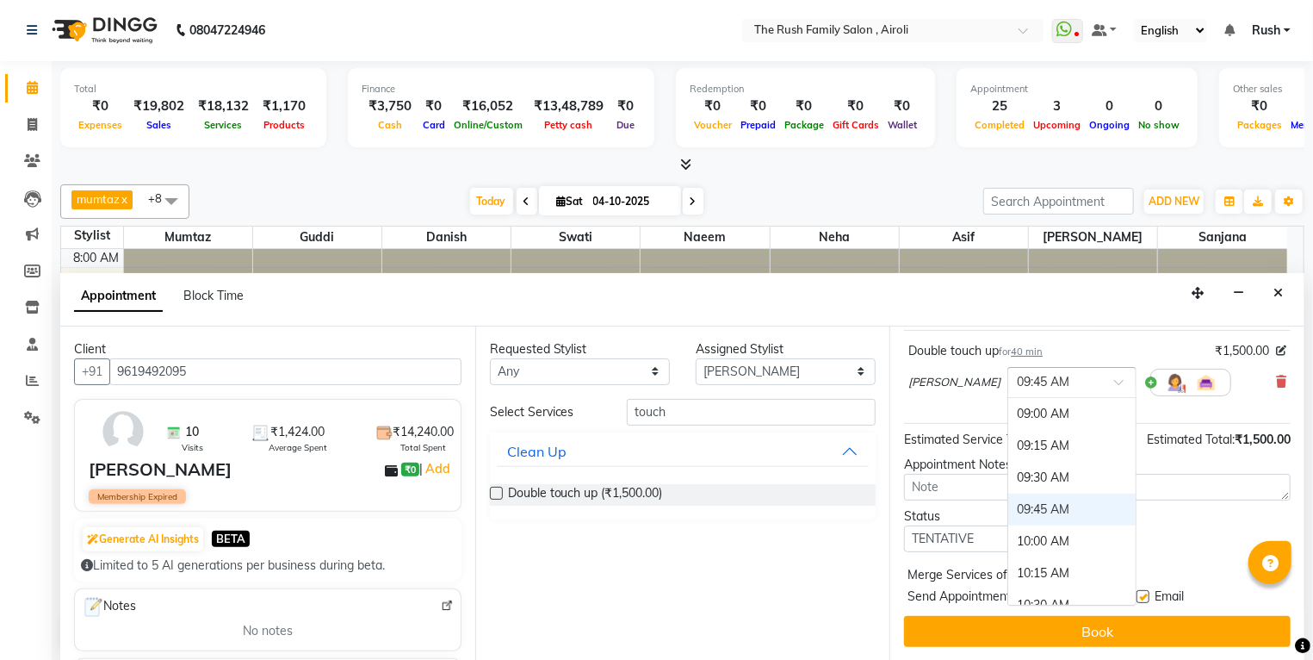
click at [1038, 384] on div at bounding box center [1071, 381] width 127 height 18
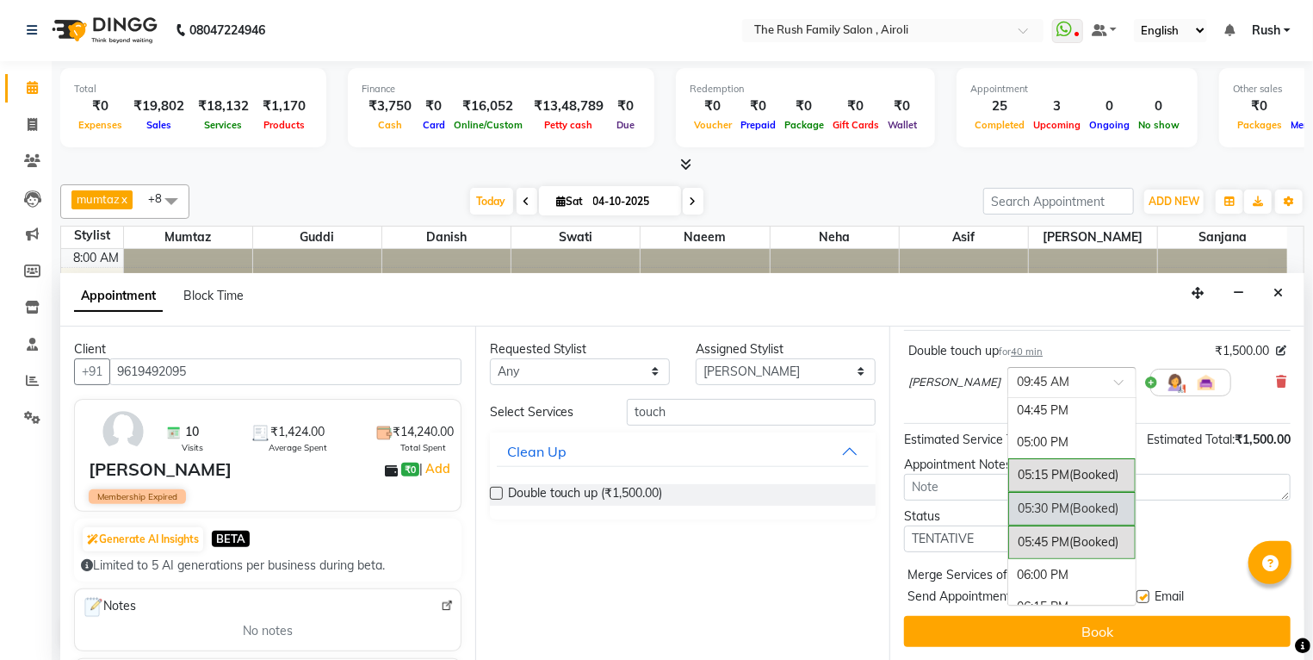
scroll to position [1107, 0]
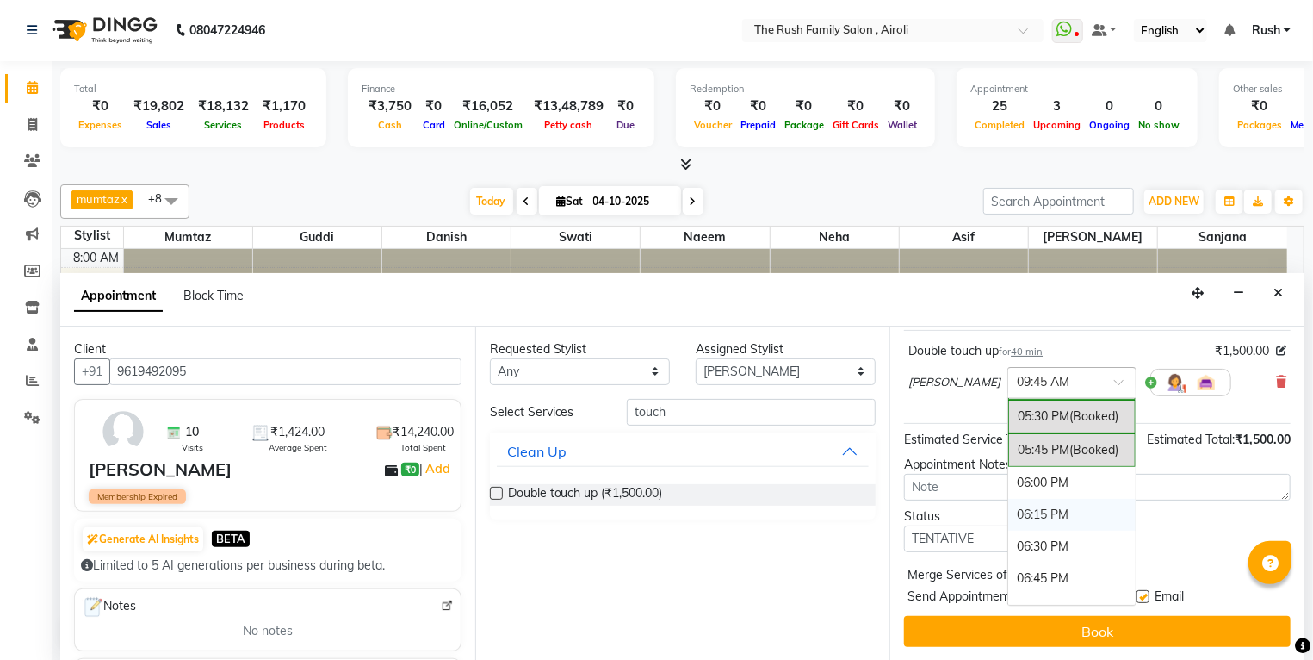
click at [1025, 517] on div "06:15 PM" at bounding box center [1071, 515] width 127 height 32
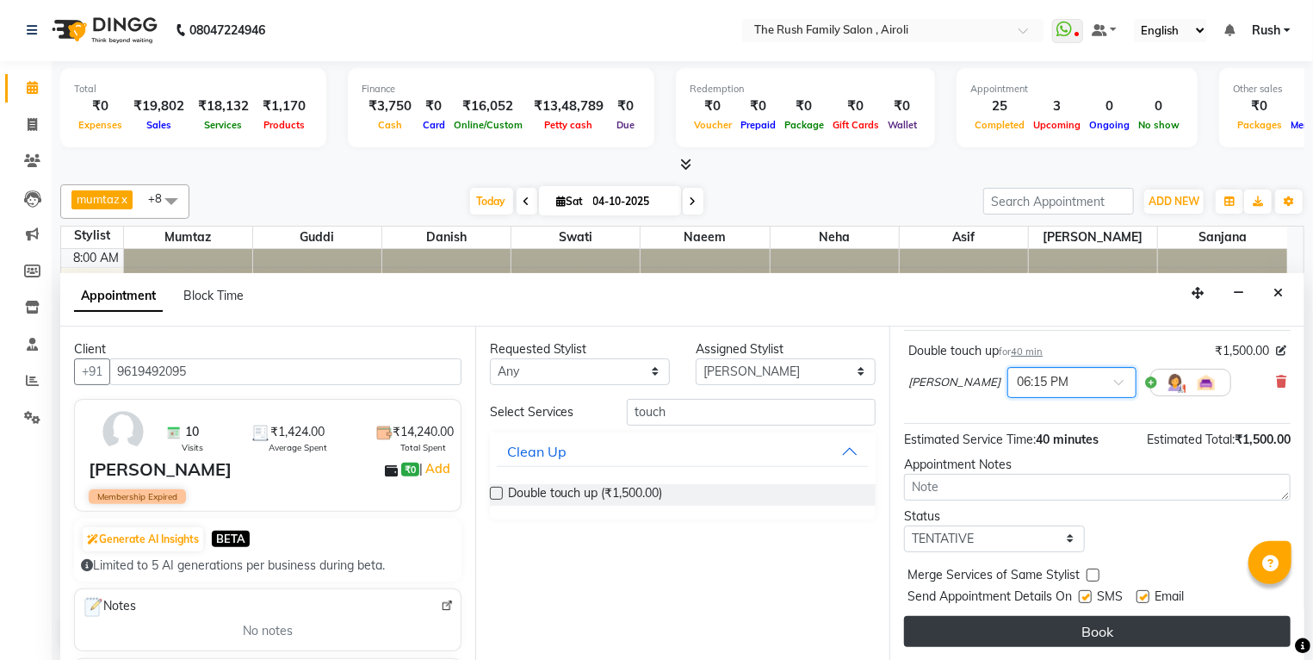
click at [1006, 618] on button "Book" at bounding box center [1097, 631] width 387 height 31
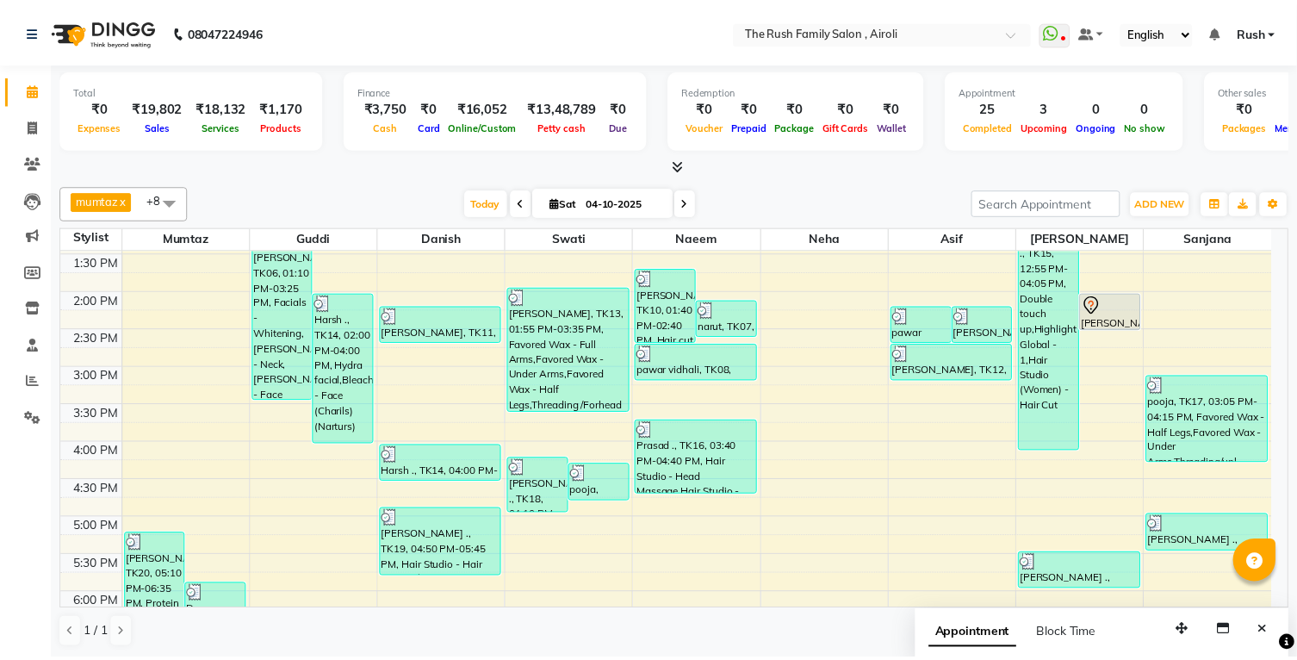
scroll to position [0, 0]
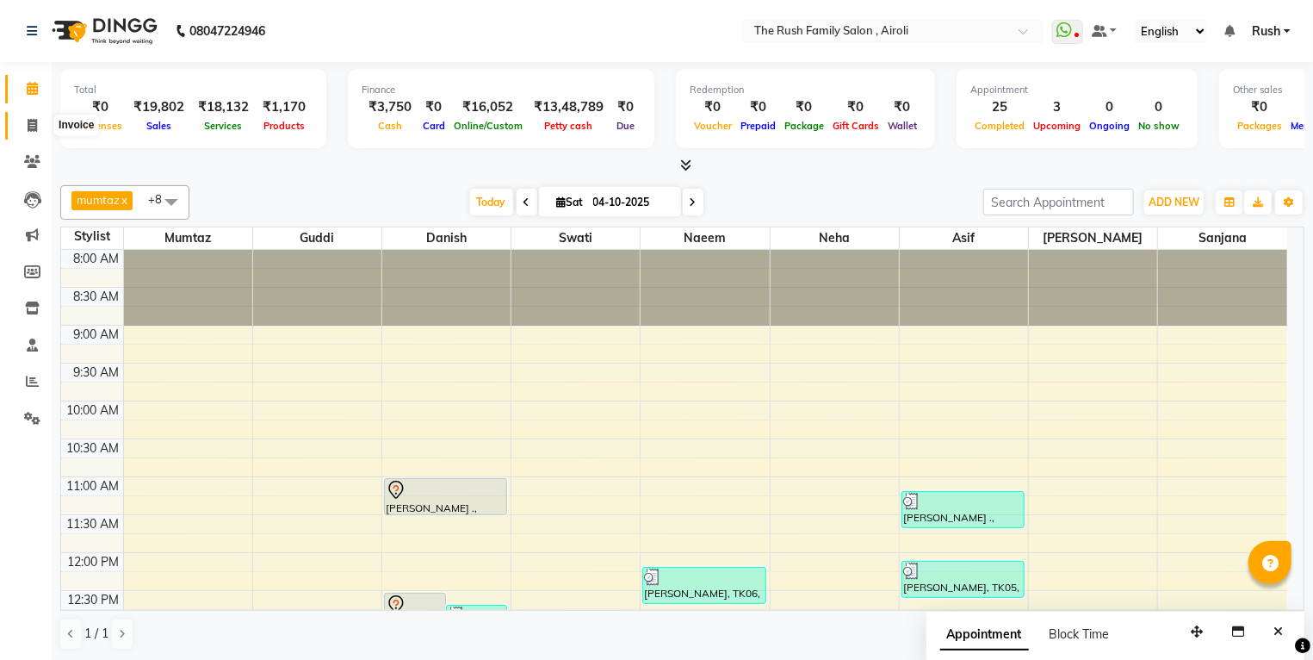
click at [22, 116] on span at bounding box center [32, 126] width 30 height 20
select select "5419"
select select "service"
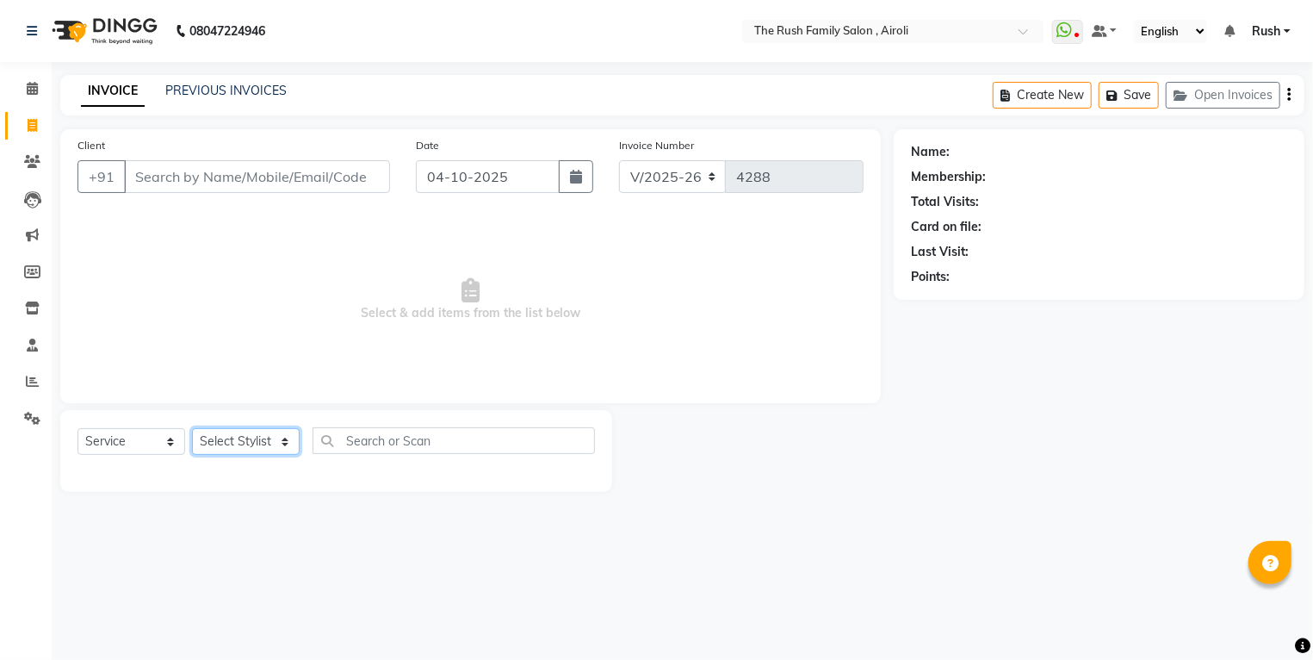
click at [192, 428] on select "Select Stylist [PERSON_NAME] [PERSON_NAME] Danish D.C Guddi [PERSON_NAME] [PERS…" at bounding box center [246, 441] width 108 height 27
select select "93509"
click option "sanjana" at bounding box center [0, 0] width 0 height 0
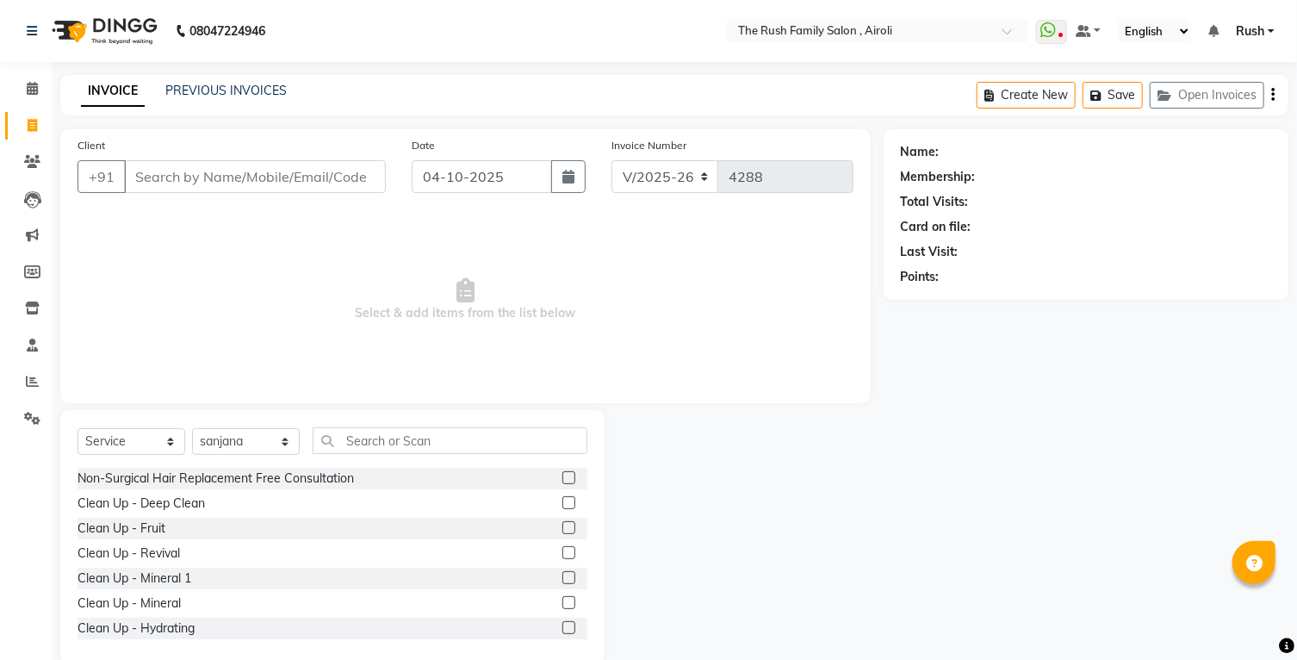
click at [1272, 96] on icon "button" at bounding box center [1272, 95] width 3 height 1
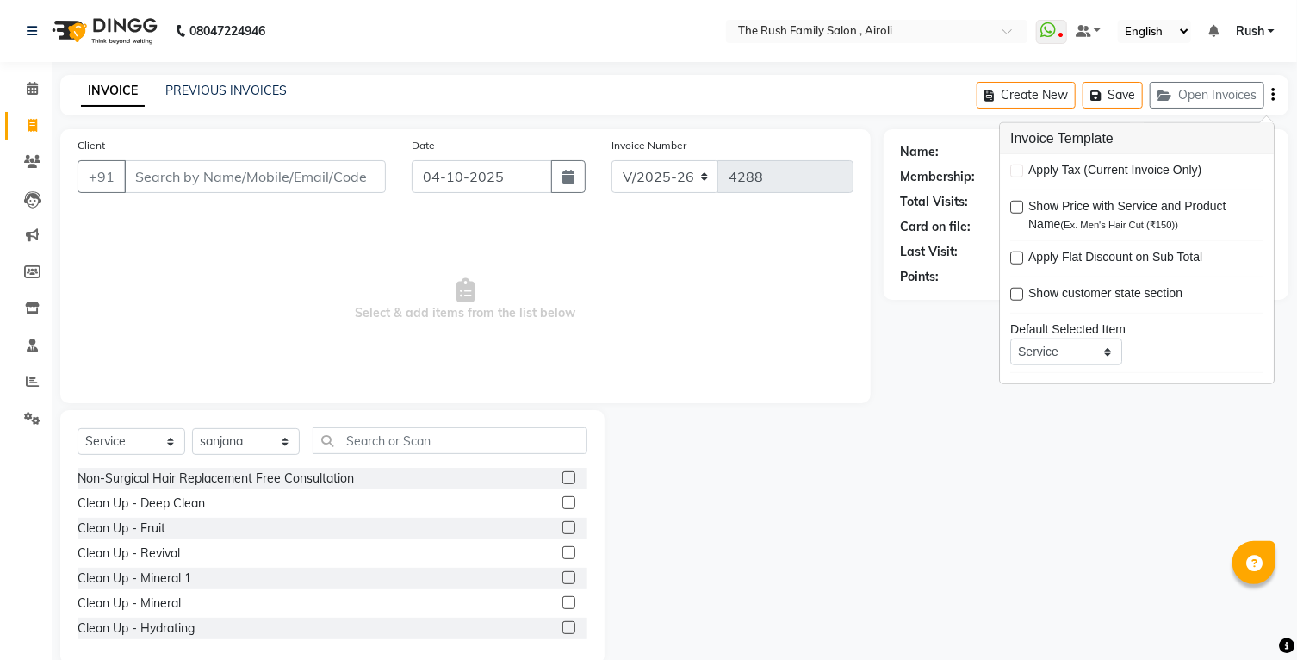
click at [1019, 208] on label at bounding box center [1016, 207] width 13 height 13
click at [1019, 208] on input "checkbox" at bounding box center [1015, 207] width 11 height 11
checkbox input "true"
click at [727, 289] on span "Select & add items from the list below" at bounding box center [465, 300] width 776 height 172
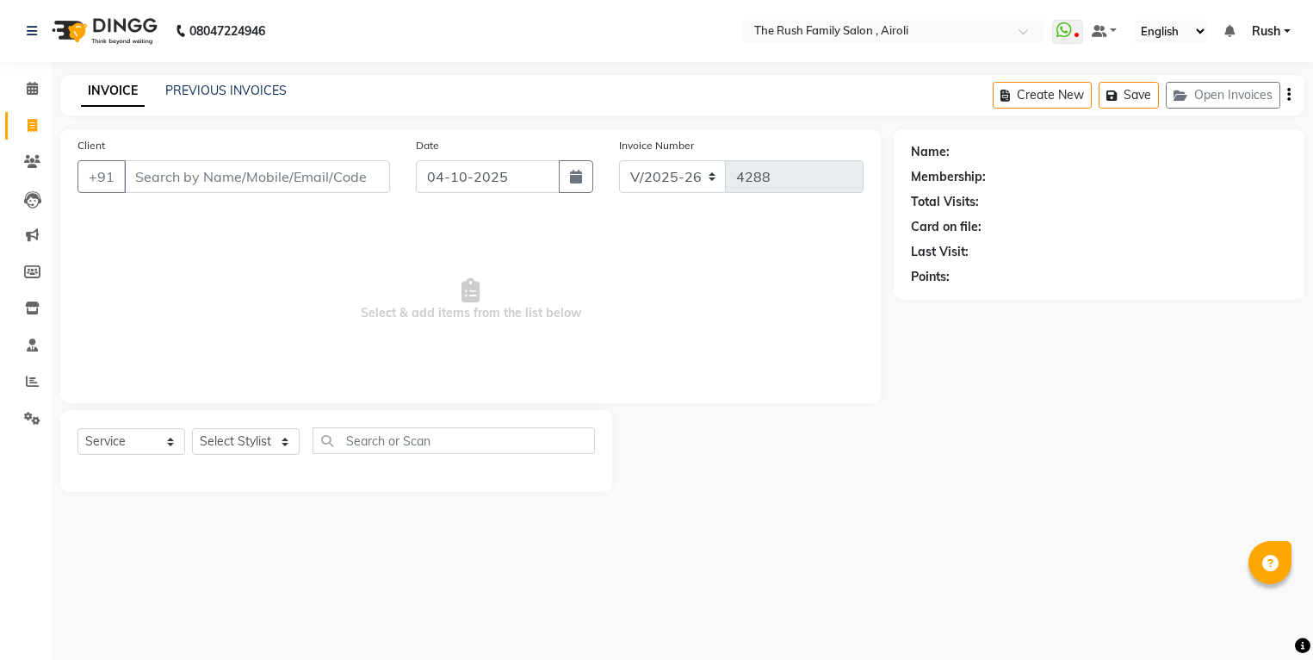
select select "5419"
select select "service"
click at [192, 428] on select "Select Stylist [PERSON_NAME] [PERSON_NAME] Danish D.C Guddi [PERSON_NAME] [PERS…" at bounding box center [246, 441] width 108 height 27
select select "93509"
click option "sanjana" at bounding box center [0, 0] width 0 height 0
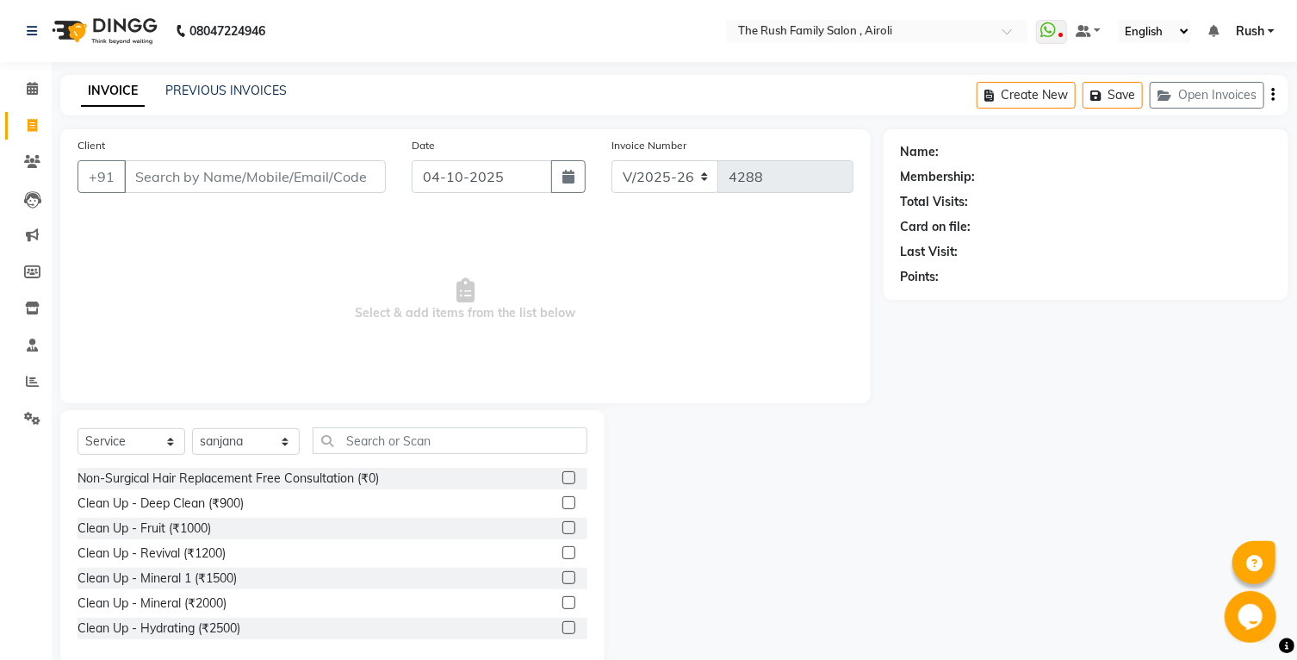
click at [1276, 94] on div "Create New Save Open Invoices" at bounding box center [1132, 95] width 312 height 40
click at [1270, 96] on div "Create New Save Open Invoices" at bounding box center [1132, 95] width 312 height 40
click at [1272, 96] on icon "button" at bounding box center [1272, 95] width 3 height 1
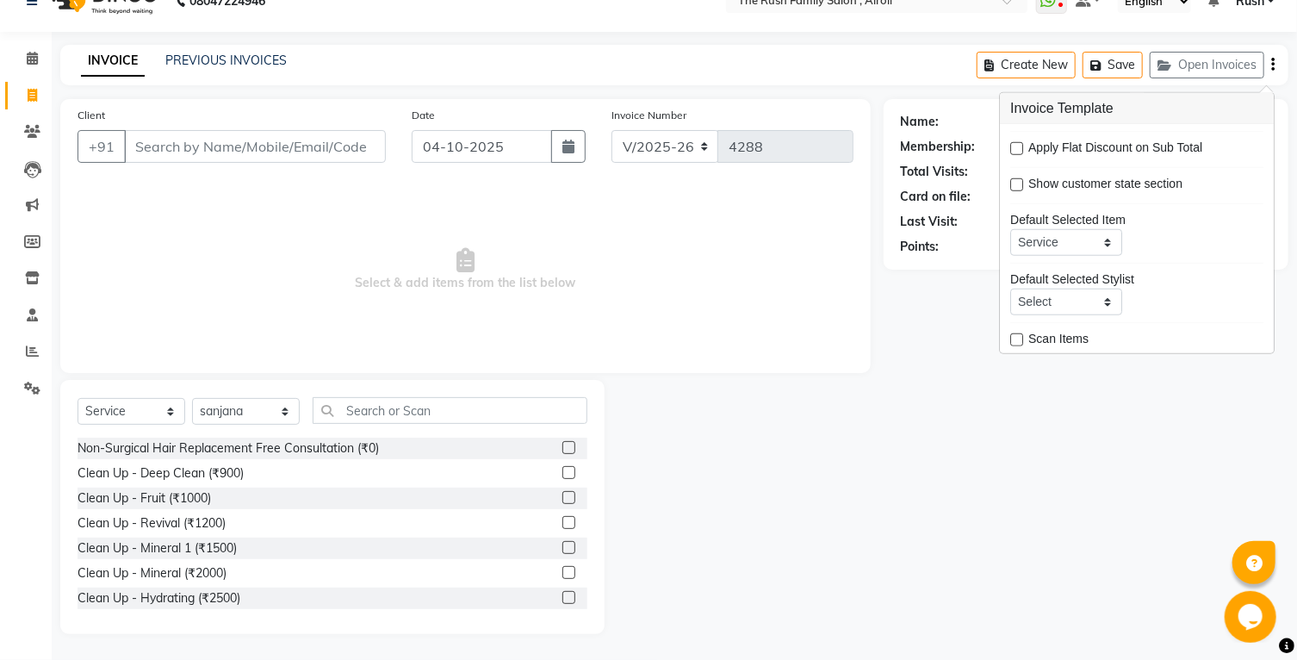
scroll to position [84, 0]
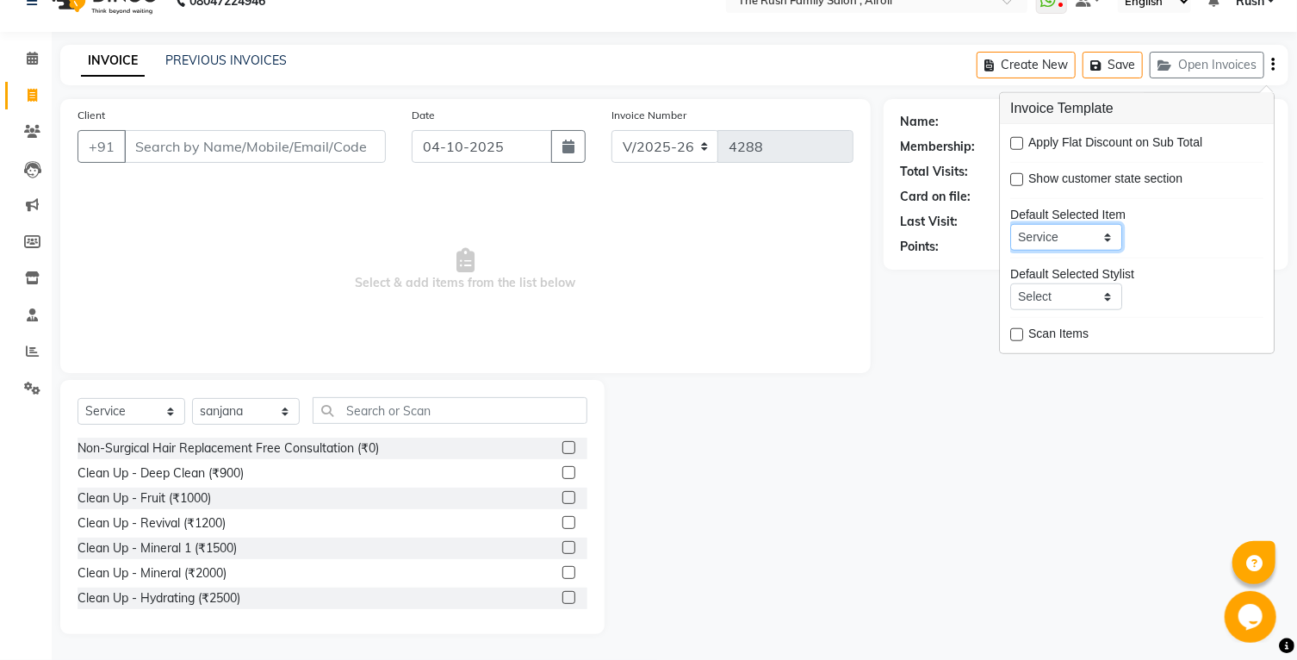
click at [1010, 224] on select "Service Product Membership Package Voucher Prepaid Gift Card" at bounding box center [1066, 237] width 112 height 27
click at [1202, 216] on div "Default Selected Item" at bounding box center [1136, 215] width 253 height 18
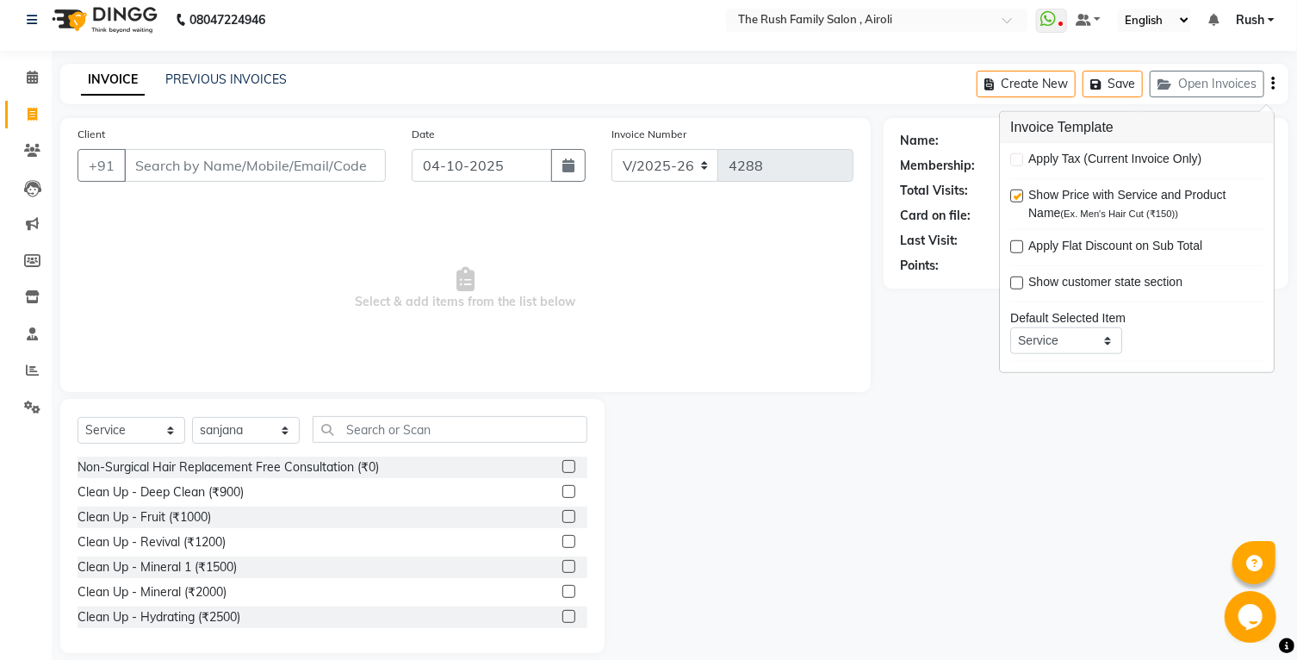
scroll to position [0, 0]
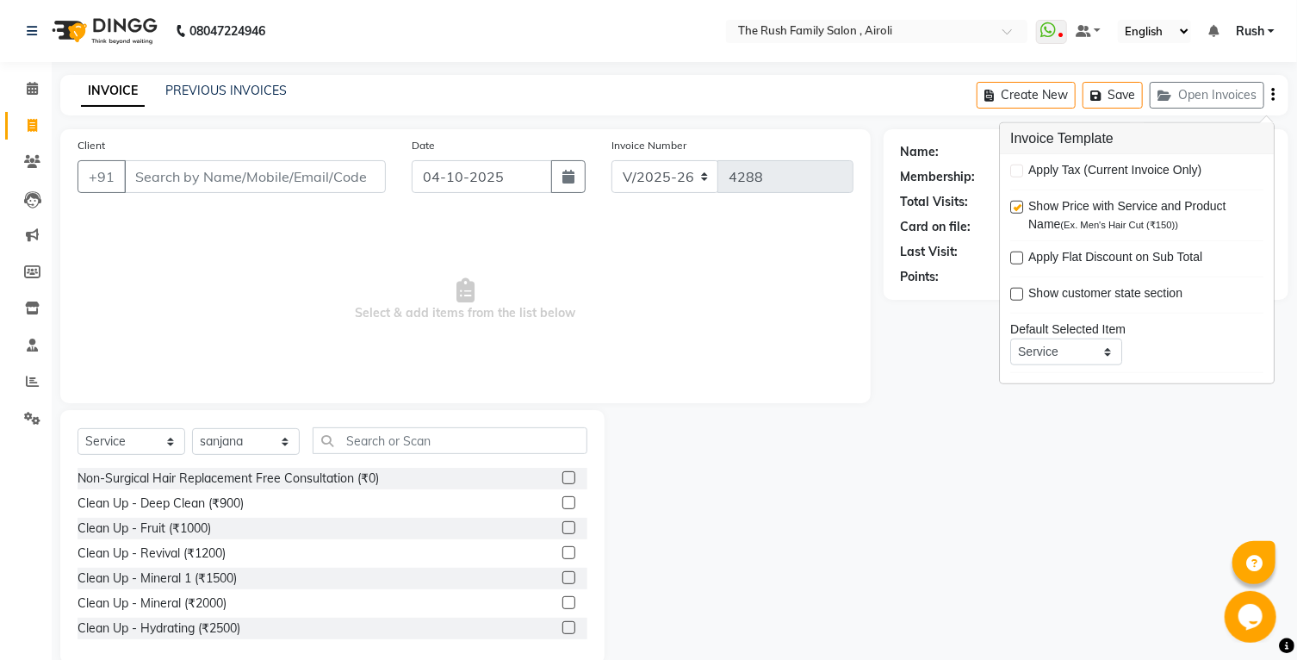
click at [703, 339] on span "Select & add items from the list below" at bounding box center [465, 300] width 776 height 172
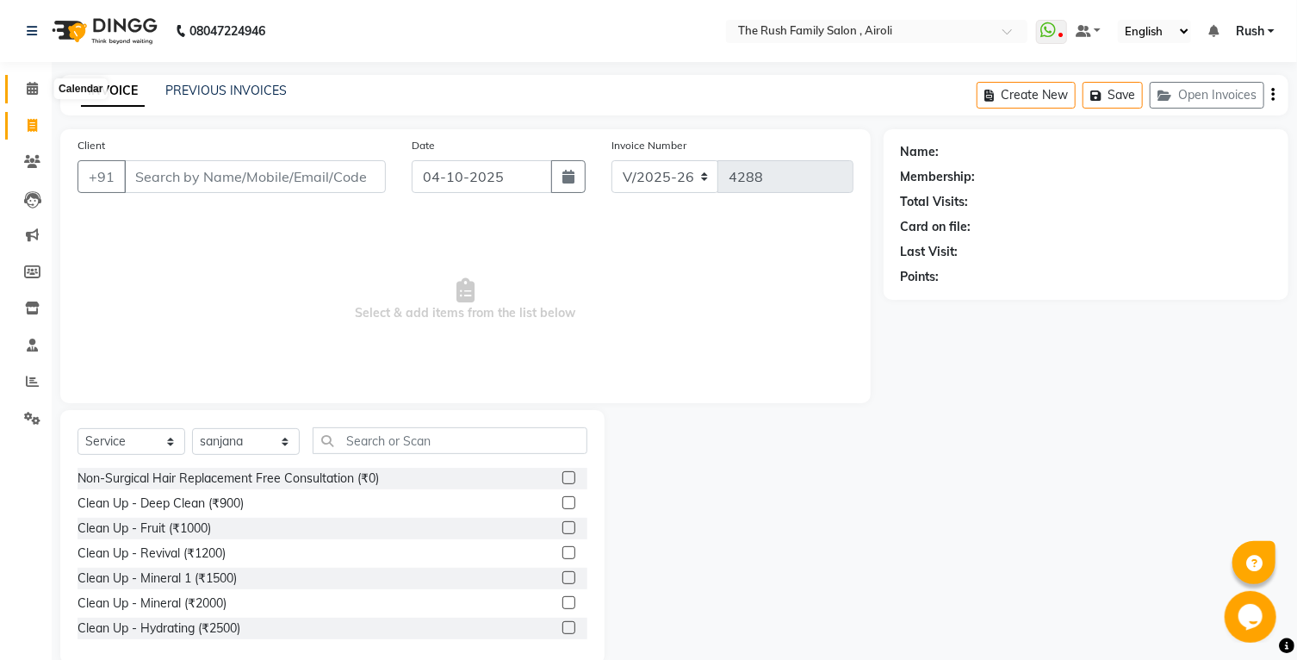
click at [33, 88] on icon at bounding box center [32, 88] width 11 height 13
